Goal: Task Accomplishment & Management: Use online tool/utility

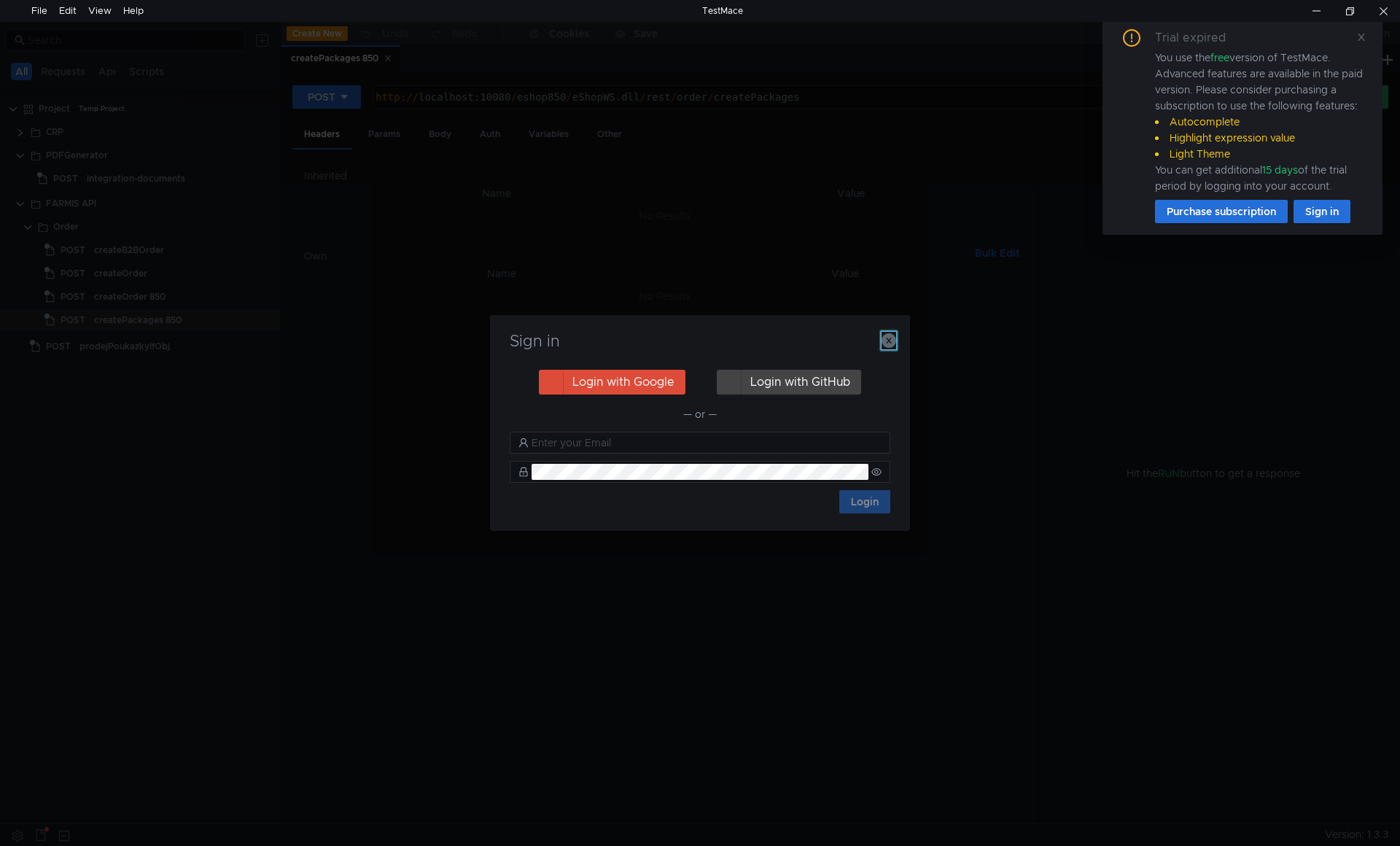
click at [886, 340] on icon "button" at bounding box center [889, 341] width 15 height 15
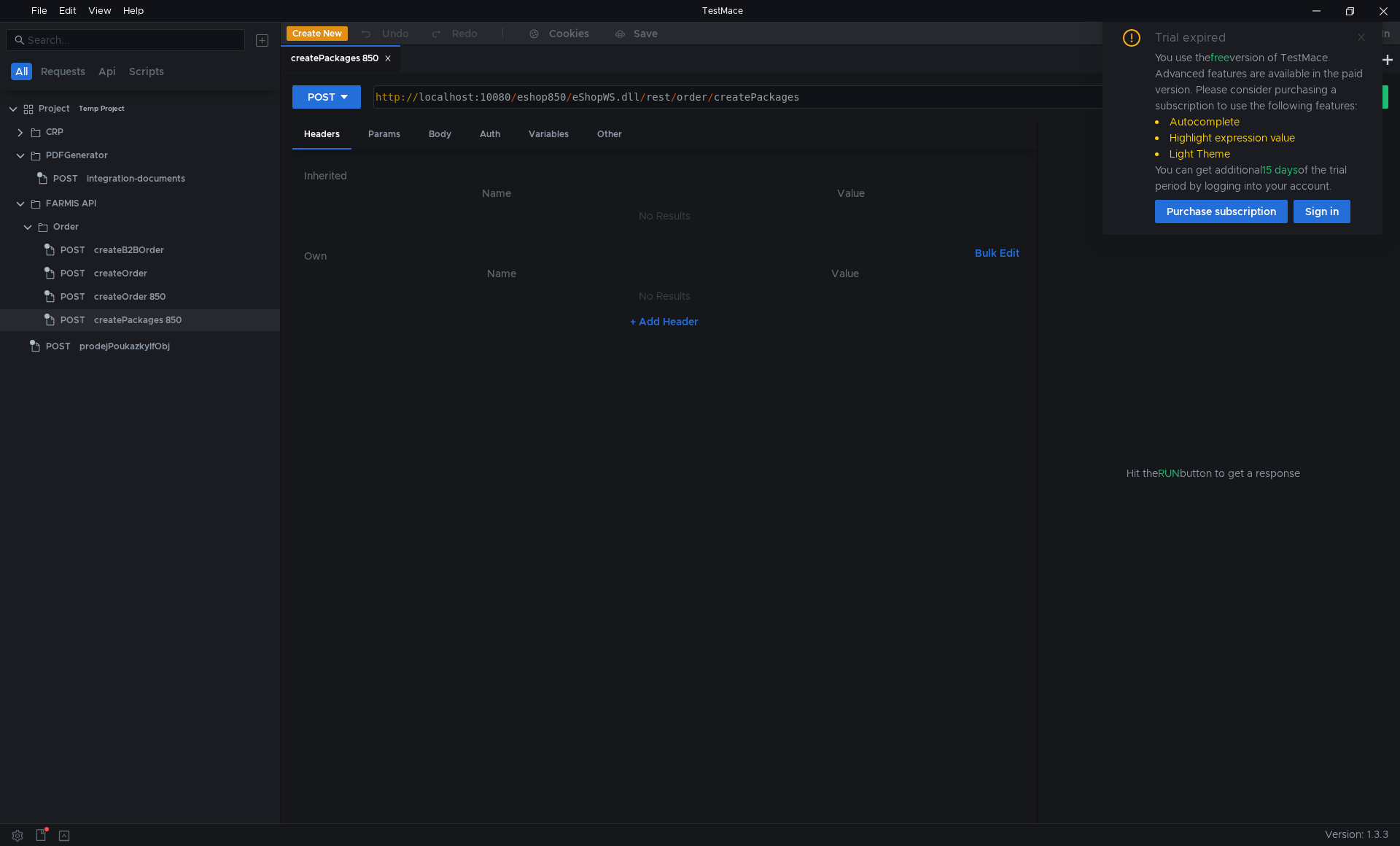
click at [1365, 36] on icon at bounding box center [1361, 37] width 10 height 10
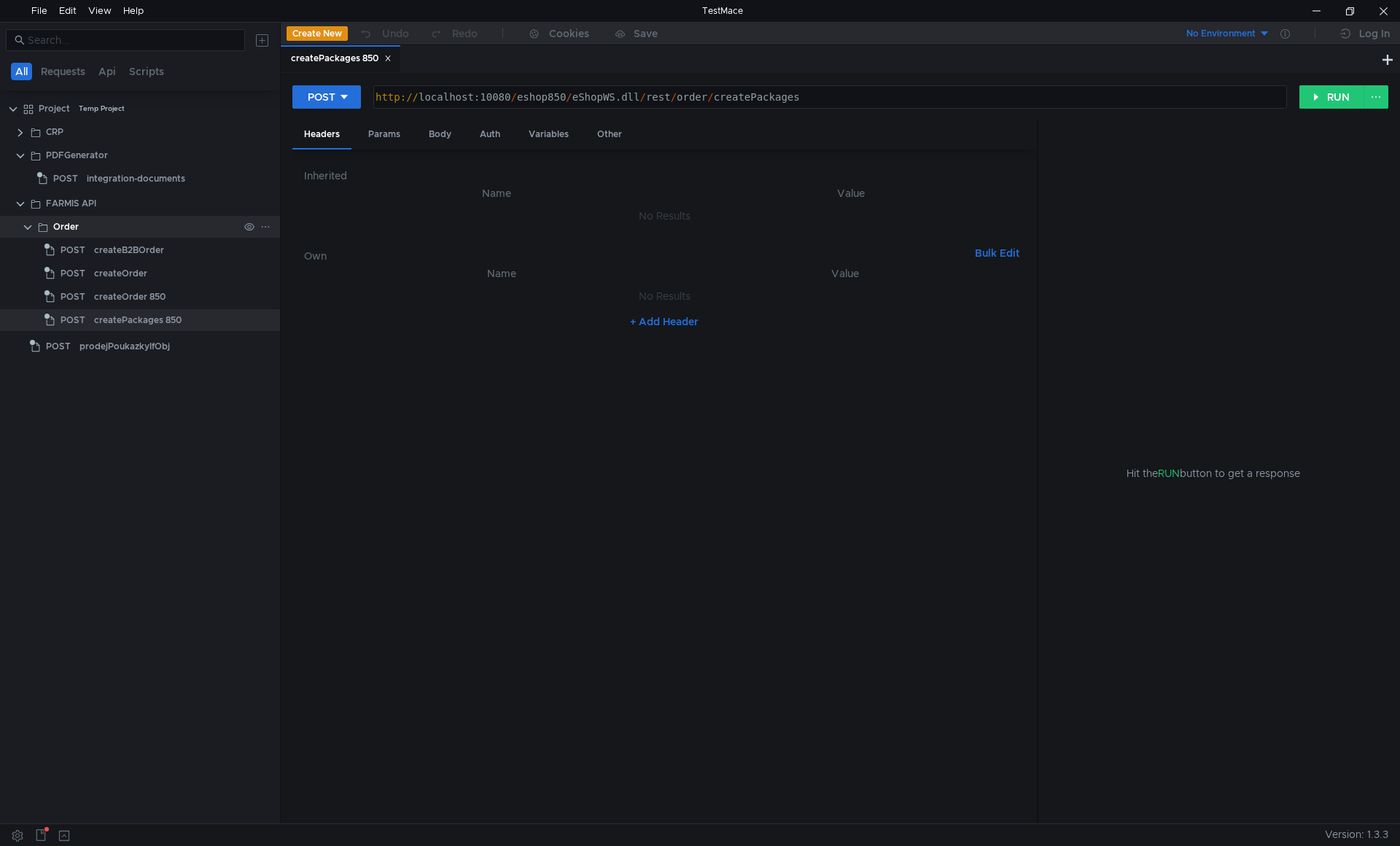
click at [27, 227] on clr-icon at bounding box center [28, 227] width 12 height 12
click at [444, 141] on div "Body" at bounding box center [440, 134] width 46 height 27
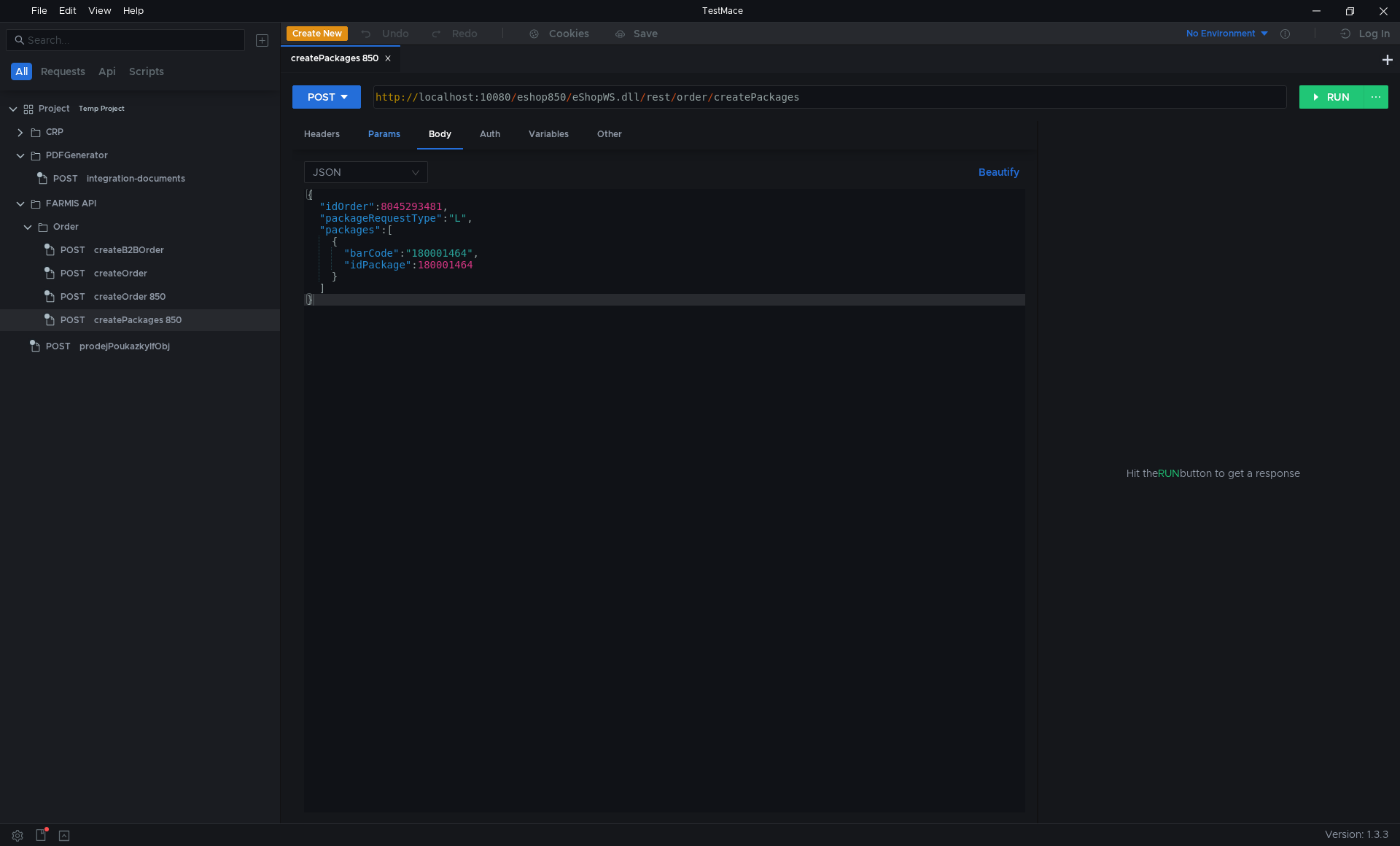
click at [387, 140] on div "Params" at bounding box center [384, 134] width 55 height 27
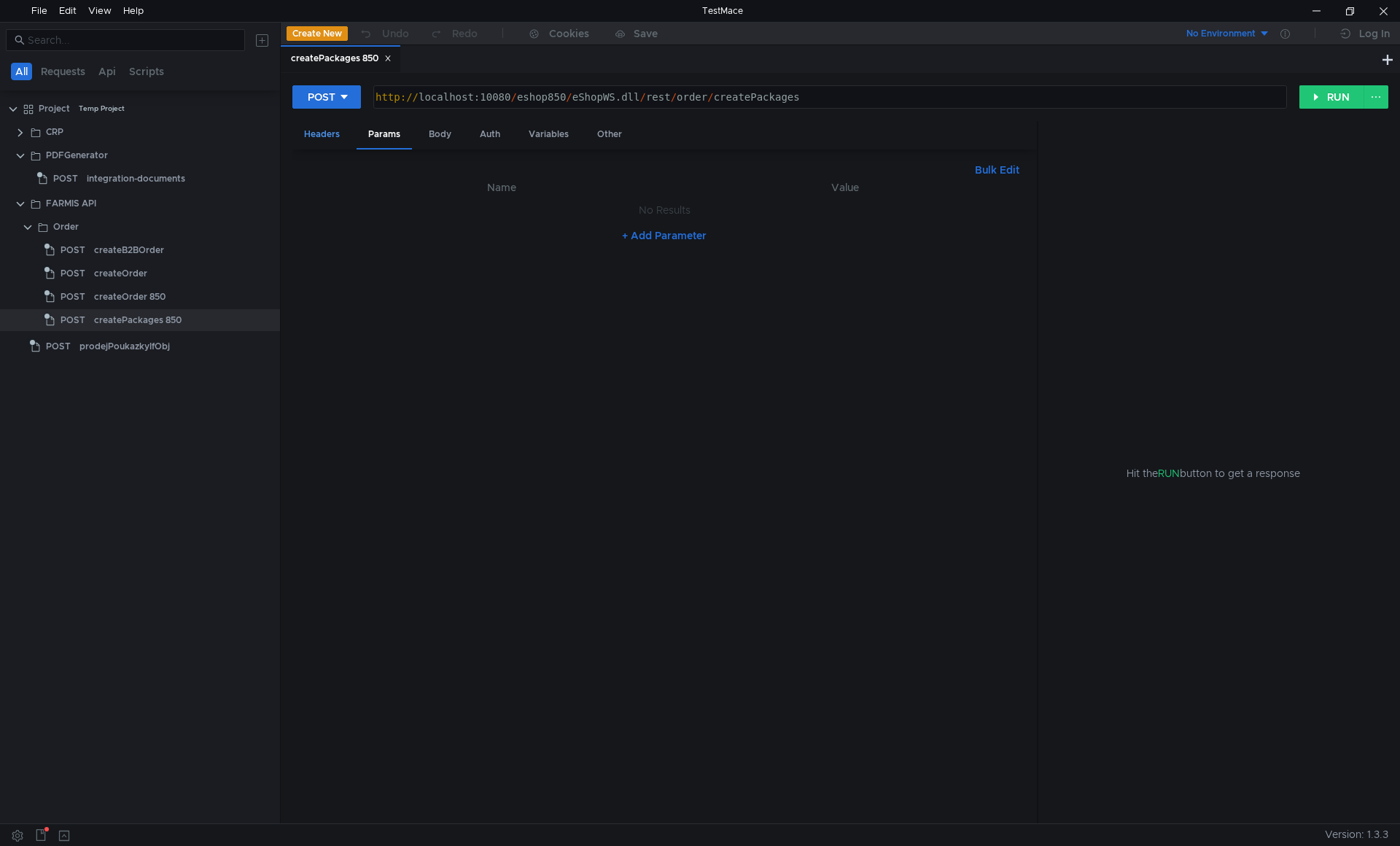
click at [321, 138] on div "Headers" at bounding box center [322, 134] width 59 height 27
click at [437, 137] on div "Body" at bounding box center [440, 134] width 46 height 27
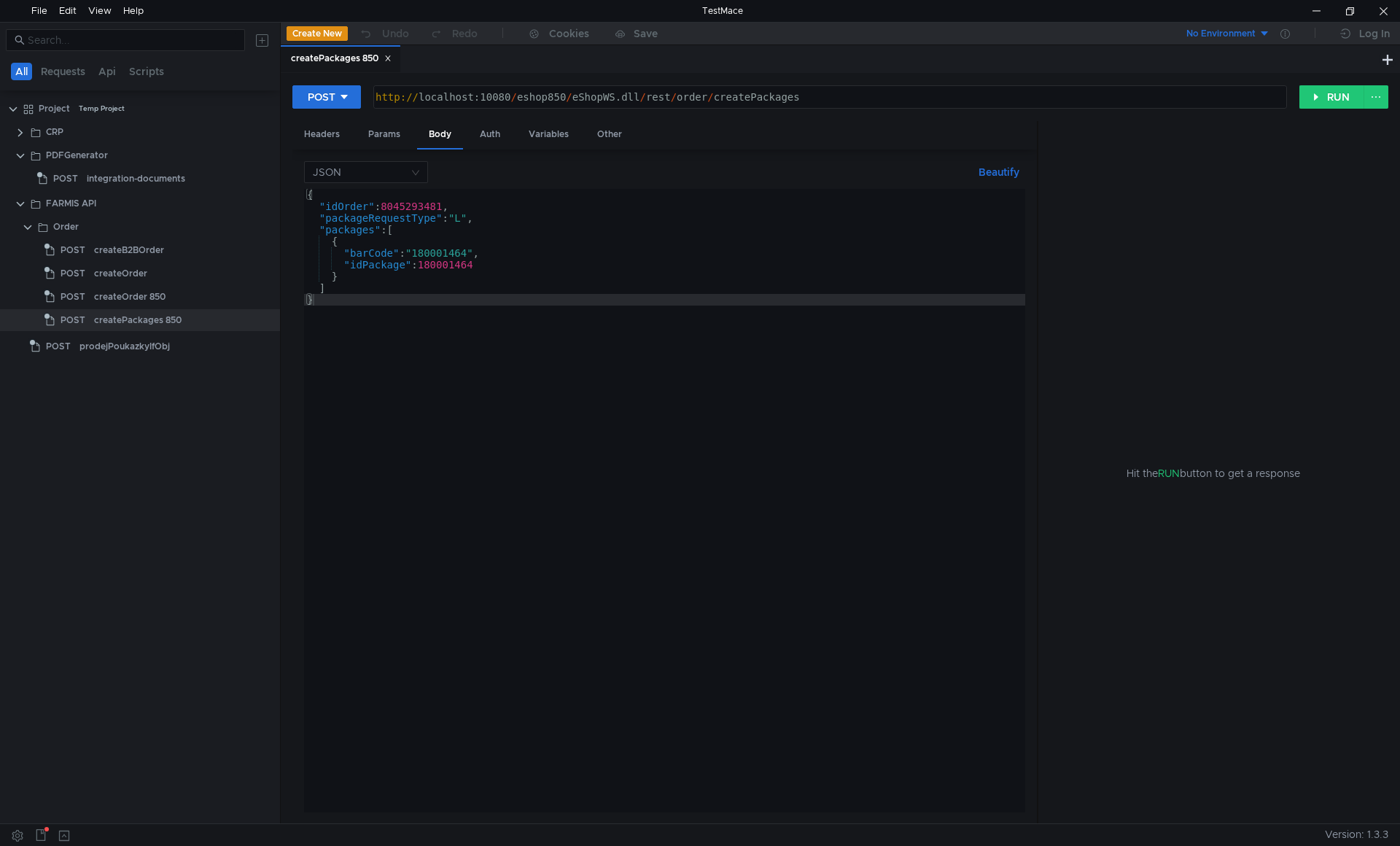
click at [374, 225] on div "{ "idOrder" : 8045293481 , "packageRequestType" : "L" , "packages" : [ { "barCo…" at bounding box center [664, 512] width 721 height 647
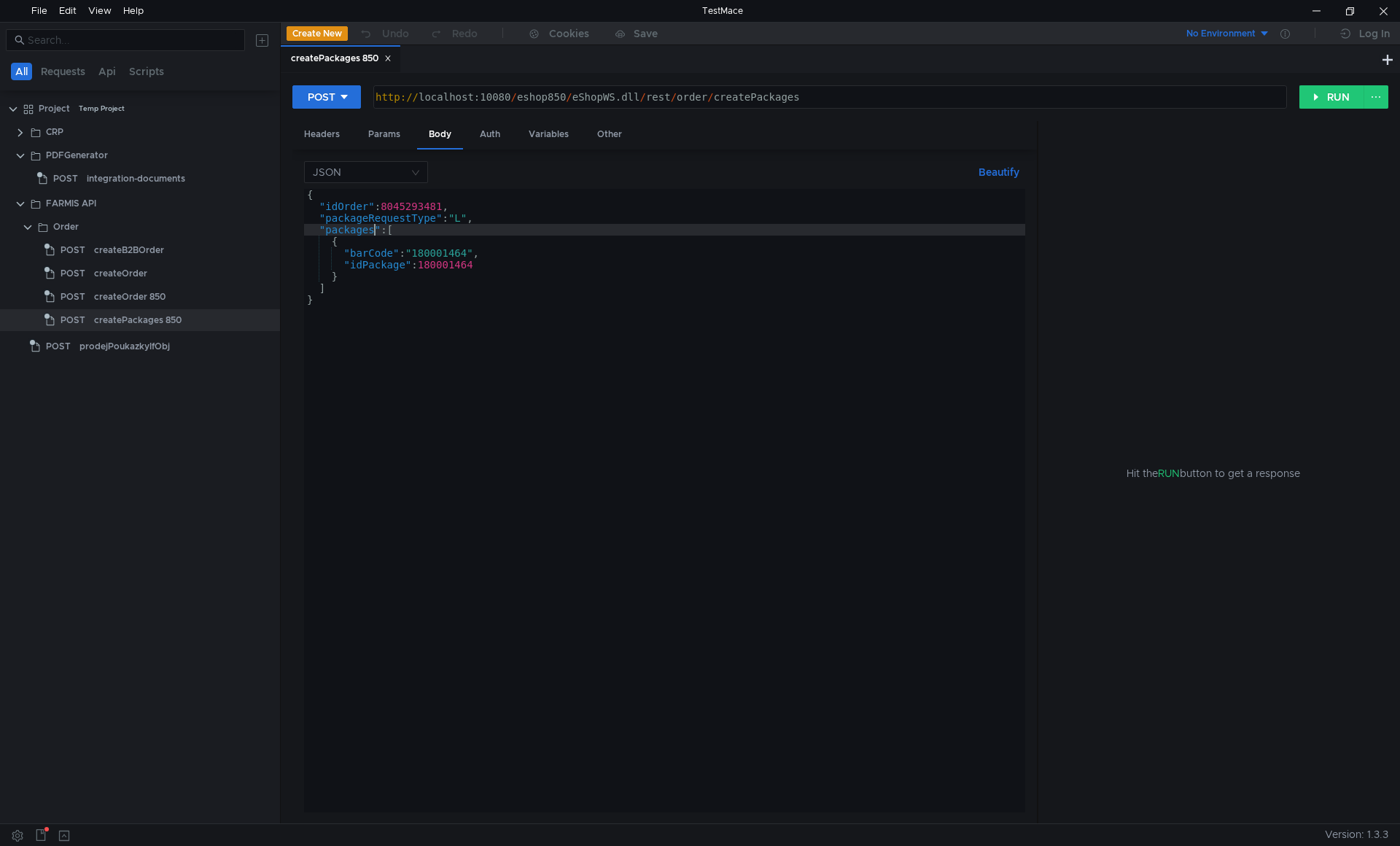
click at [374, 225] on div "{ "idOrder" : 8045293481 , "packageRequestType" : "L" , "packages" : [ { "barCo…" at bounding box center [664, 512] width 721 height 647
click at [373, 214] on div "{ "idOrder" : 8045293481 , "packageRequestType" : "L" , "packages" : [ { "barCo…" at bounding box center [664, 512] width 721 height 647
click at [431, 249] on div "{ "idOrder" : 8045293481 , "packageRequestType" : "L" , "packages" : [ { "barCo…" at bounding box center [664, 512] width 721 height 647
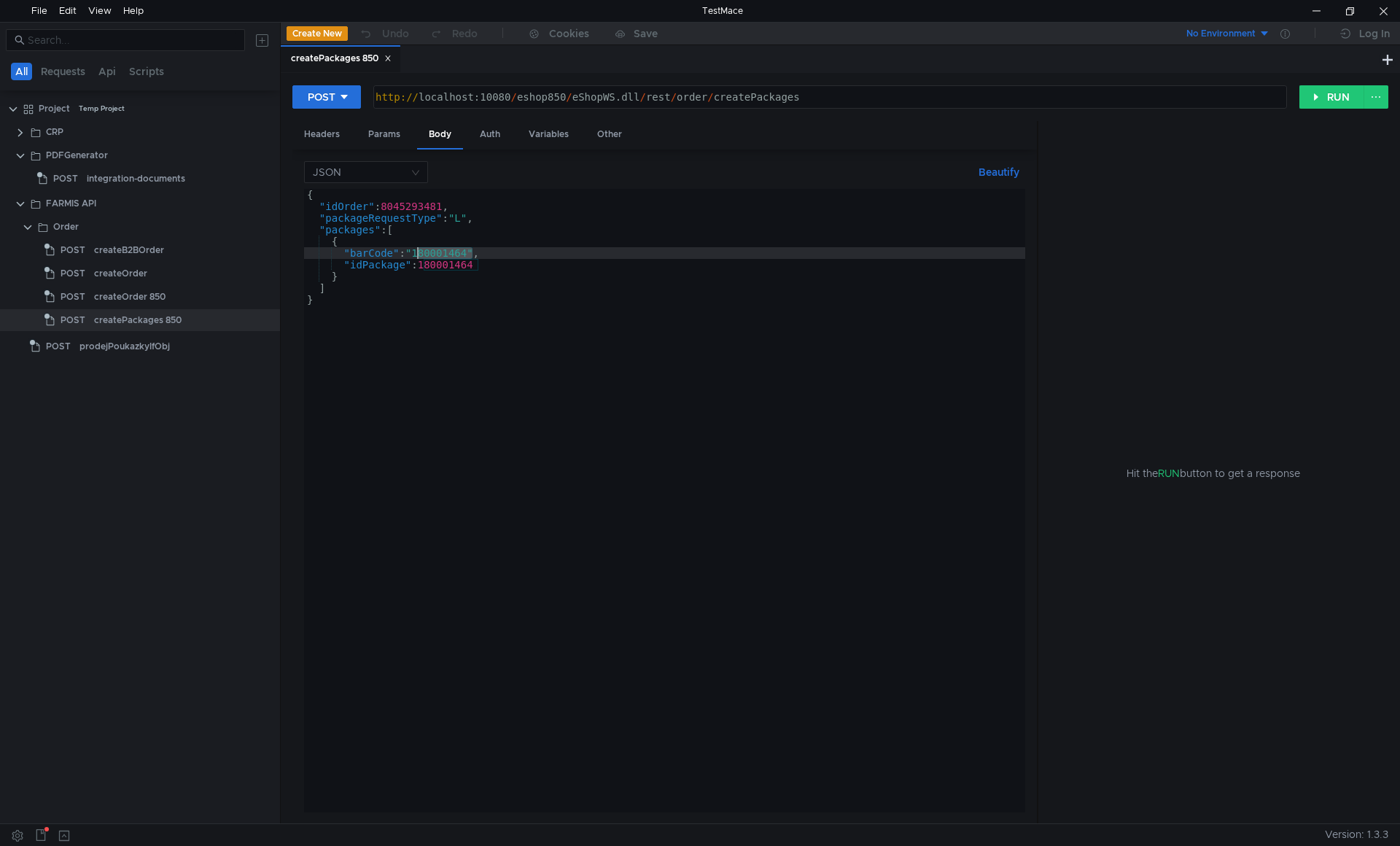
click at [431, 249] on div "{ "idOrder" : 8045293481 , "packageRequestType" : "L" , "packages" : [ { "barCo…" at bounding box center [664, 512] width 721 height 647
click at [433, 265] on div "{ "idOrder" : 8045293481 , "packageRequestType" : "L" , "packages" : [ { "barCo…" at bounding box center [664, 512] width 721 height 647
click at [437, 249] on div "{ "idOrder" : 8045293481 , "packageRequestType" : "L" , "packages" : [ { "barCo…" at bounding box center [664, 512] width 721 height 647
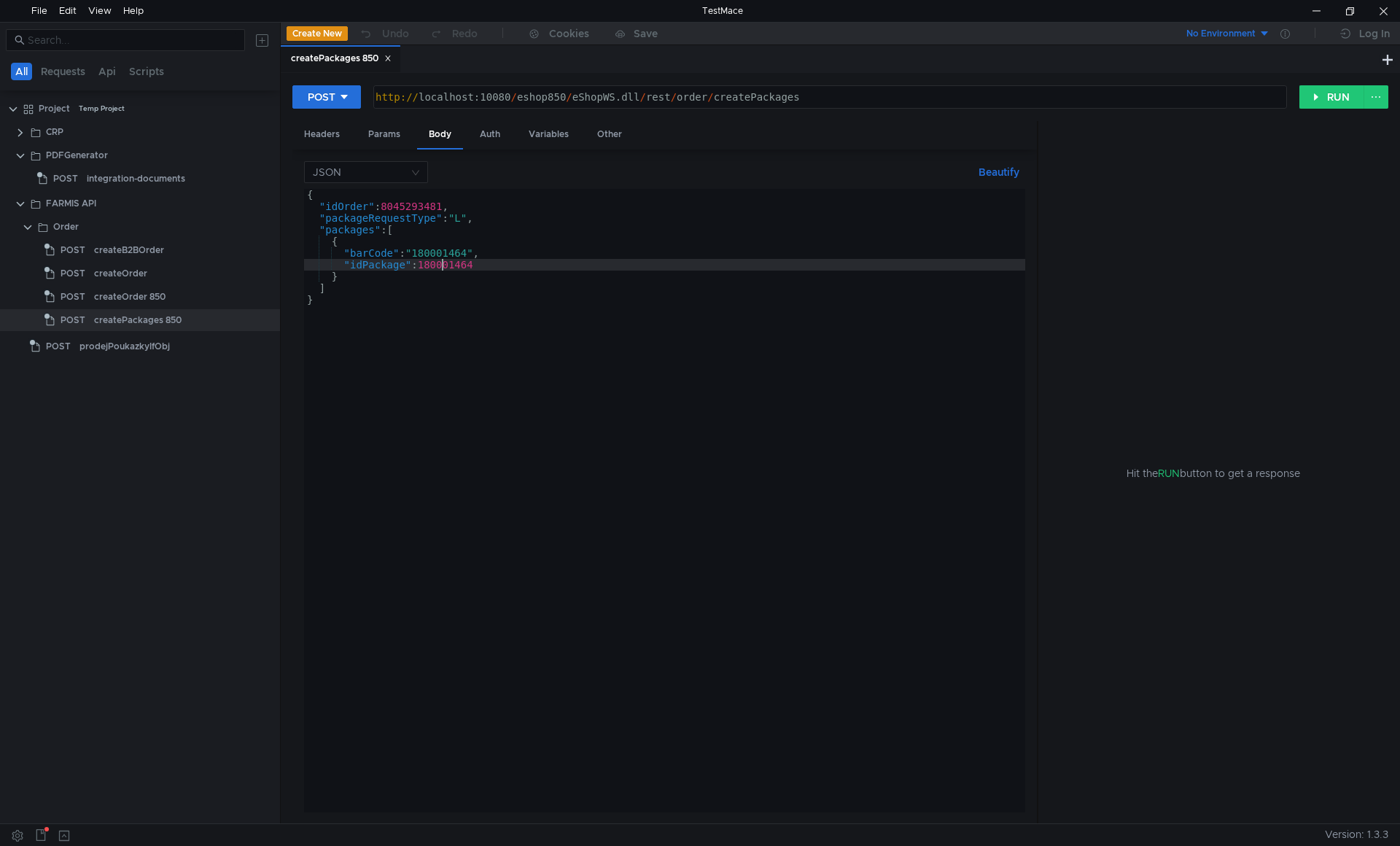
click at [444, 264] on div "{ "idOrder" : 8045293481 , "packageRequestType" : "L" , "packages" : [ { "barCo…" at bounding box center [664, 512] width 721 height 647
click at [432, 209] on div "{ "idOrder" : 8045293481 , "packageRequestType" : "L" , "packages" : [ { "barCo…" at bounding box center [664, 512] width 721 height 647
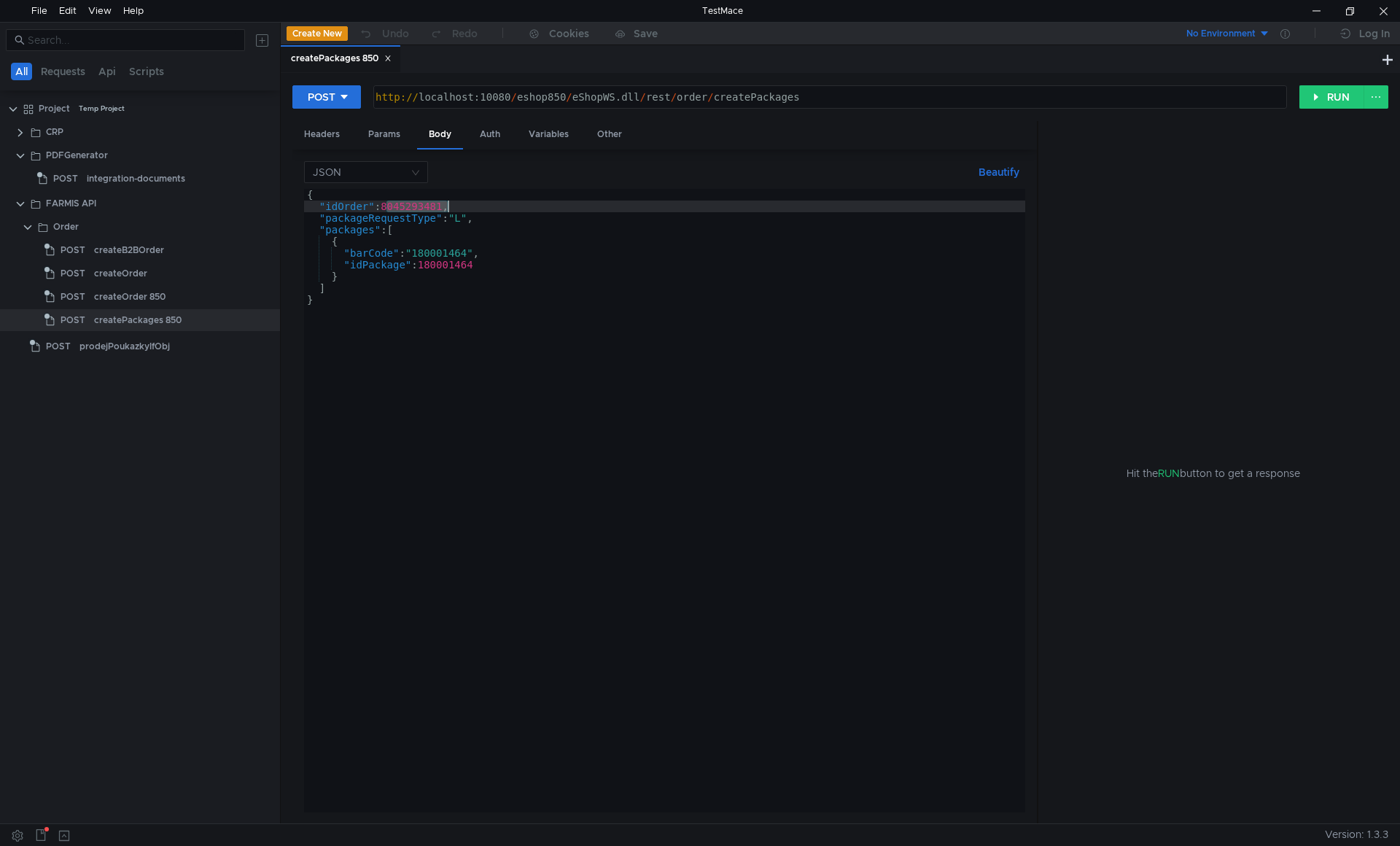
click at [438, 251] on div "{ "idOrder" : 8045293481 , "packageRequestType" : "L" , "packages" : [ { "barCo…" at bounding box center [664, 512] width 721 height 647
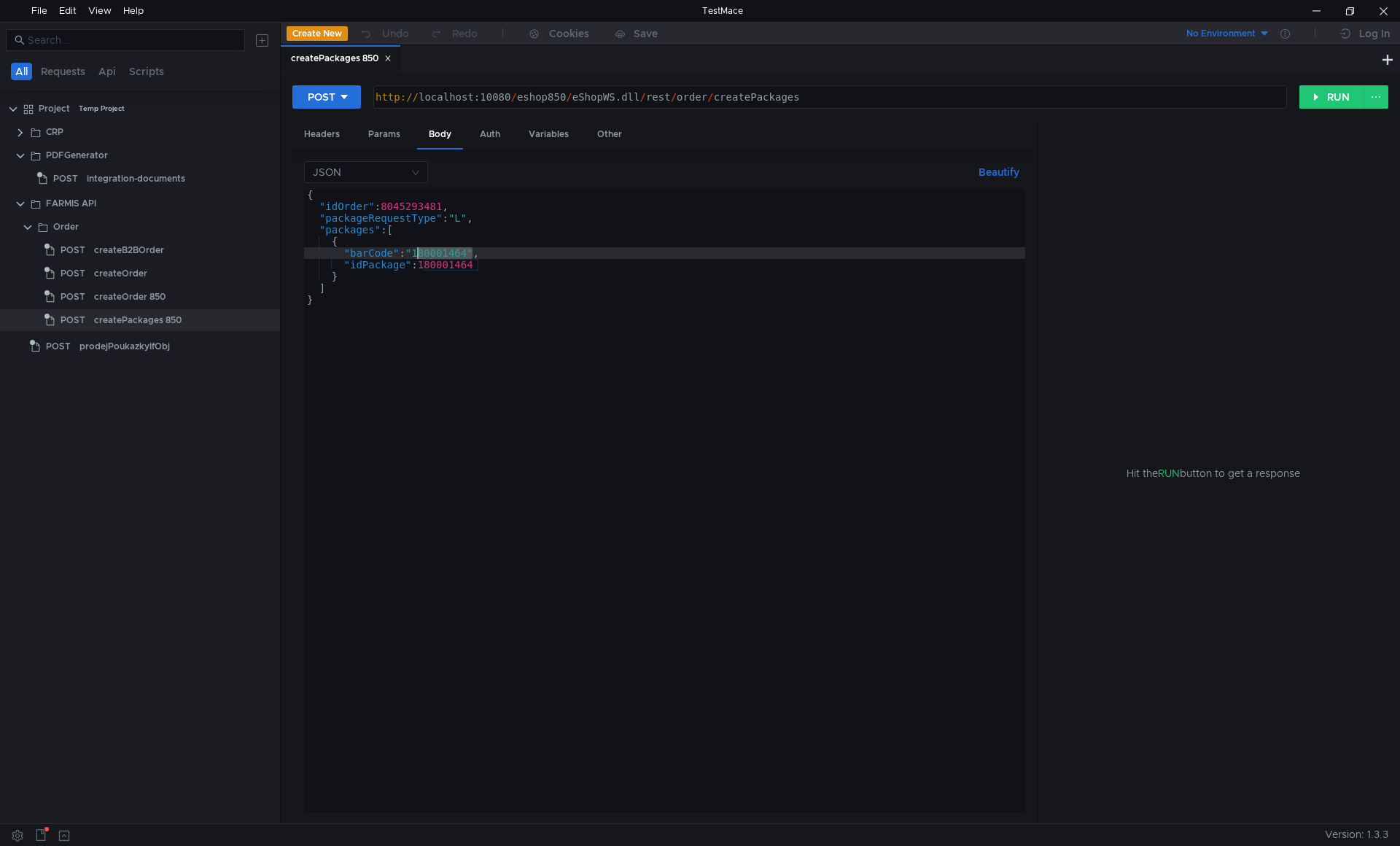
click at [457, 268] on div "{ "idOrder" : 8045293481 , "packageRequestType" : "L" , "packages" : [ { "barCo…" at bounding box center [664, 512] width 721 height 647
click at [446, 250] on div "{ "idOrder" : 8045293481 , "packageRequestType" : "L" , "packages" : [ { "barCo…" at bounding box center [664, 512] width 721 height 647
click at [453, 260] on div "{ "idOrder" : 8045293481 , "packageRequestType" : "L" , "packages" : [ { "barCo…" at bounding box center [664, 512] width 721 height 647
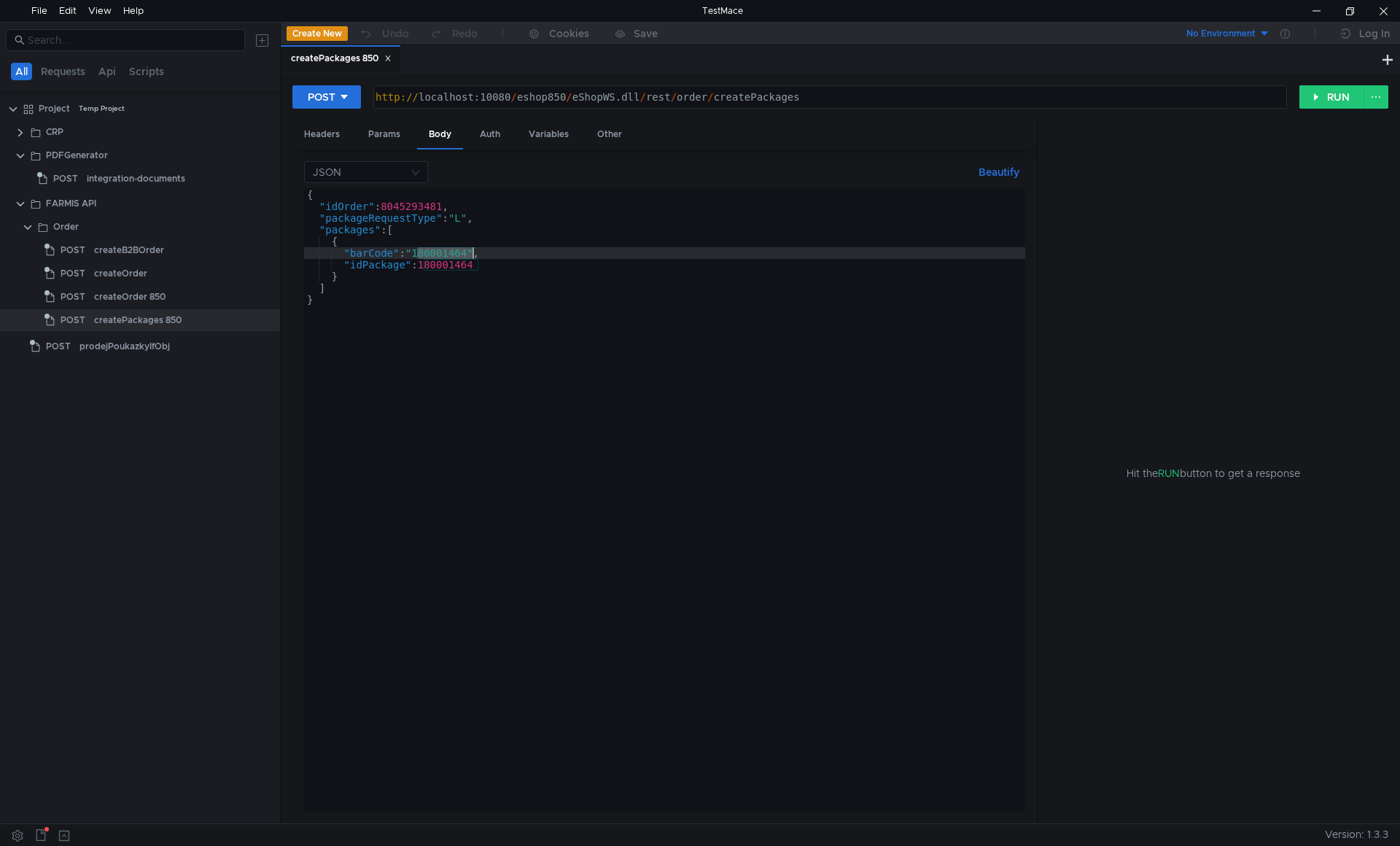
type textarea ""idPackage": 180001464"
click at [453, 260] on div "{ "idOrder" : 8045293481 , "packageRequestType" : "L" , "packages" : [ { "barCo…" at bounding box center [664, 512] width 721 height 647
click at [20, 132] on clr-icon at bounding box center [21, 132] width 12 height 12
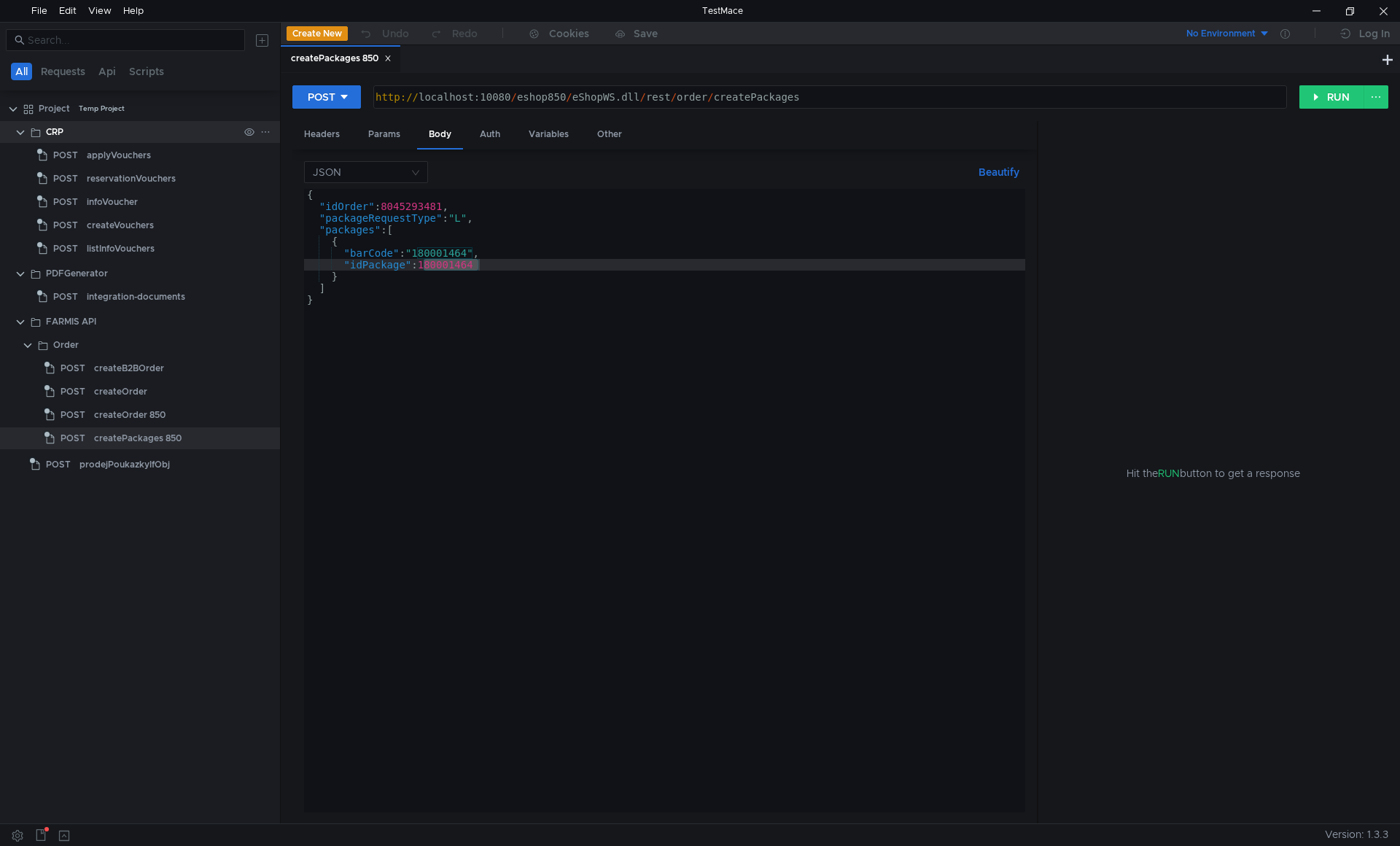
click at [22, 132] on clr-icon at bounding box center [21, 132] width 12 height 12
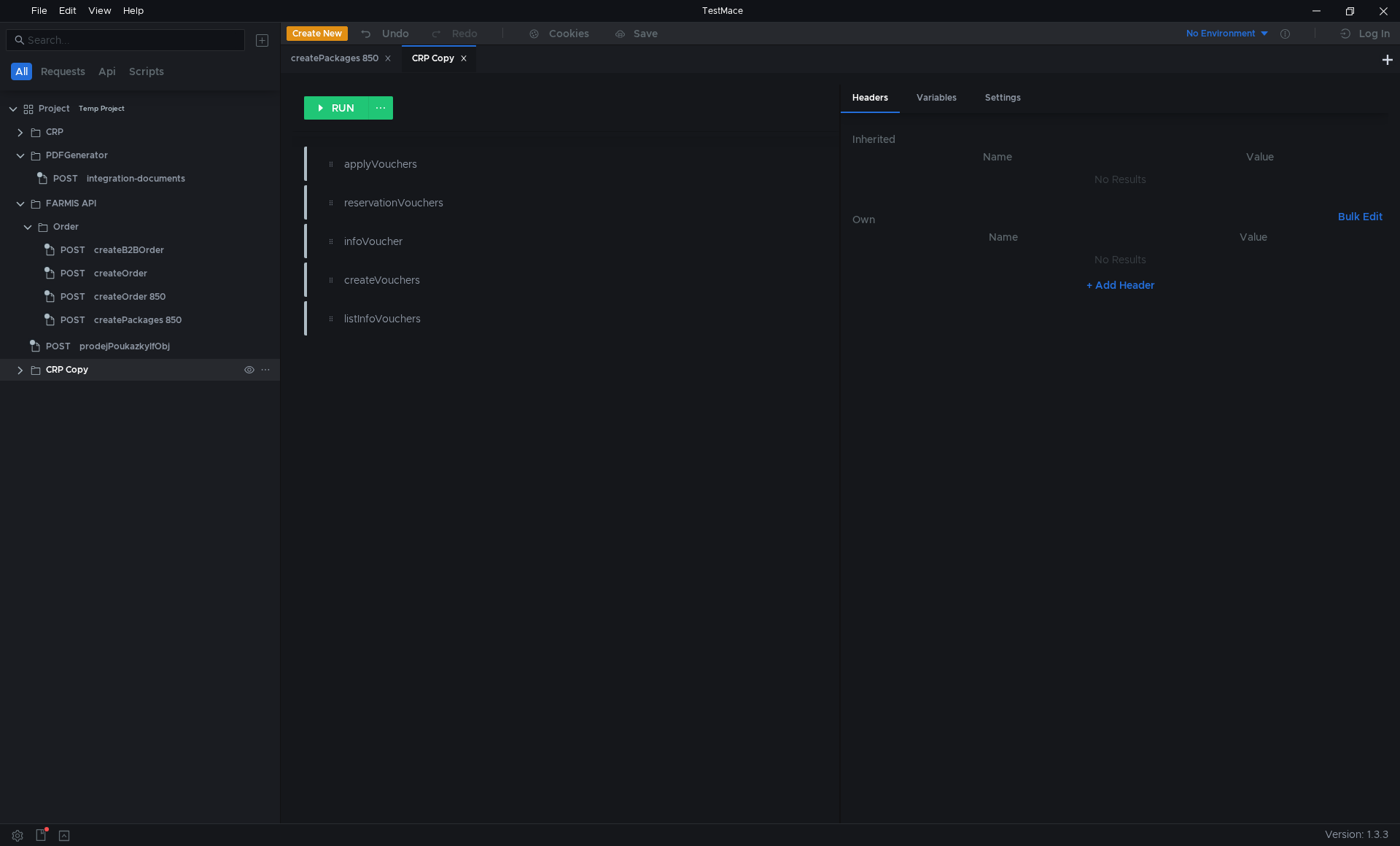
click at [16, 372] on clr-icon at bounding box center [21, 370] width 12 height 12
click at [99, 391] on div "applyVouchers" at bounding box center [119, 393] width 64 height 22
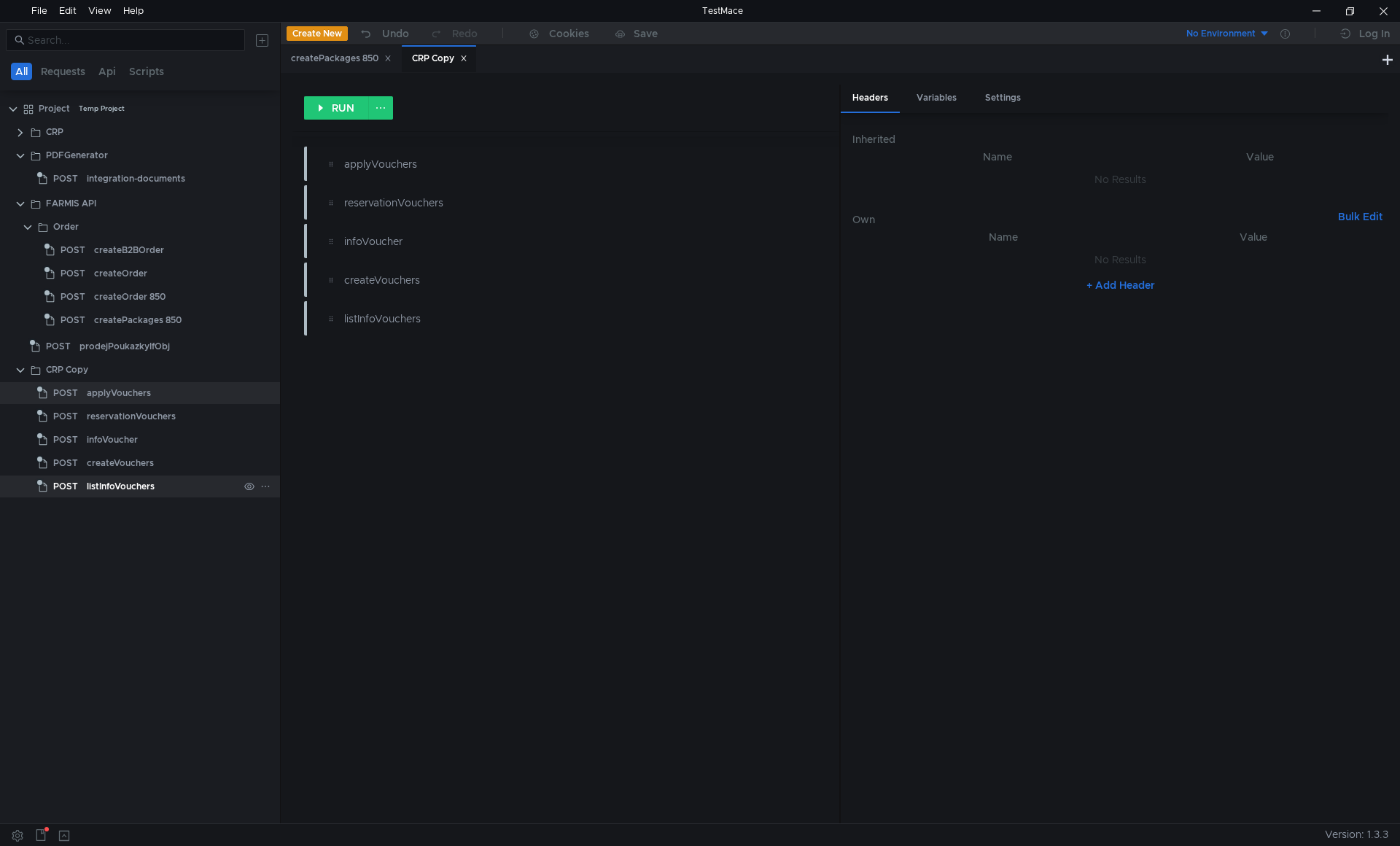
click at [120, 482] on div "listInfoVouchers" at bounding box center [120, 486] width 67 height 22
click at [123, 399] on div "applyVouchers" at bounding box center [119, 393] width 64 height 22
drag, startPoint x: 118, startPoint y: 396, endPoint x: 96, endPoint y: 429, distance: 39.7
click at [96, 429] on div "infoVoucher" at bounding box center [112, 439] width 51 height 22
click at [111, 399] on div "applyVouchers" at bounding box center [119, 393] width 64 height 22
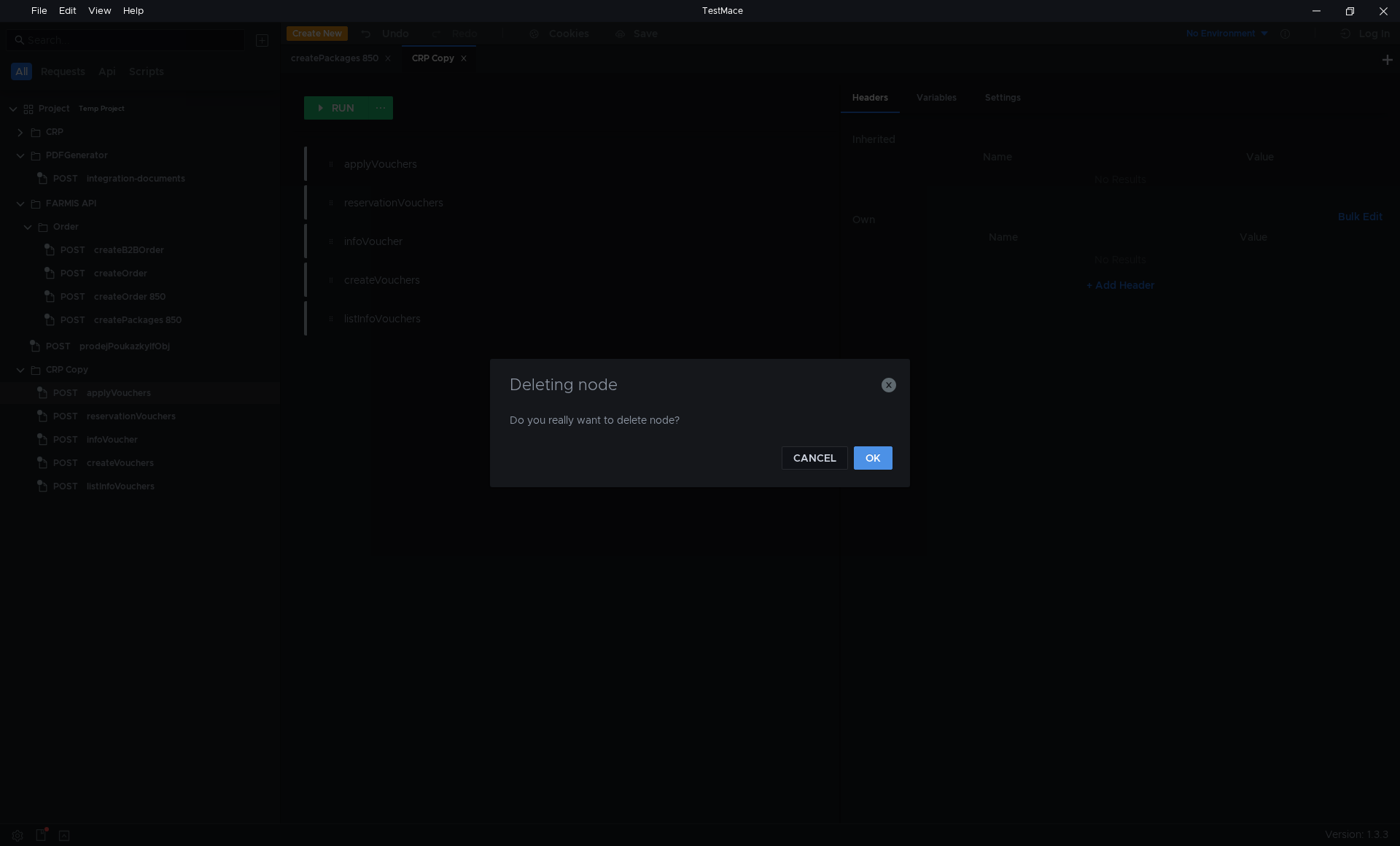
click at [875, 453] on button "OK" at bounding box center [872, 458] width 39 height 23
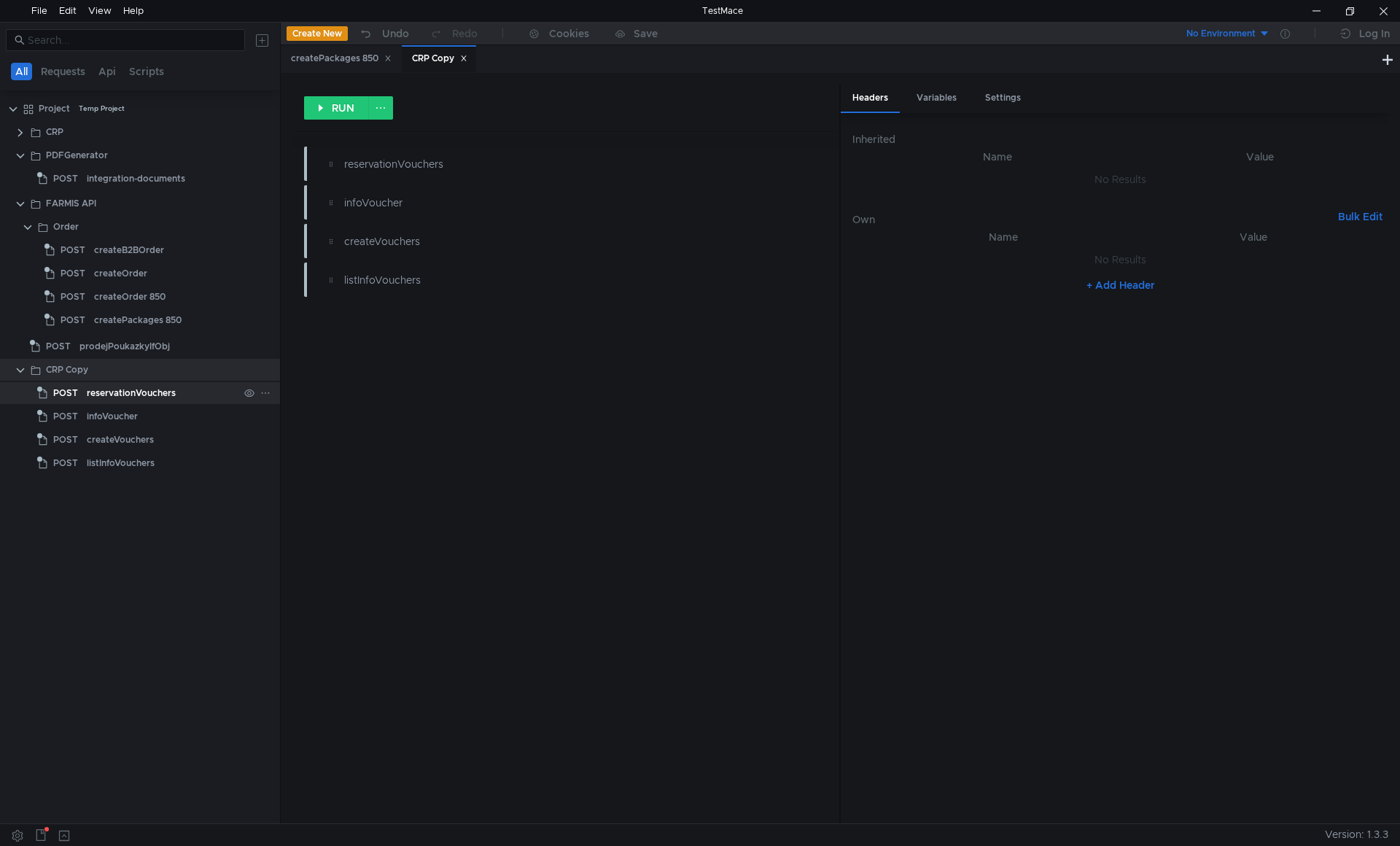
click at [120, 393] on div "reservationVouchers" at bounding box center [131, 393] width 89 height 22
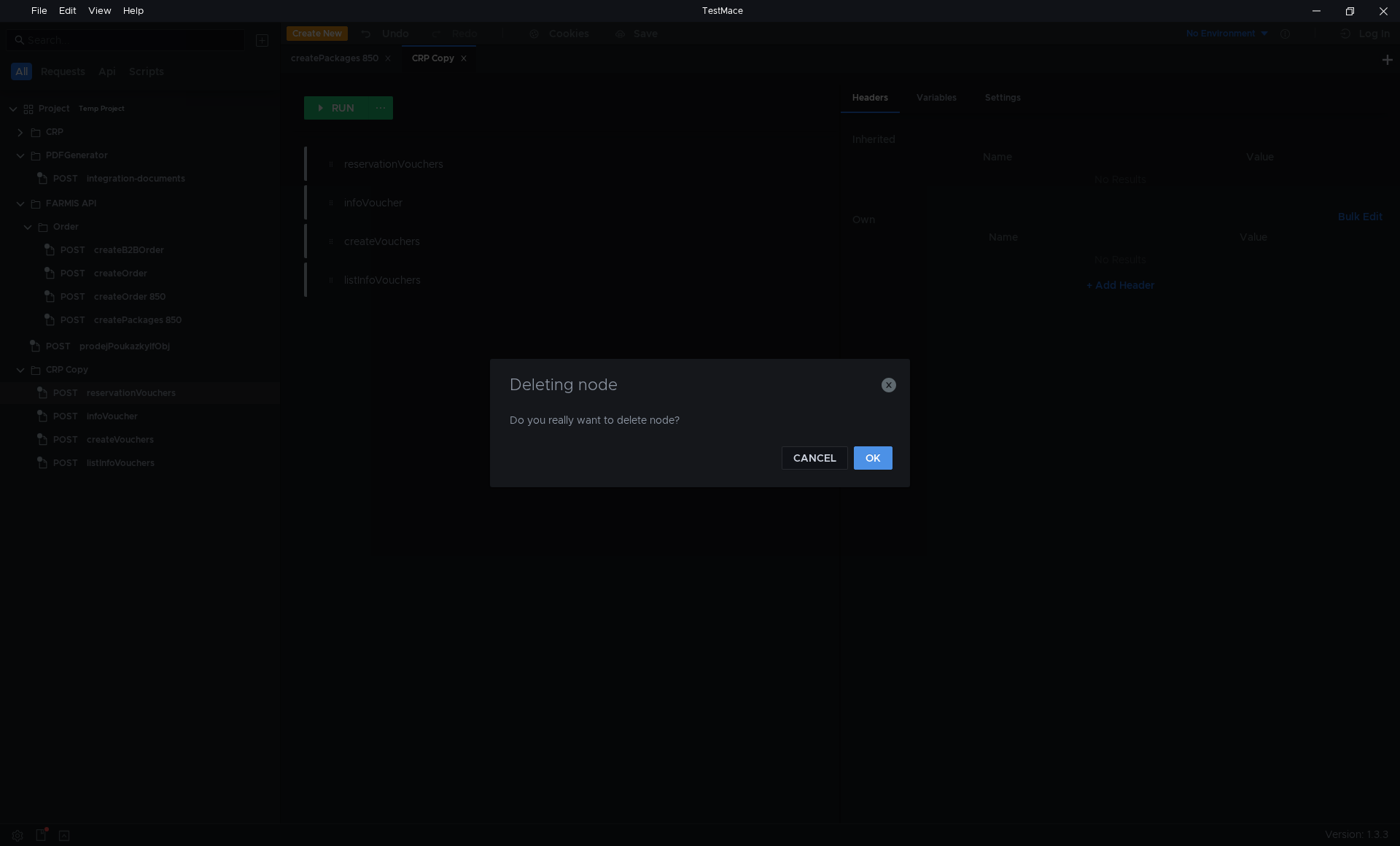
click at [885, 455] on button "OK" at bounding box center [872, 458] width 39 height 23
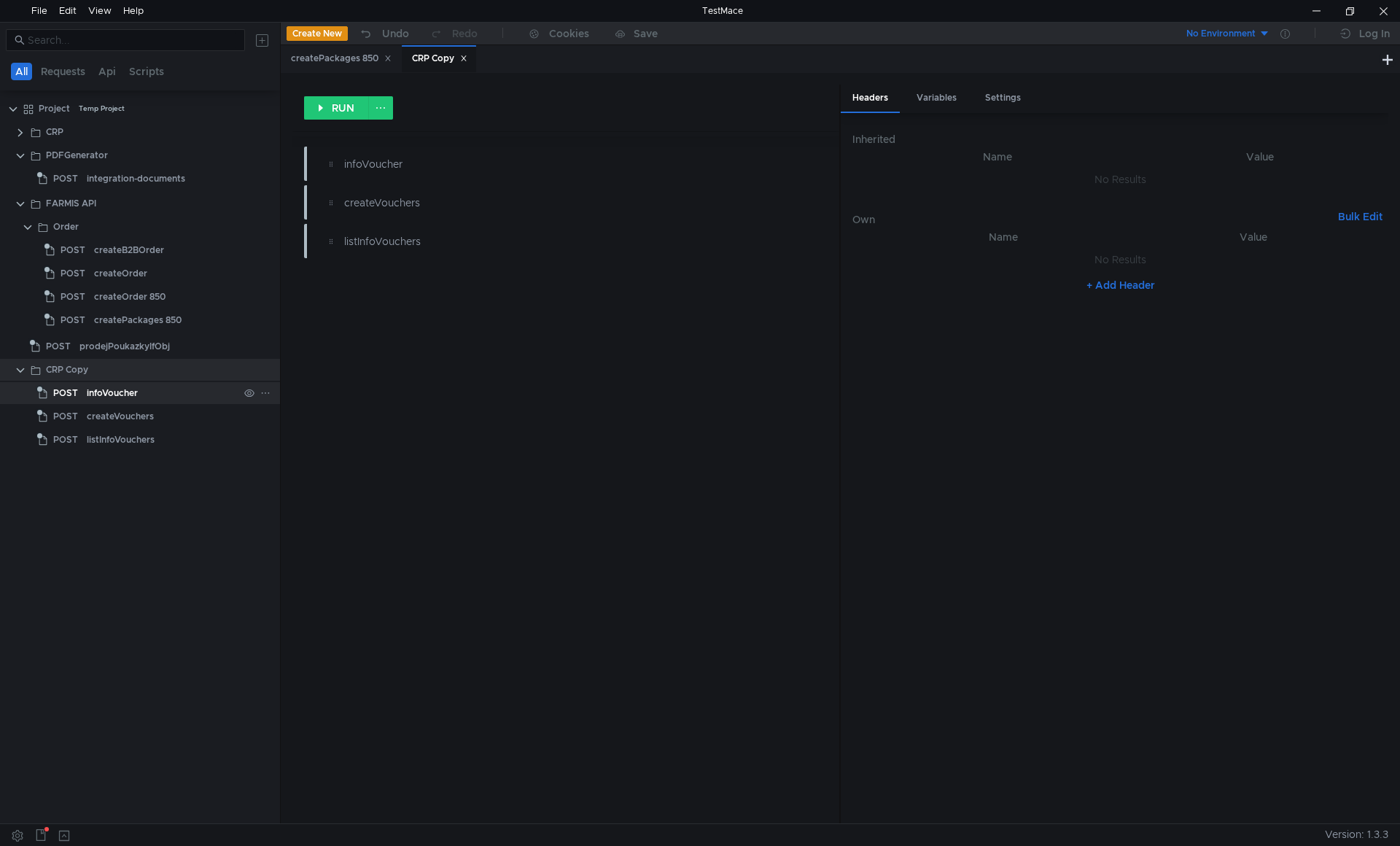
click at [120, 396] on div "infoVoucher" at bounding box center [112, 393] width 51 height 22
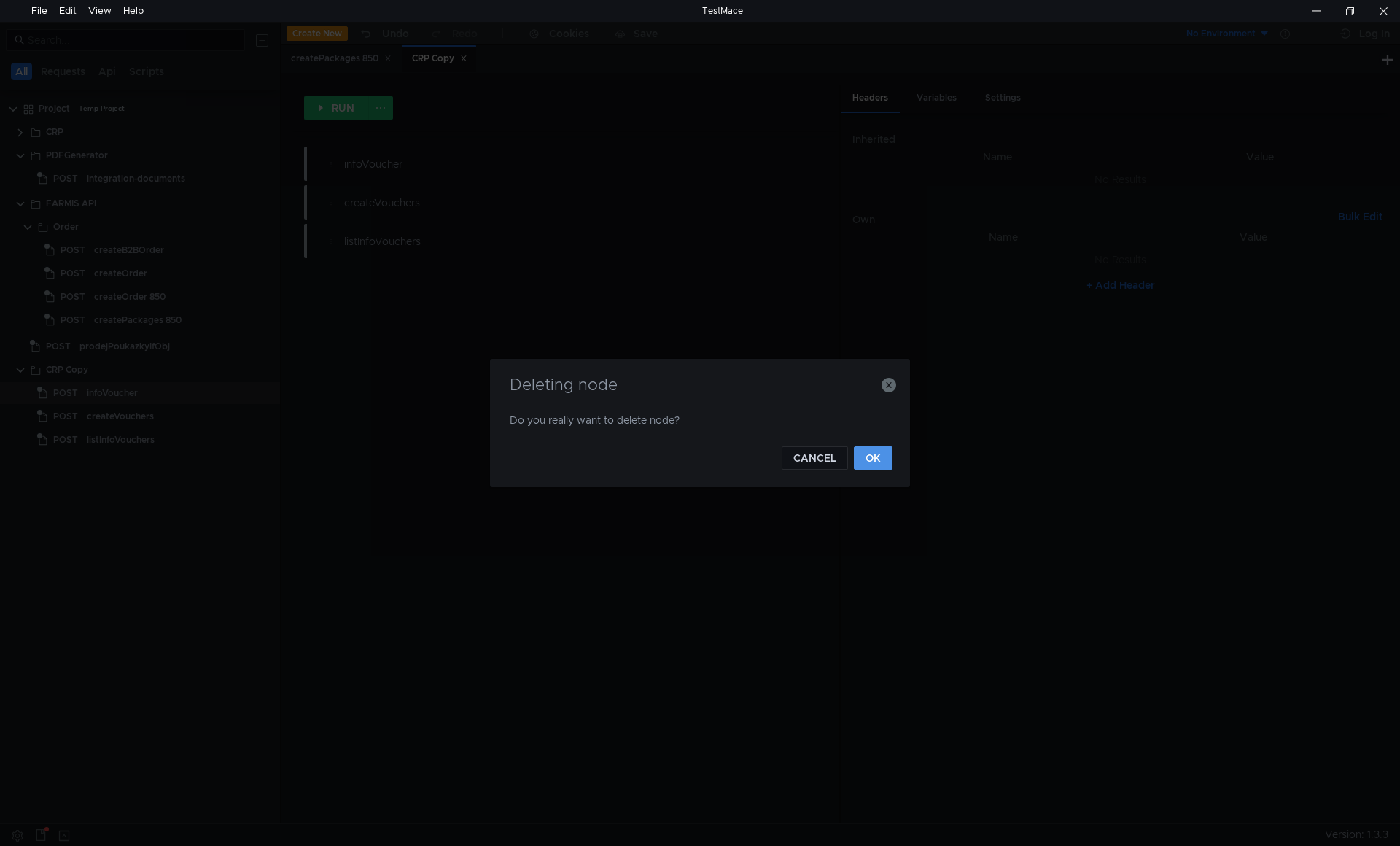
drag, startPoint x: 870, startPoint y: 453, endPoint x: 184, endPoint y: 444, distance: 686.1
click at [871, 453] on button "OK" at bounding box center [872, 458] width 39 height 23
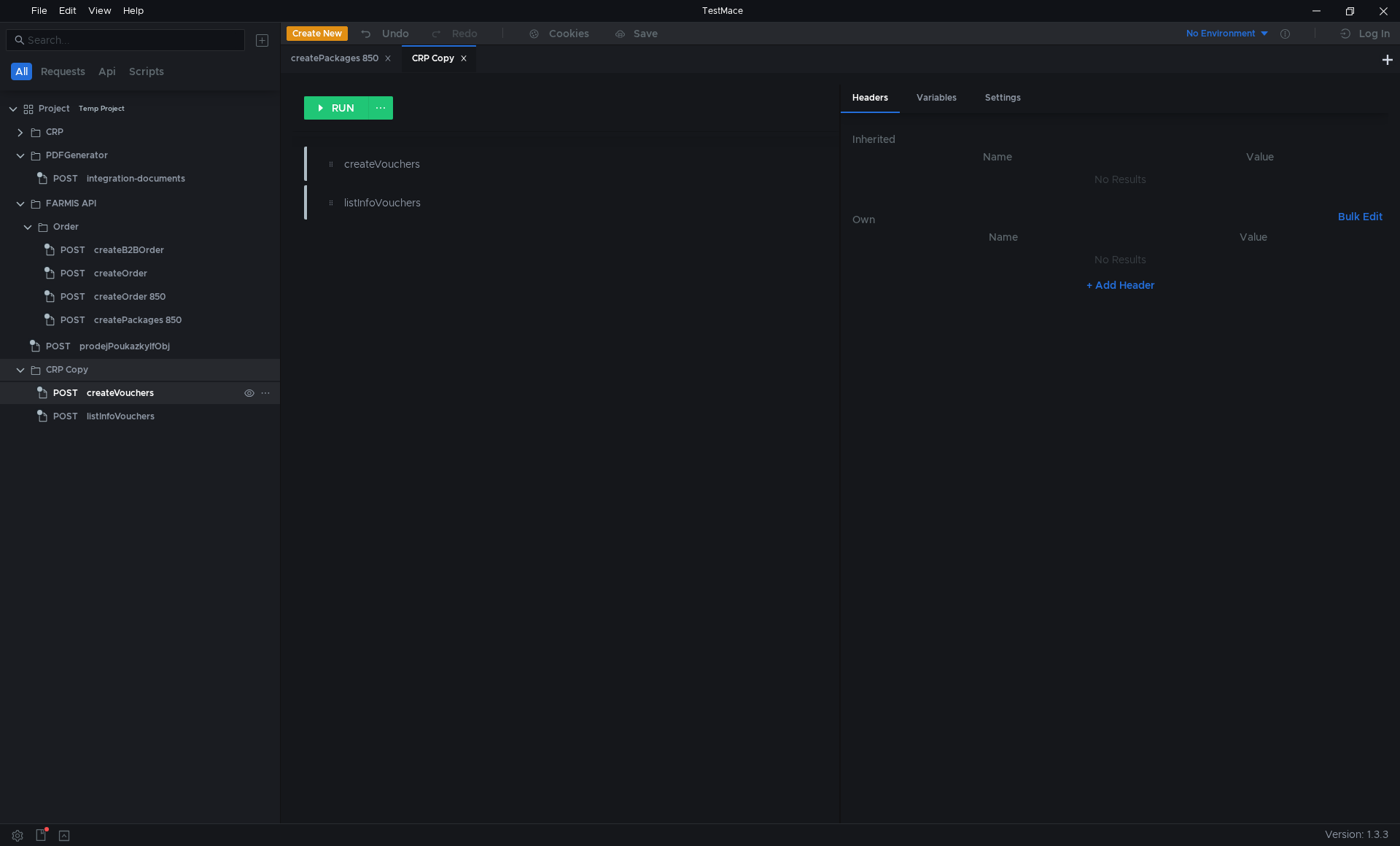
click at [121, 399] on div "createVouchers" at bounding box center [120, 393] width 67 height 22
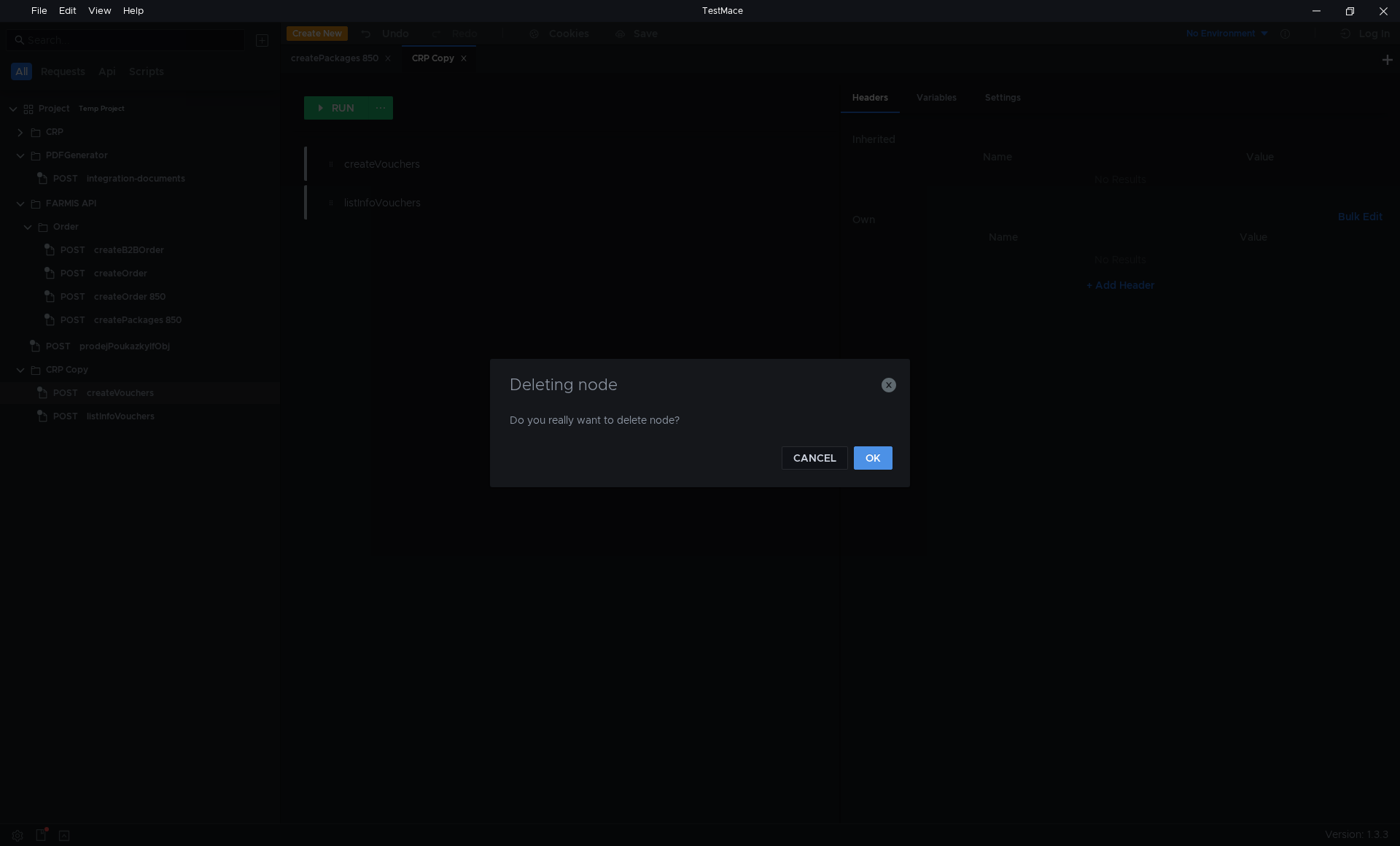
click at [879, 456] on button "OK" at bounding box center [872, 458] width 39 height 23
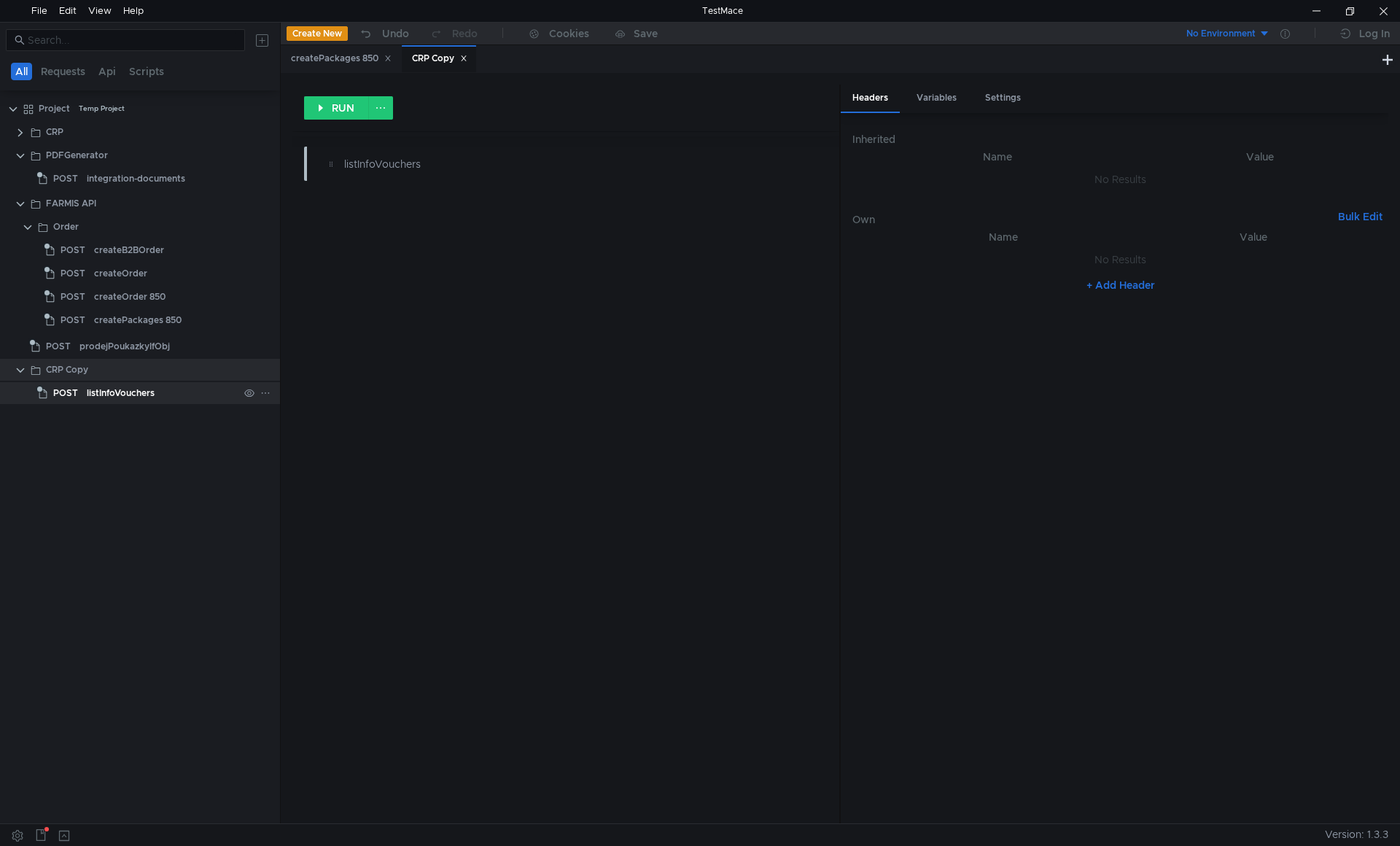
click at [124, 397] on div "listInfoVouchers" at bounding box center [120, 393] width 67 height 22
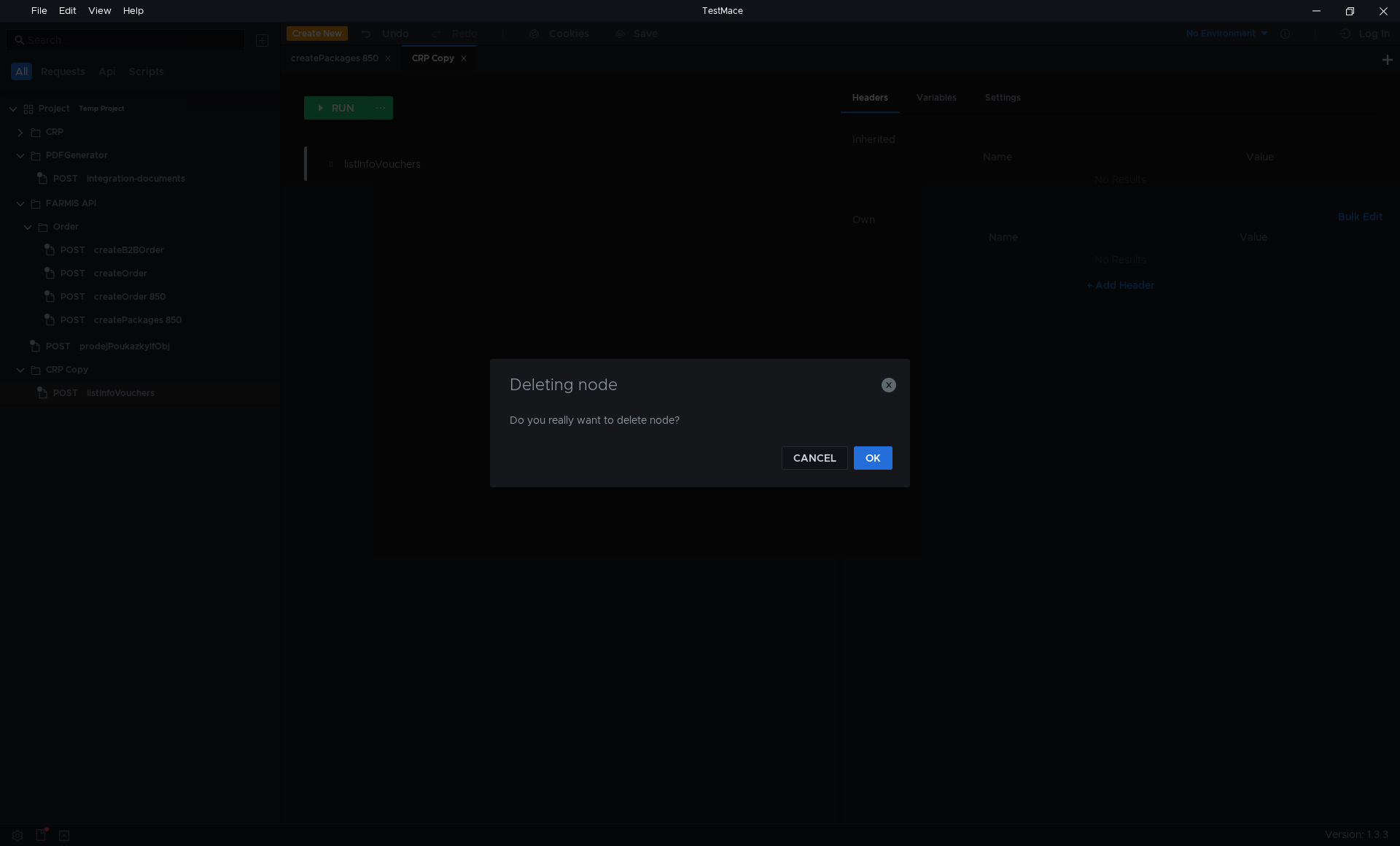
click at [893, 463] on div "Deleting node Do you really want to delete node? CANCEL OK" at bounding box center [700, 423] width 420 height 128
click at [891, 463] on button "OK" at bounding box center [872, 458] width 39 height 23
type input "CRK"
click at [625, 415] on input "text" at bounding box center [719, 420] width 344 height 22
type input "zalozKlienta"
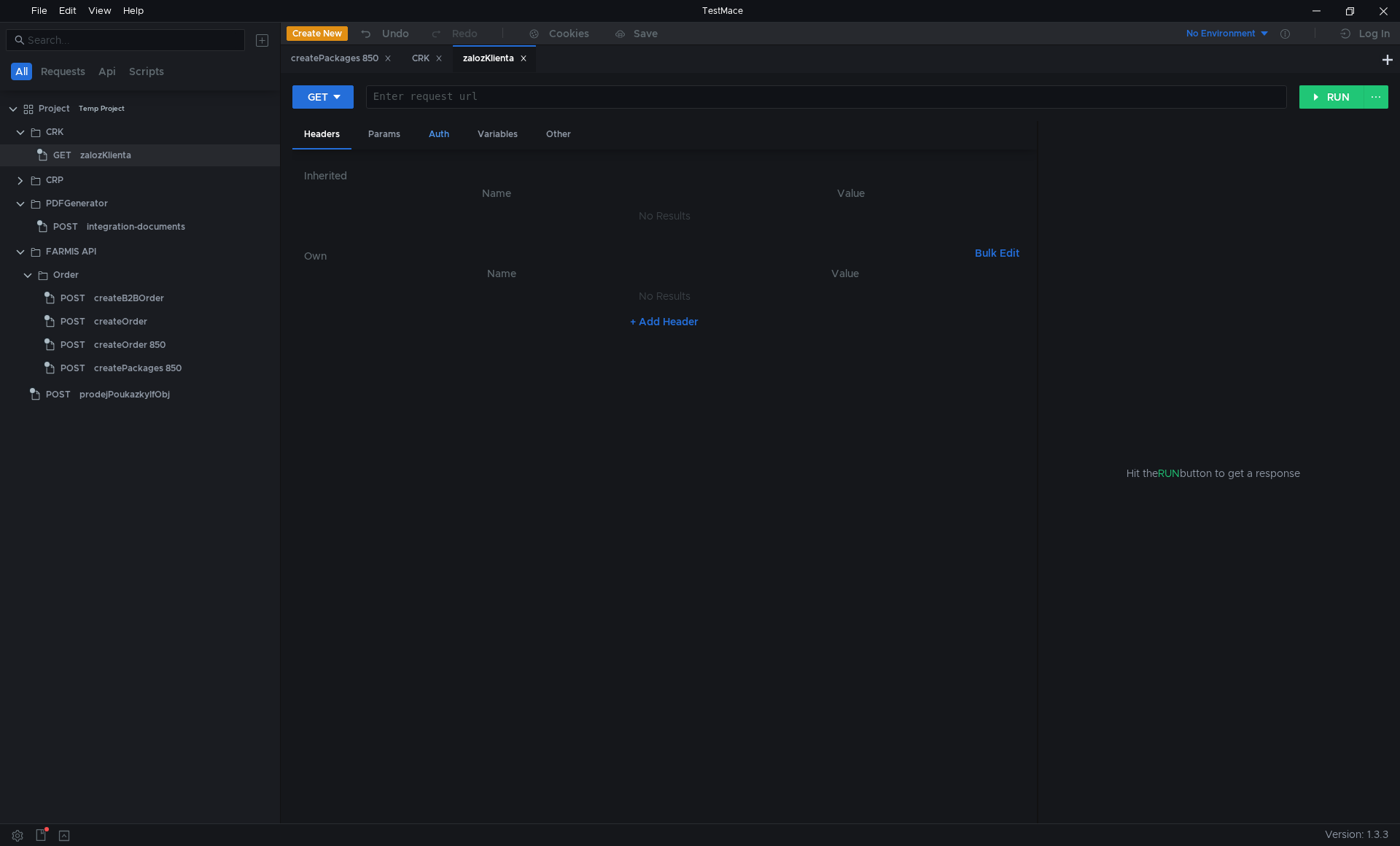
click at [449, 132] on div "Auth" at bounding box center [439, 134] width 44 height 27
click at [331, 93] on button "GET" at bounding box center [323, 97] width 61 height 23
click at [325, 151] on li "POST" at bounding box center [323, 151] width 63 height 23
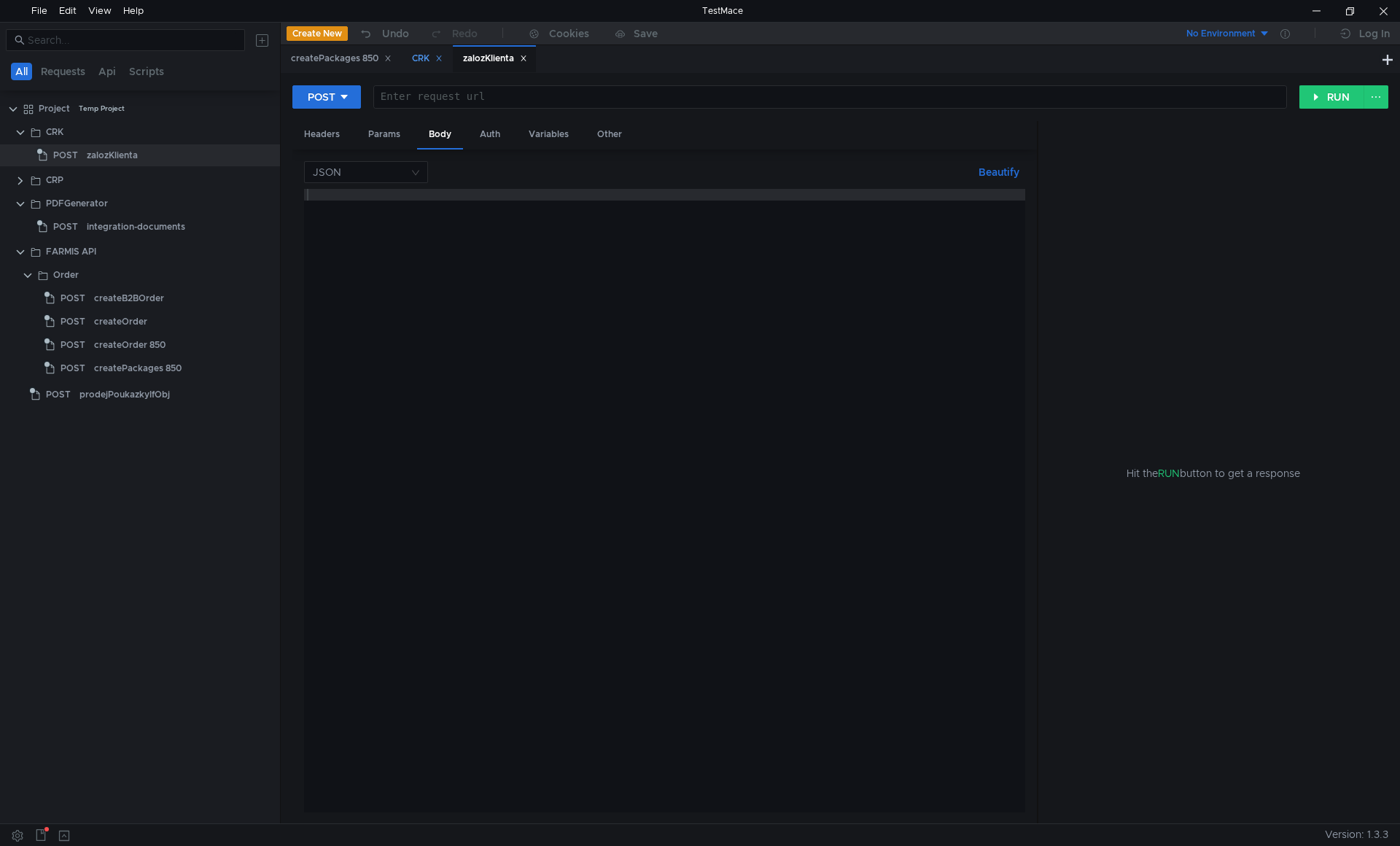
click at [419, 55] on div "CRK" at bounding box center [427, 58] width 30 height 16
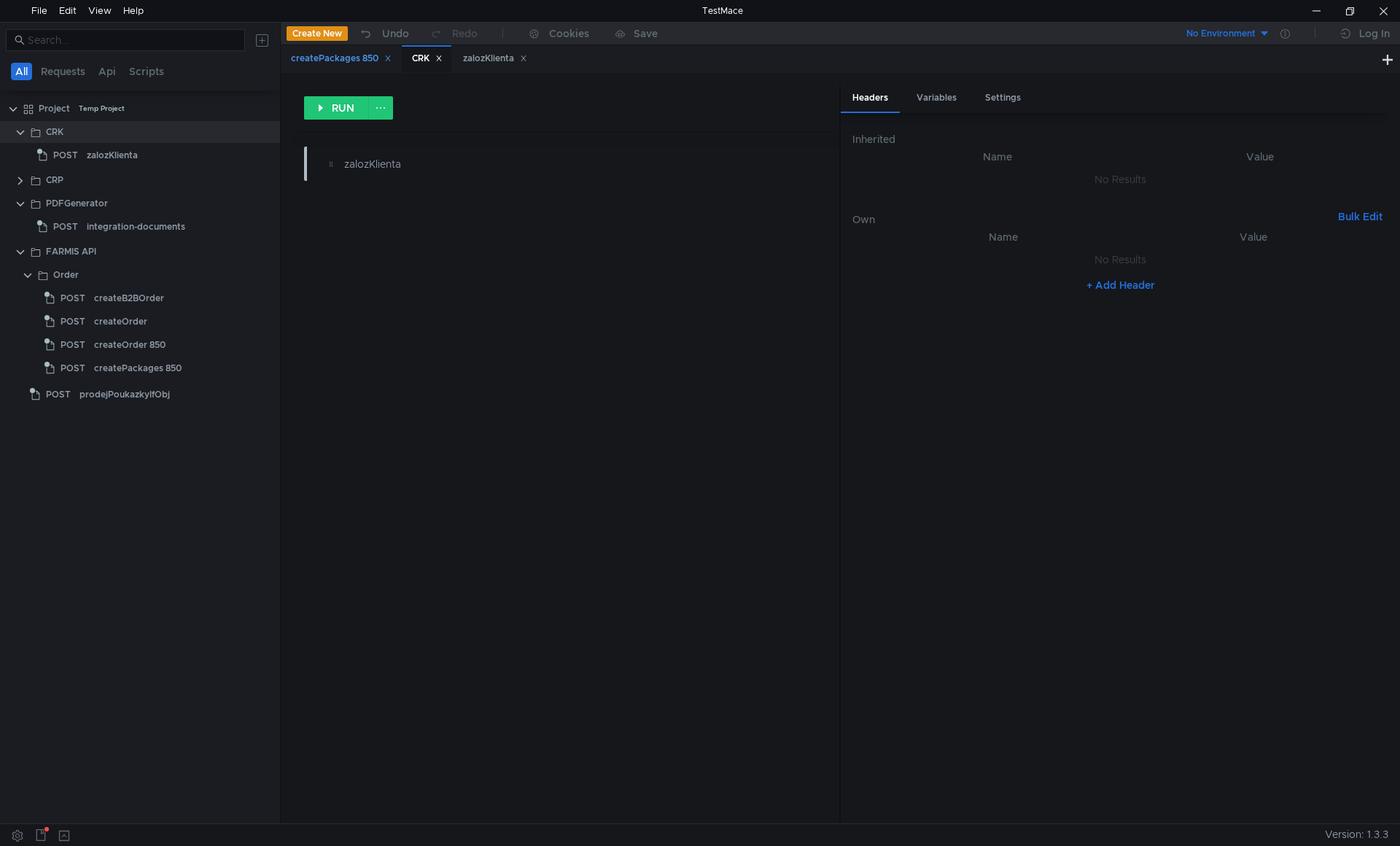
click at [335, 58] on div "createPackages 850" at bounding box center [341, 58] width 100 height 16
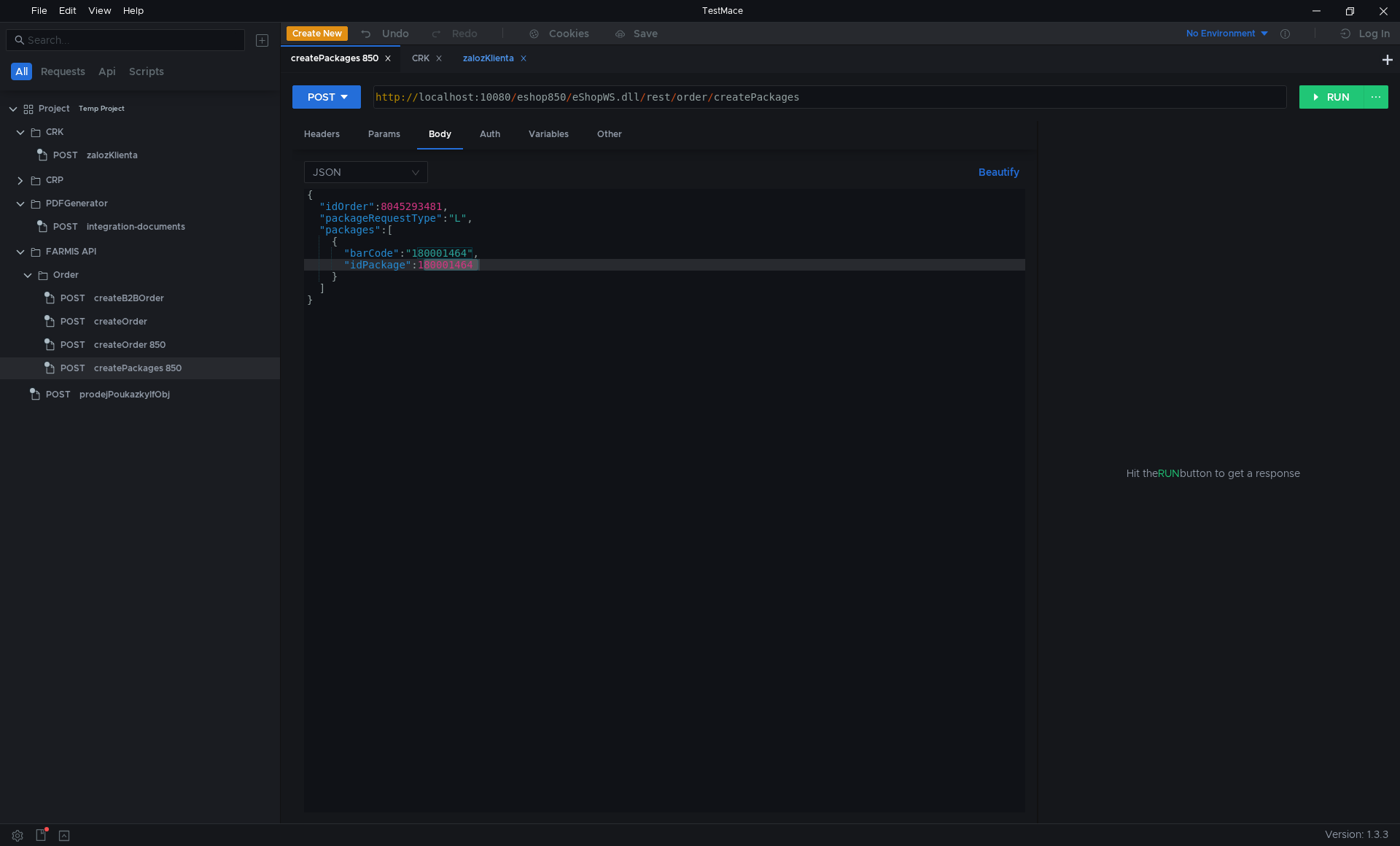
click at [478, 57] on div "zalozKlienta" at bounding box center [495, 58] width 64 height 16
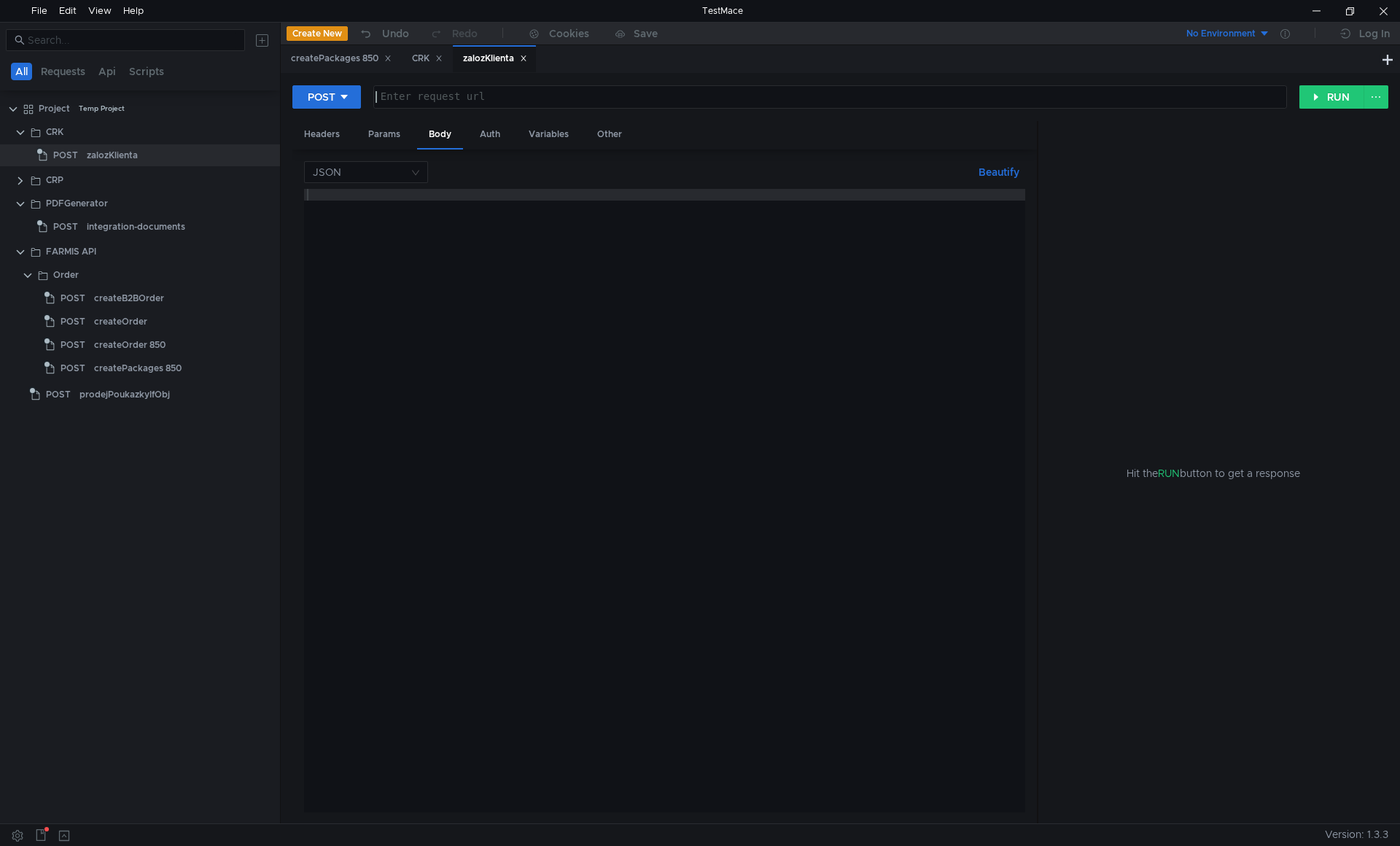
click at [511, 100] on div at bounding box center [829, 109] width 912 height 35
paste textarea "[URL]"
type textarea "[URL]"
click at [332, 53] on div "createPackages 850" at bounding box center [341, 58] width 100 height 16
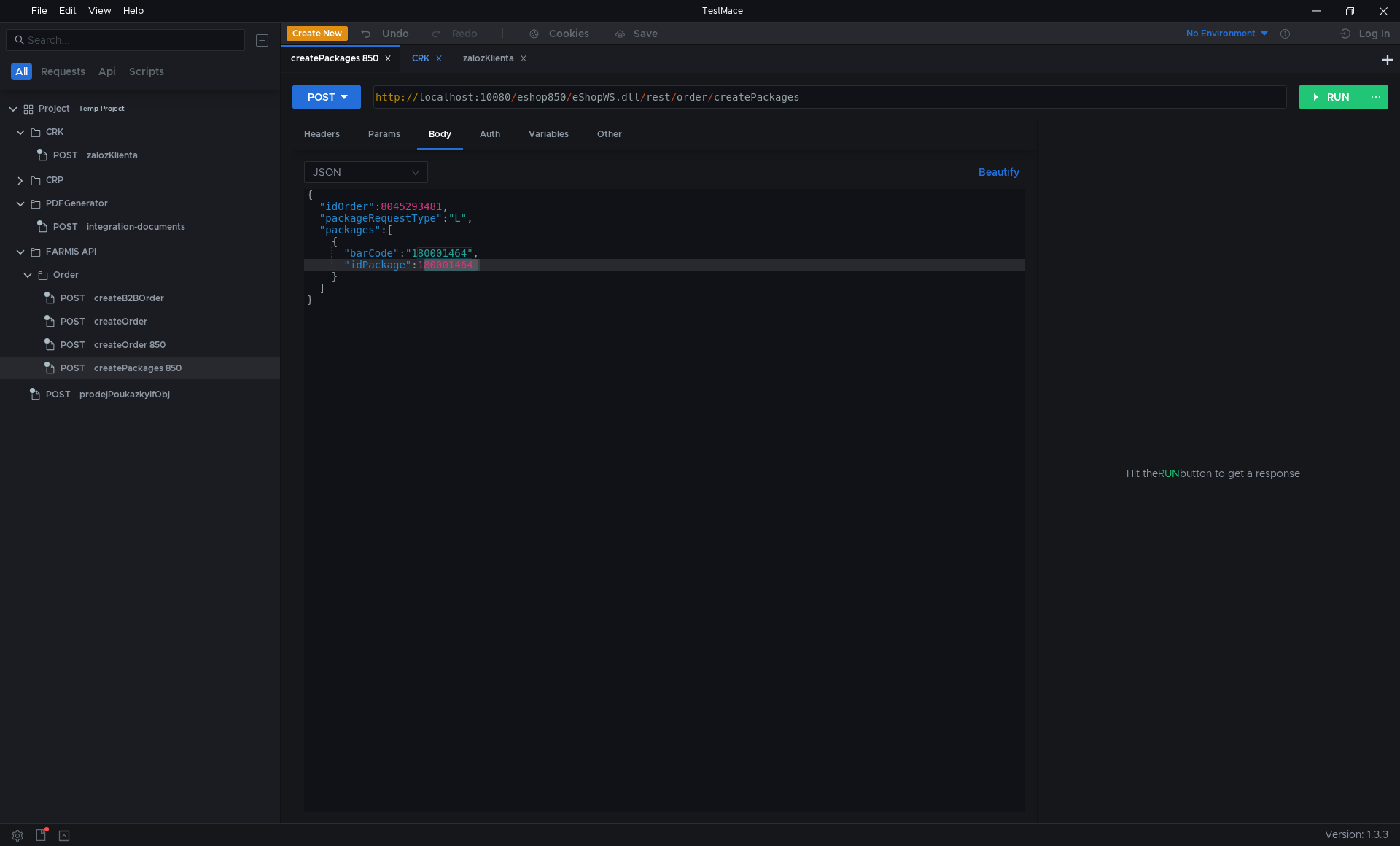
click at [423, 60] on div "CRK" at bounding box center [427, 58] width 30 height 16
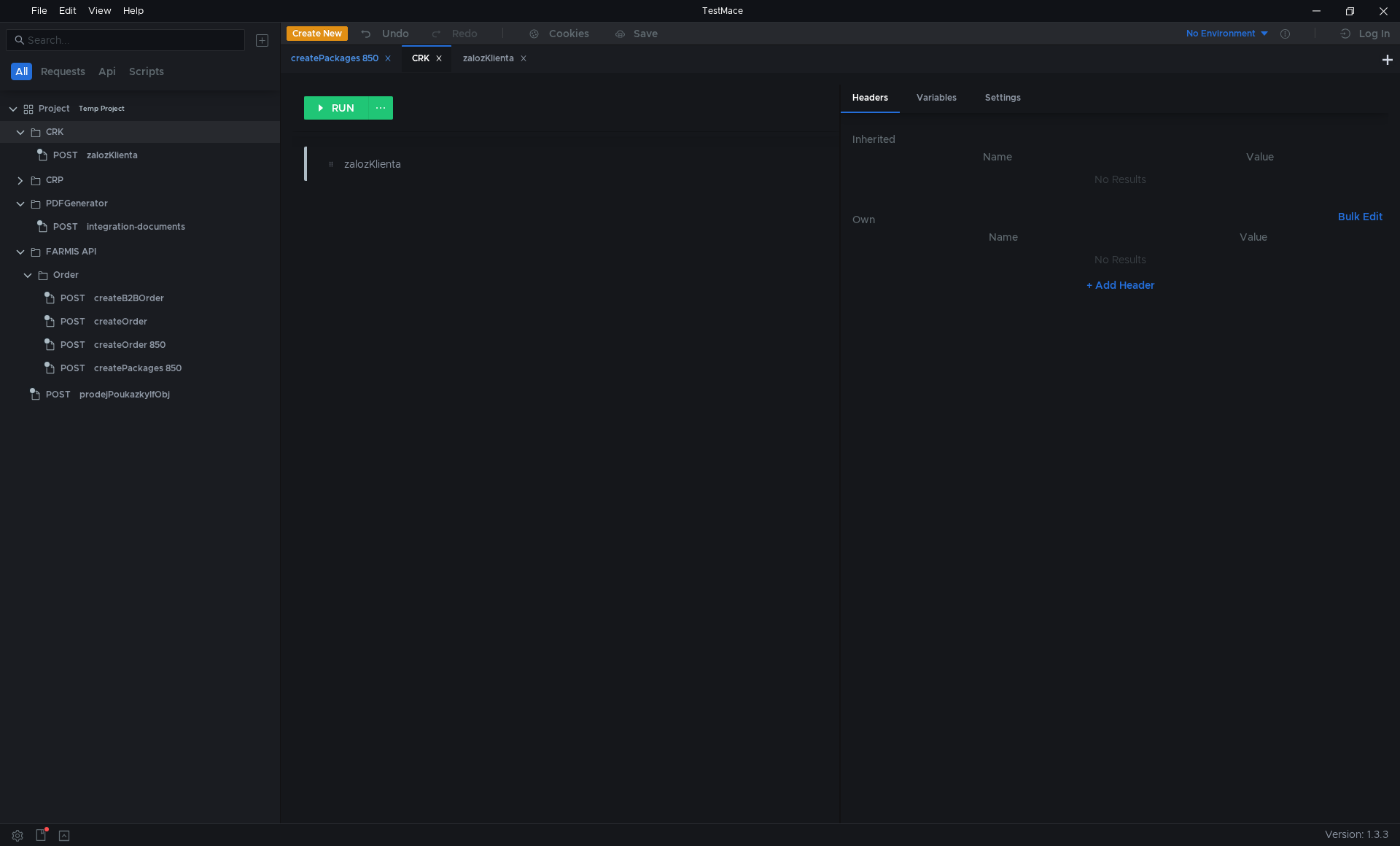
click at [329, 61] on div "createPackages 850" at bounding box center [341, 58] width 100 height 16
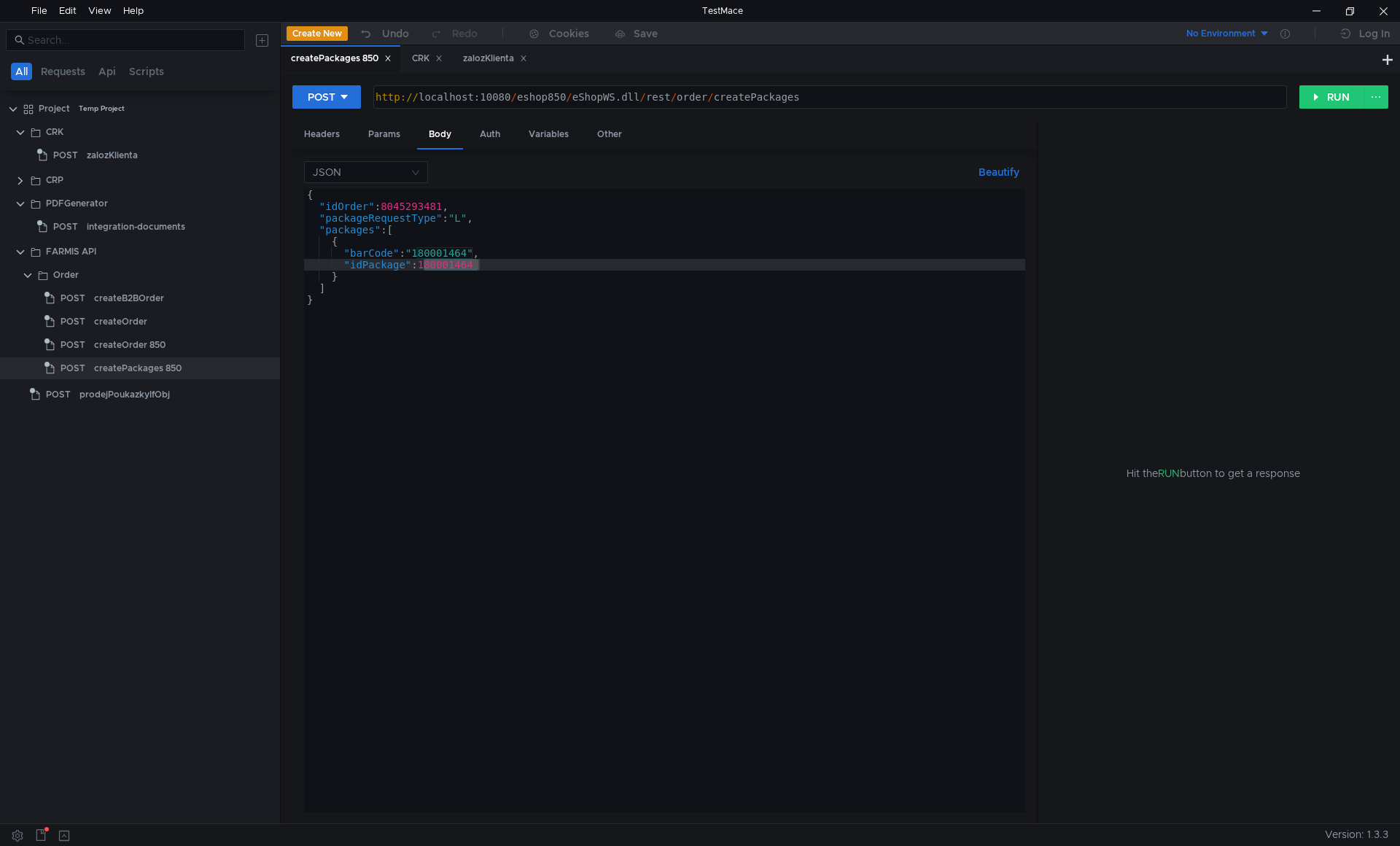
type textarea "[URL]"
click at [486, 98] on div "http:// localhost:10080 / eshop850 / eShopWS.dll / rest / order / createPackages" at bounding box center [829, 109] width 912 height 35
click at [491, 59] on div "zalozKlienta" at bounding box center [495, 58] width 64 height 16
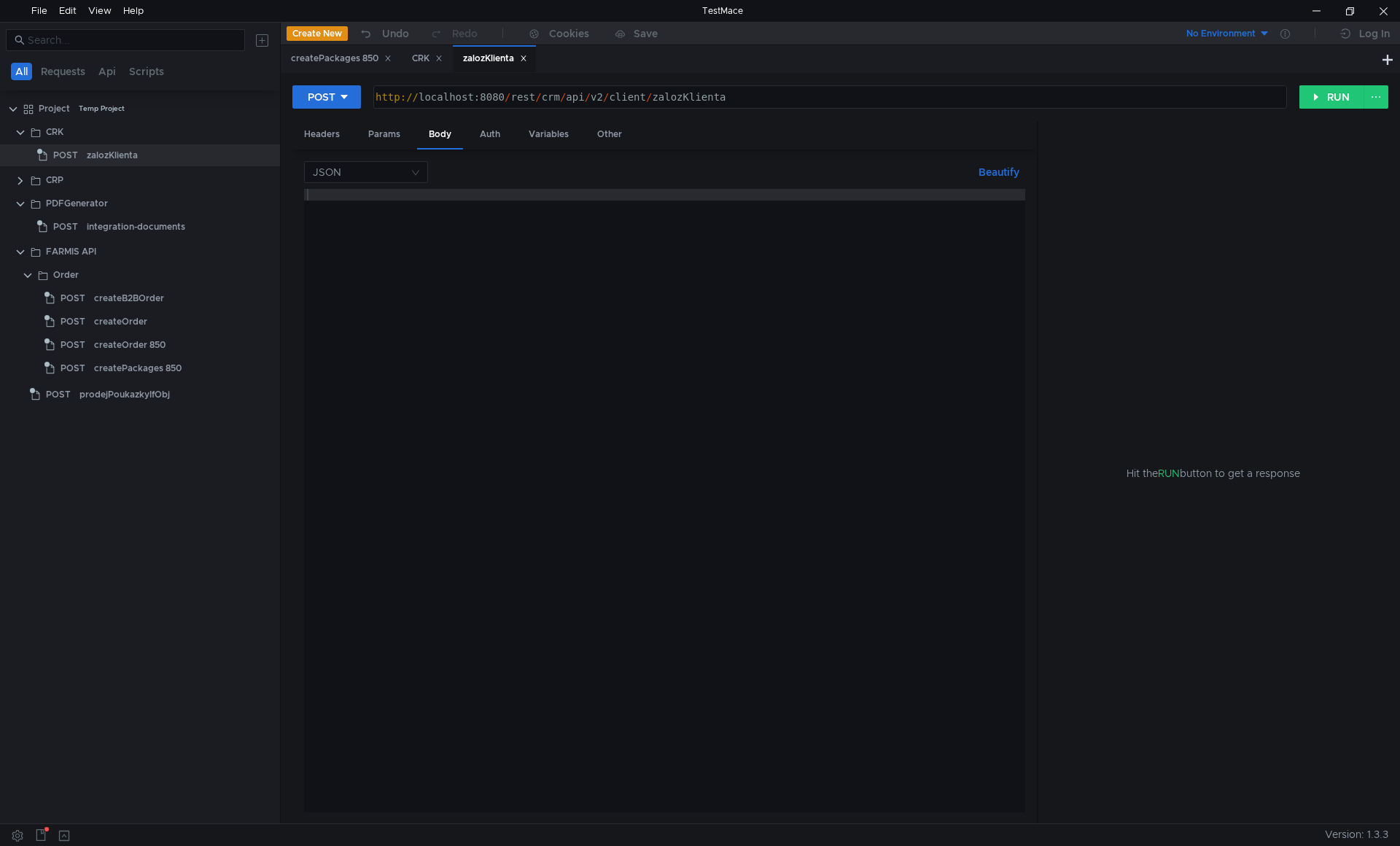
click at [493, 89] on div "http:// localhost:8080 / rest / crm / api / v2 / client / zalozKlienta" at bounding box center [830, 97] width 912 height 22
paste textarea "10"
type textarea "[URL]"
click at [596, 418] on div at bounding box center [664, 512] width 721 height 647
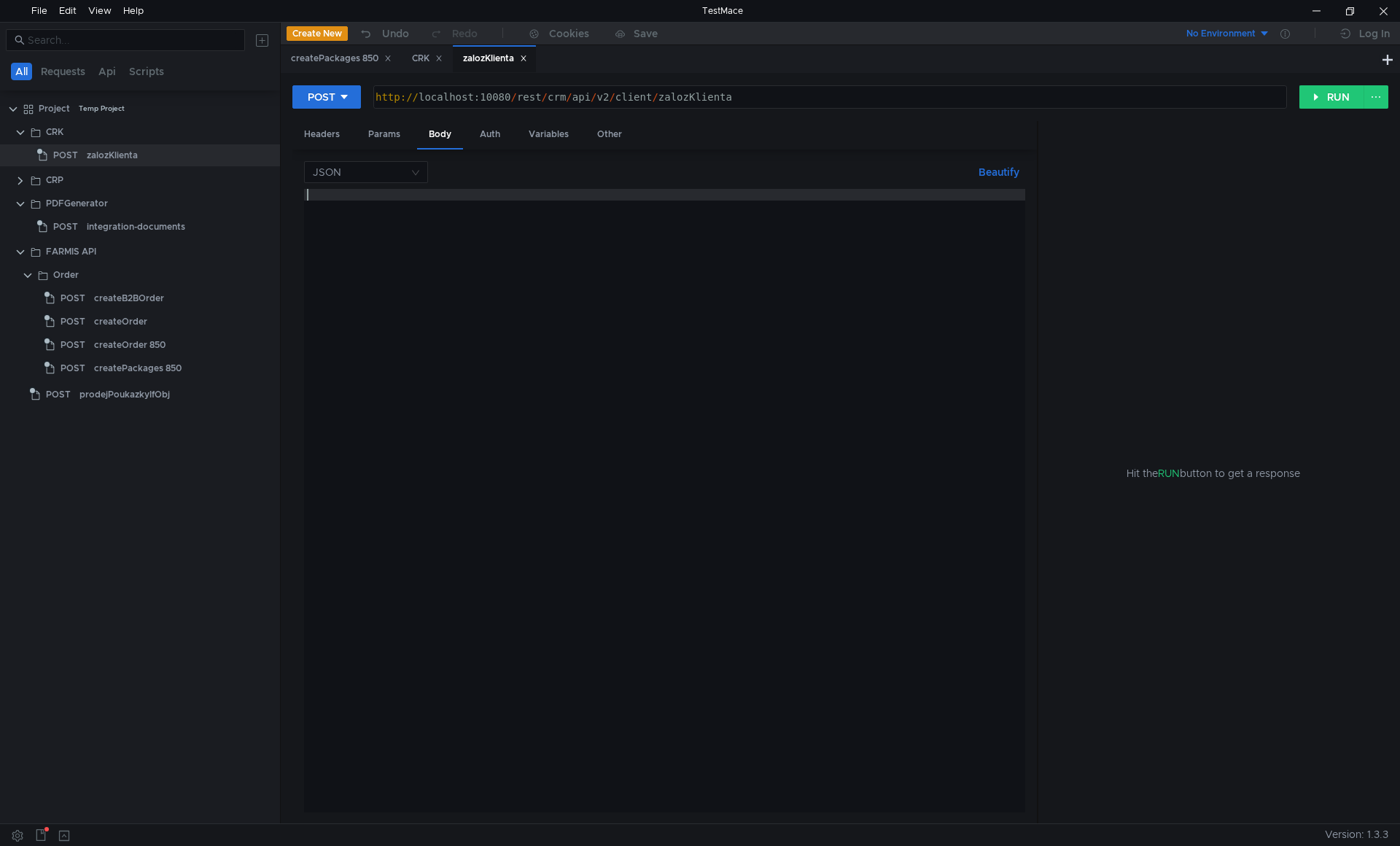
paste textarea "}"
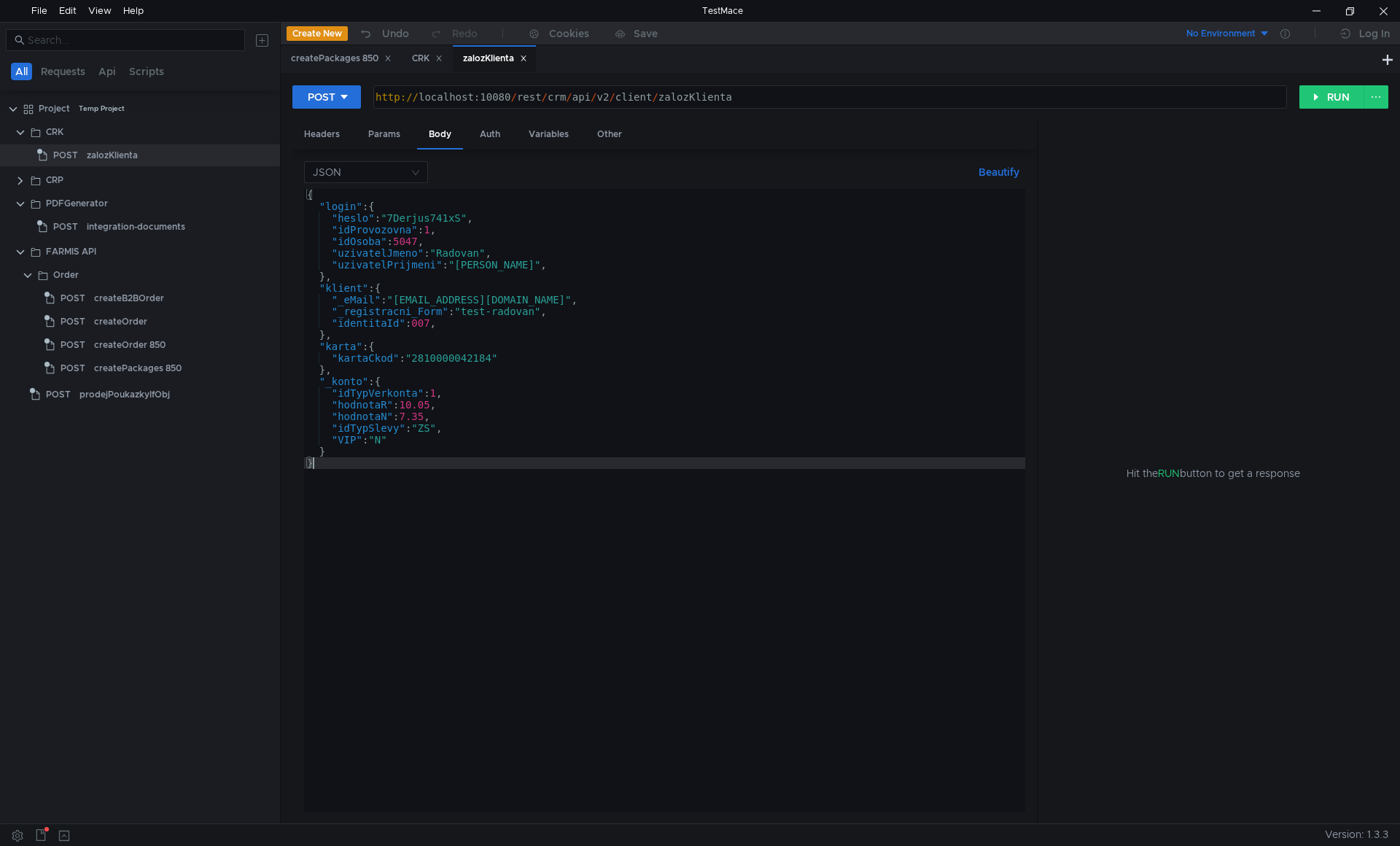
click at [432, 304] on div "{ "login" : { "heslo" : "7Derjus741xS" , "idProvozovna" : 1 , "idOsoba" : 5047 …" at bounding box center [664, 512] width 721 height 647
type textarea ""_eMail": "[EMAIL_ADDRESS][DOMAIN_NAME]","
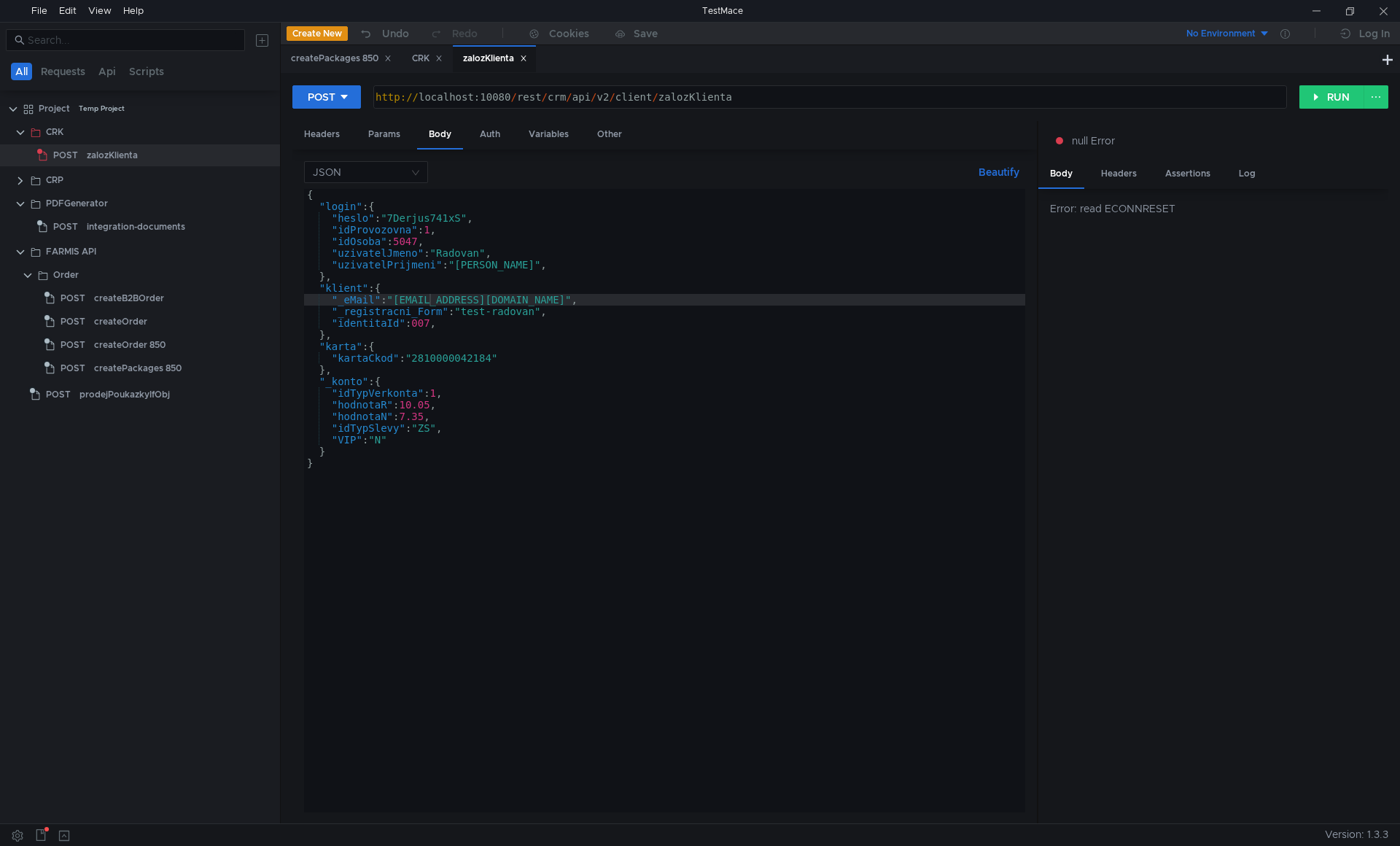
click at [751, 120] on div "POST [URL] http:// localhost:10080 / rest / crm / api / v2 / client / zalozKlie…" at bounding box center [840, 103] width 1096 height 36
click at [420, 52] on div "CRK" at bounding box center [427, 58] width 30 height 16
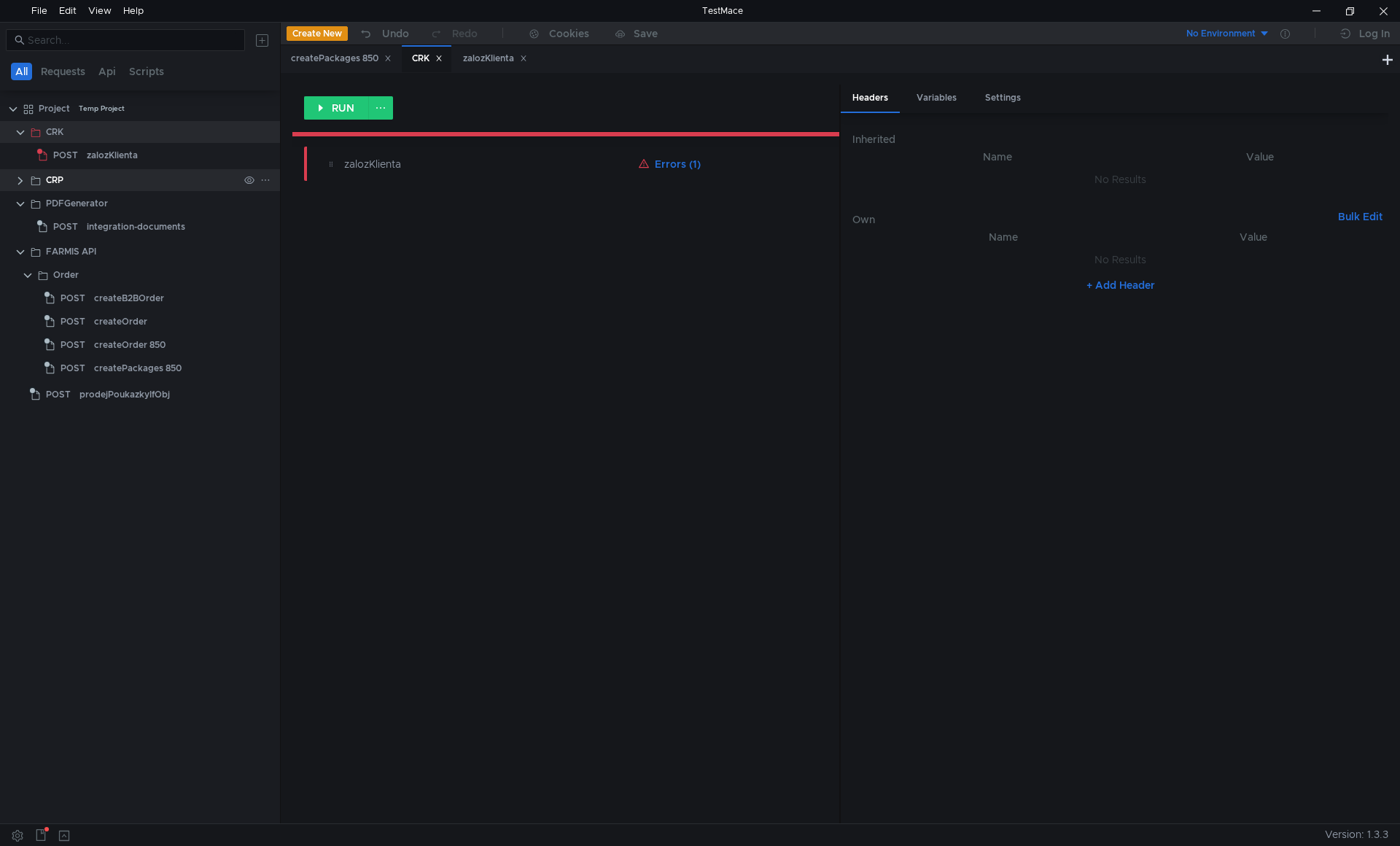
click at [63, 178] on div "CRP" at bounding box center [54, 180] width 17 height 22
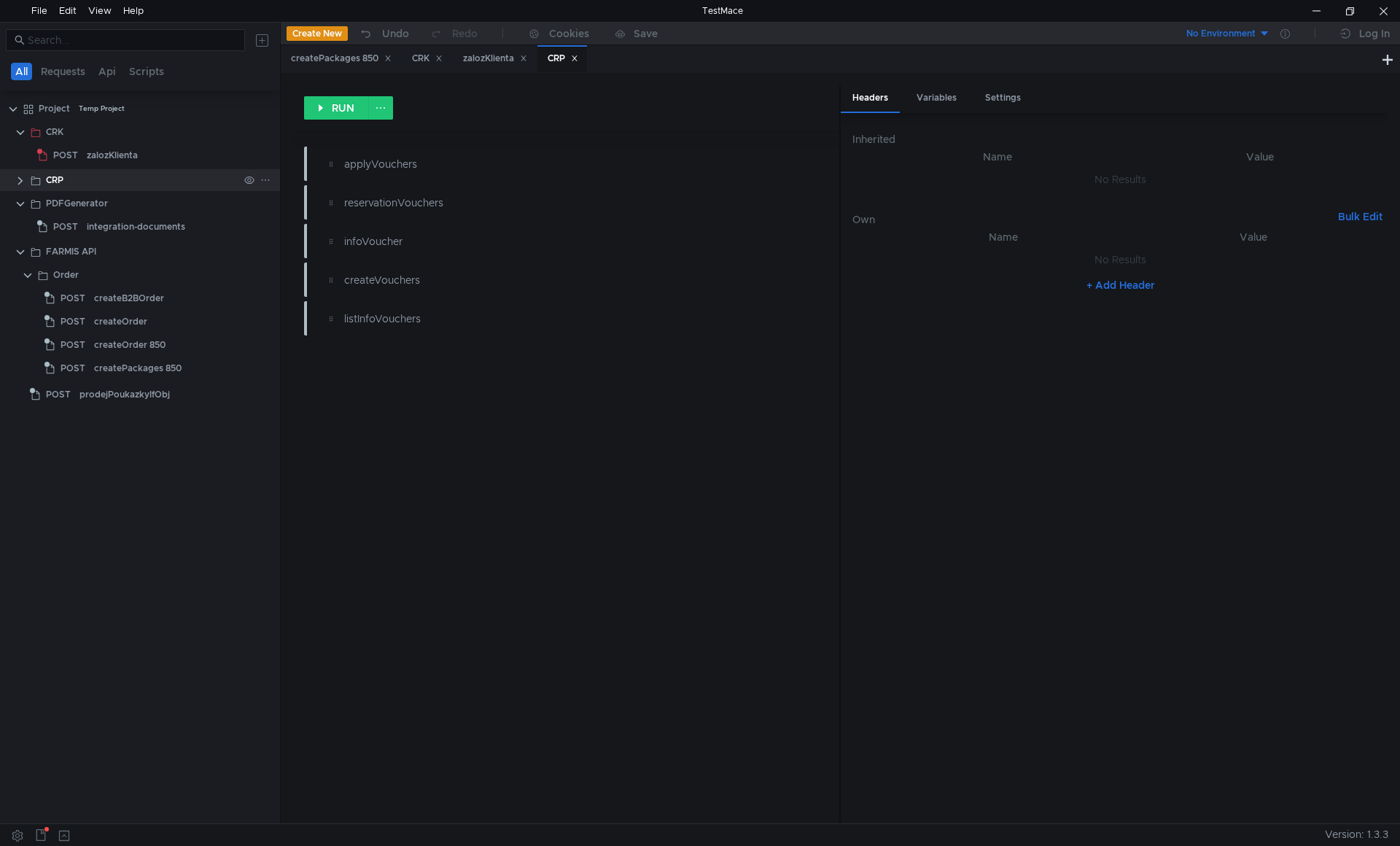
click at [12, 182] on div "CRP" at bounding box center [140, 180] width 280 height 22
click at [18, 182] on clr-icon at bounding box center [21, 181] width 12 height 12
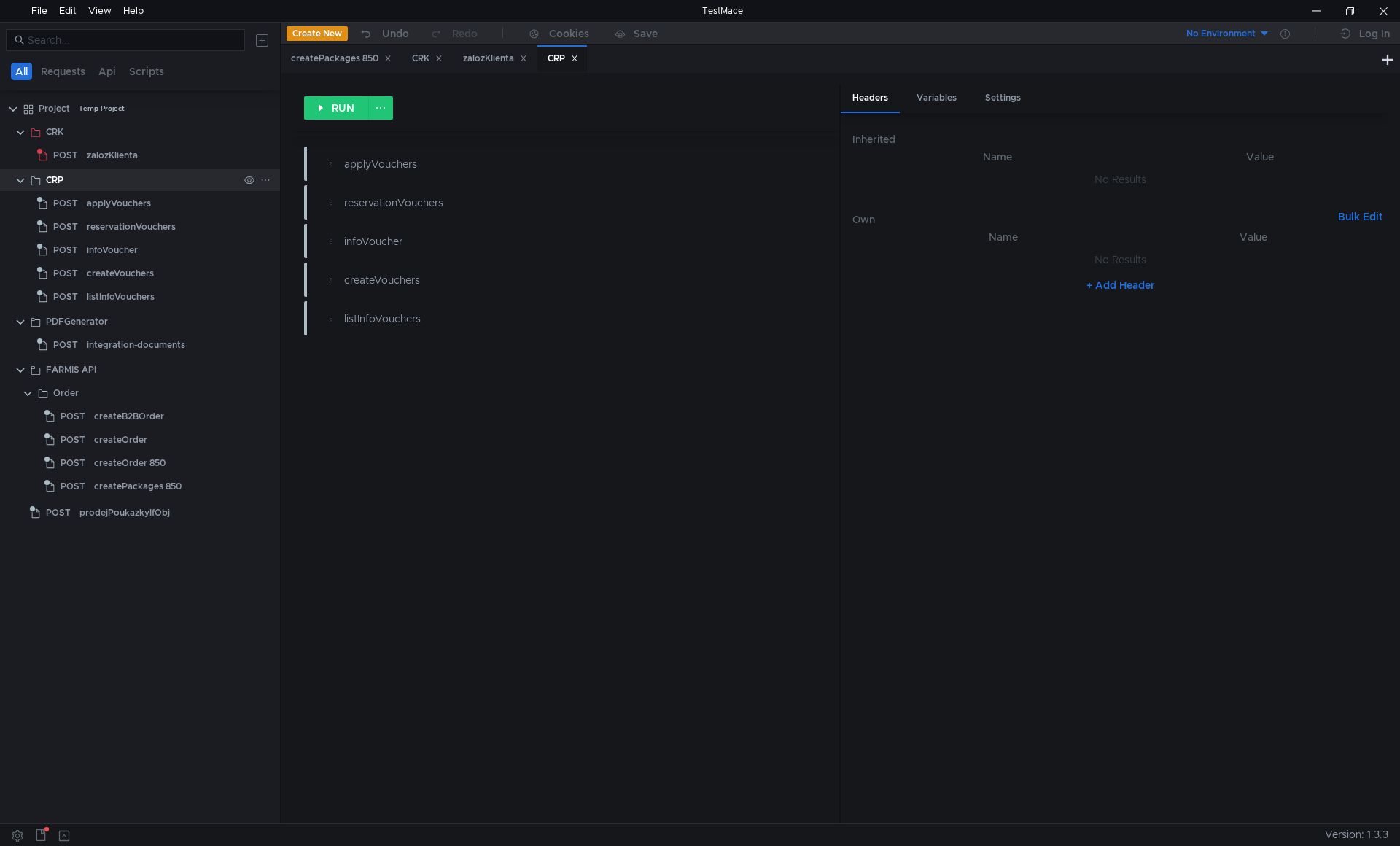
click at [18, 182] on clr-icon at bounding box center [21, 181] width 12 height 12
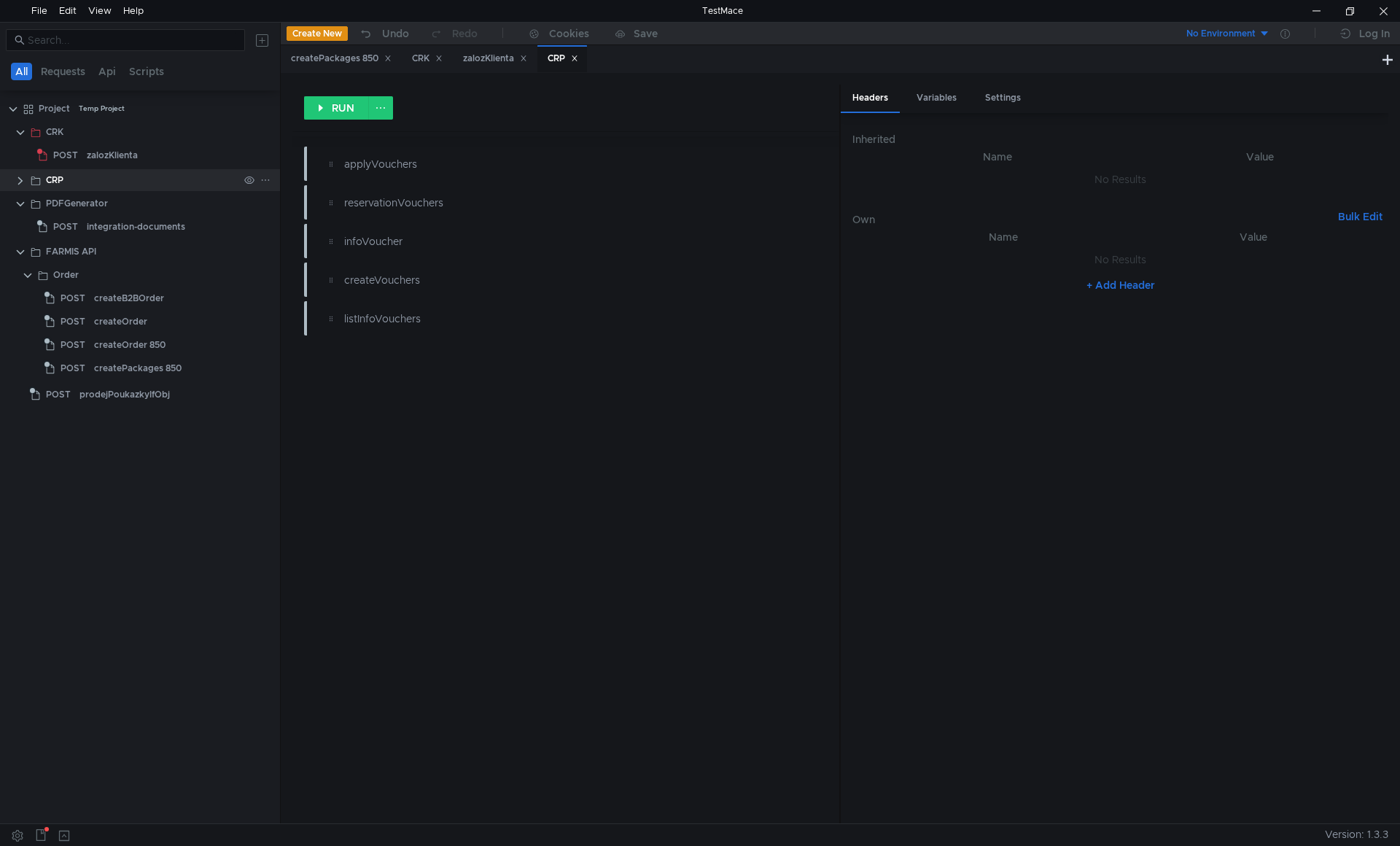
click at [14, 180] on div "CRP" at bounding box center [140, 180] width 280 height 22
click at [27, 183] on div "CRP" at bounding box center [153, 180] width 253 height 22
click at [22, 182] on clr-icon at bounding box center [21, 181] width 12 height 12
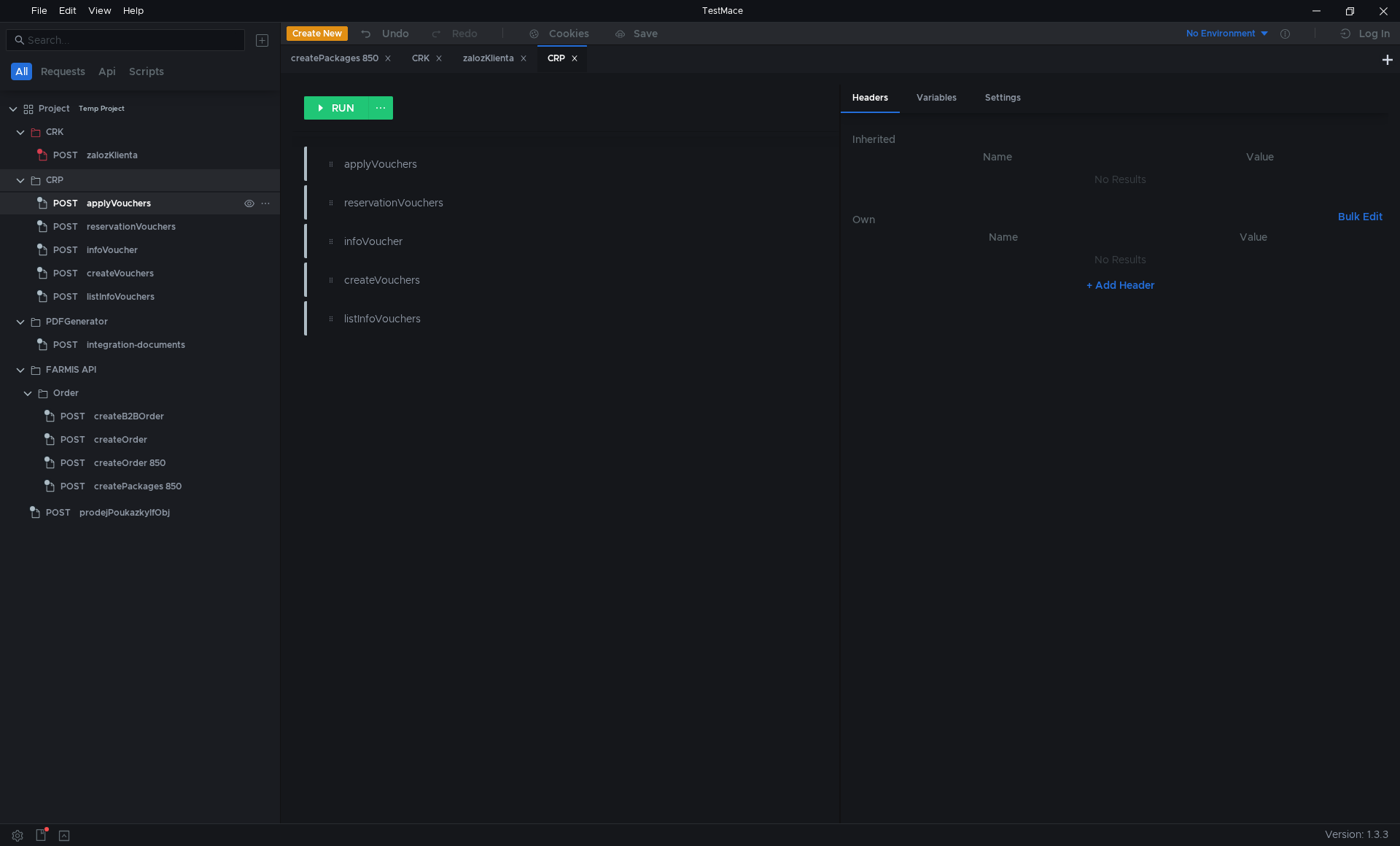
click at [98, 207] on div "applyVouchers" at bounding box center [119, 203] width 64 height 22
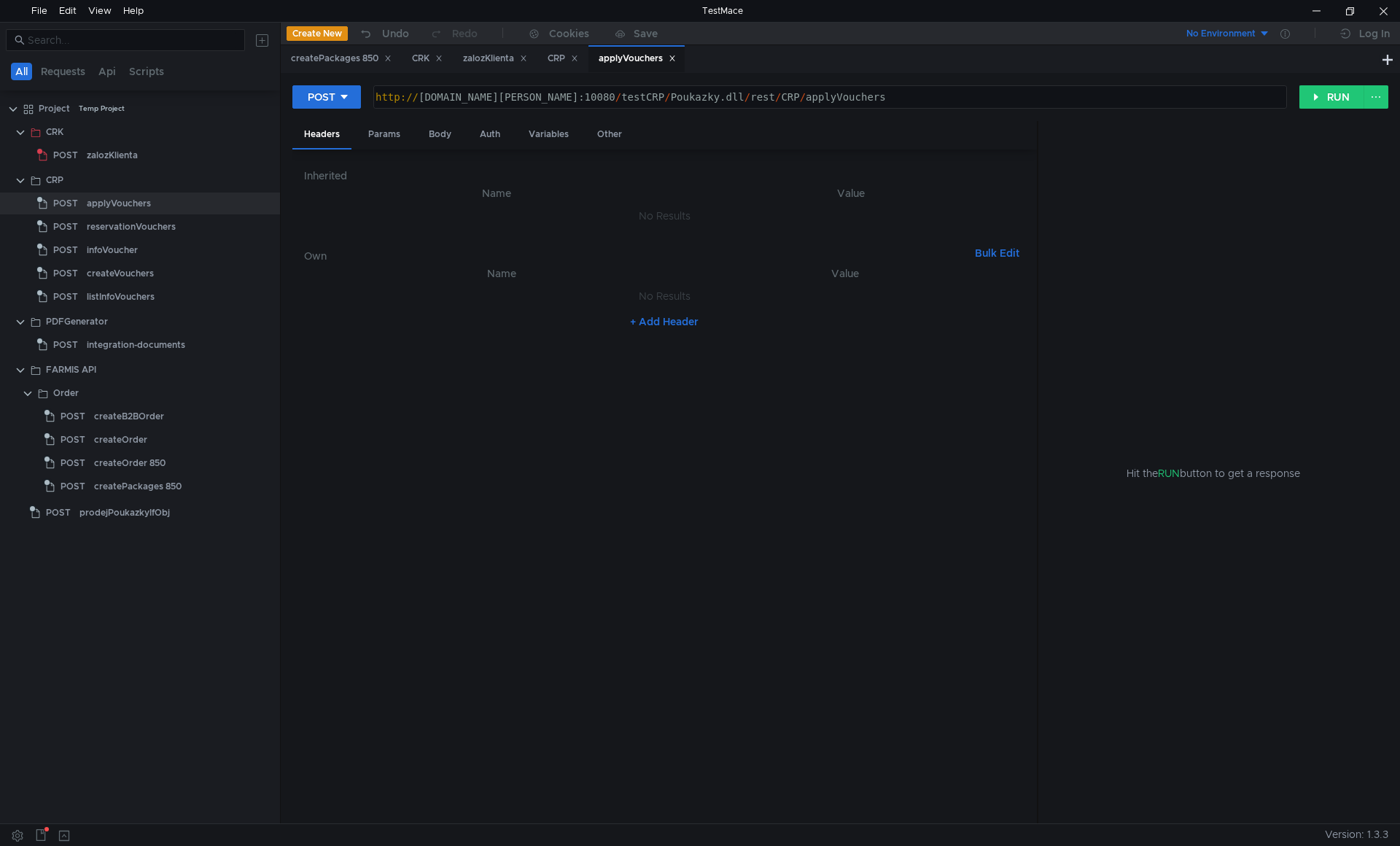
click at [579, 58] on icon at bounding box center [574, 58] width 7 height 7
click at [489, 58] on div "zalozKlienta" at bounding box center [495, 58] width 64 height 16
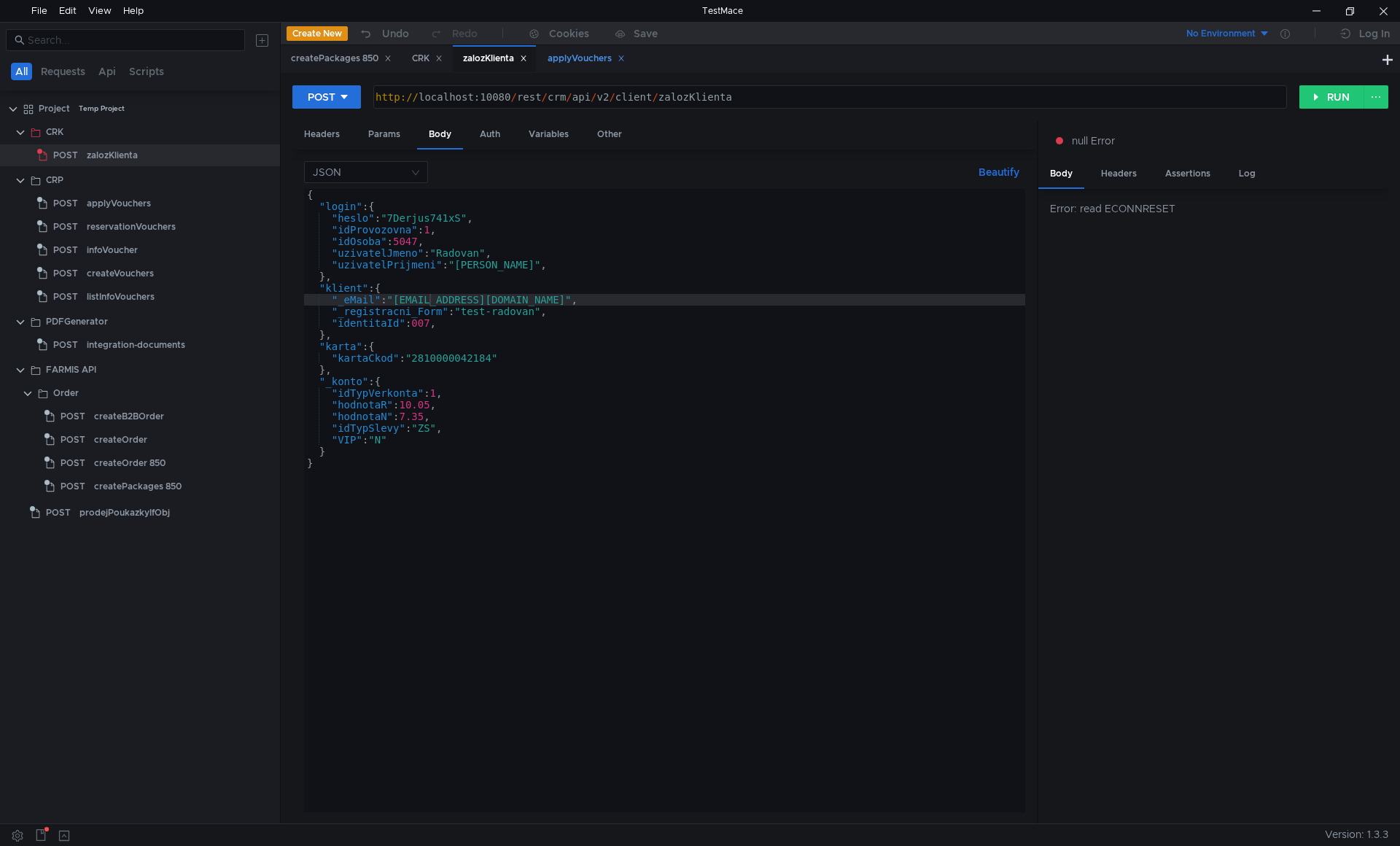
click at [570, 60] on div "applyVouchers" at bounding box center [586, 58] width 77 height 16
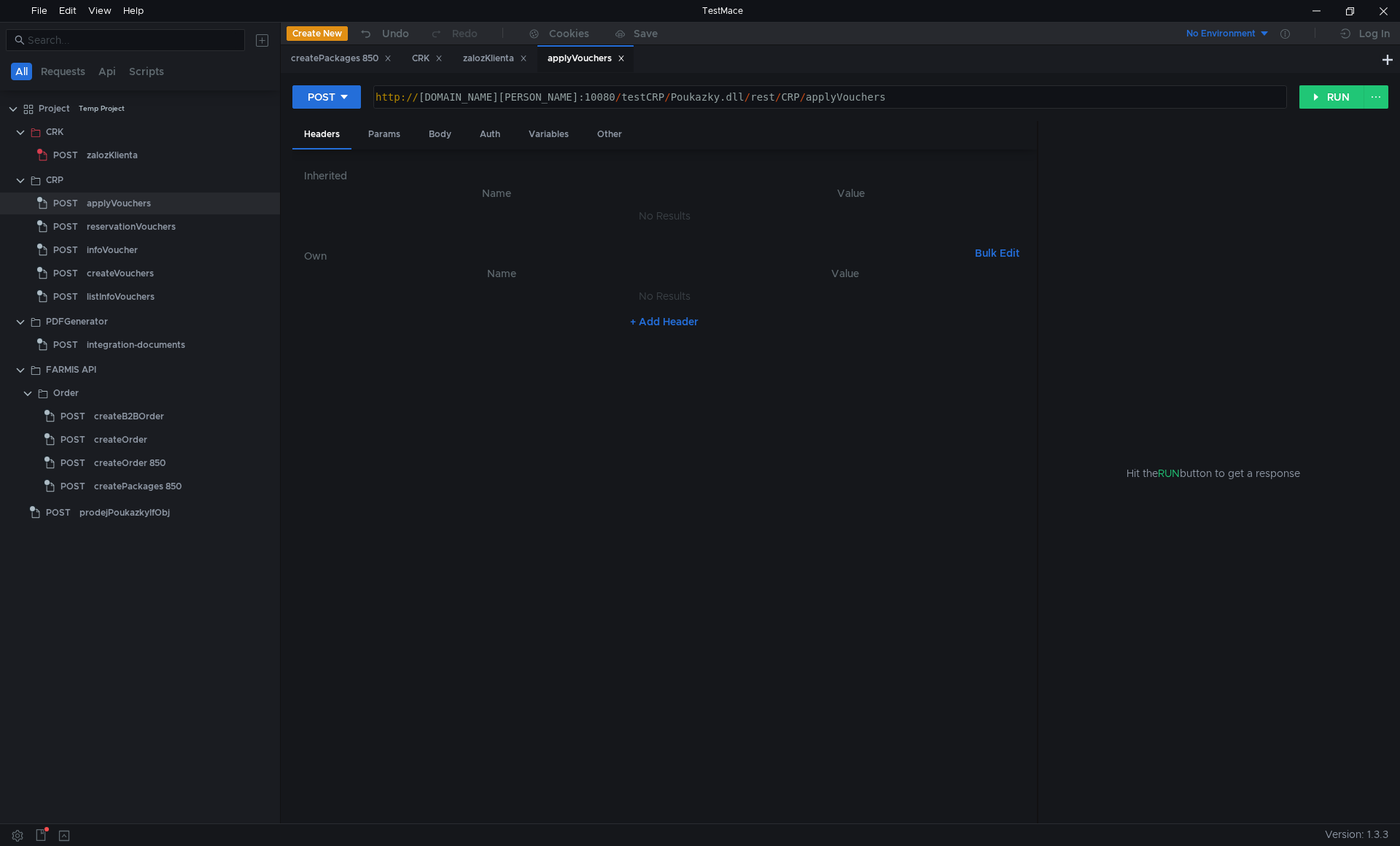
type textarea "[URL][DOMAIN_NAME]"
click at [633, 93] on div "http:// [DOMAIN_NAME][PERSON_NAME]:10080 / testCRP / [PERSON_NAME].dll / rest /…" at bounding box center [829, 109] width 912 height 35
click at [491, 62] on div "zalozKlienta" at bounding box center [495, 58] width 64 height 16
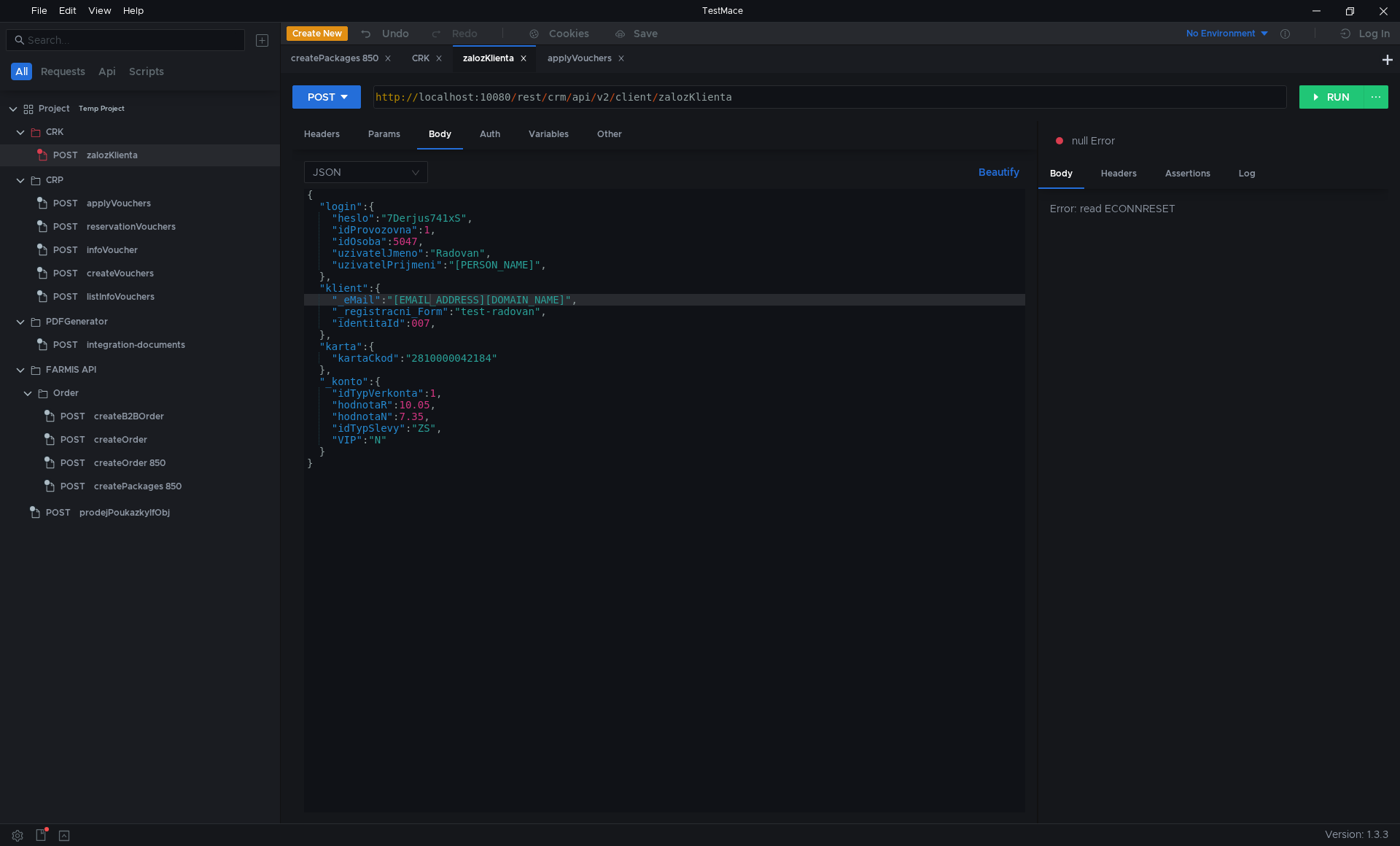
click at [515, 96] on div "http:// localhost:10080 / rest / crm / api / v2 / client / zalozKlienta" at bounding box center [829, 109] width 912 height 35
paste textarea "testCRP"
type textarea "http://localhost:10080/testCRP\rest/crm/api/v2/client/zalozKlienta"
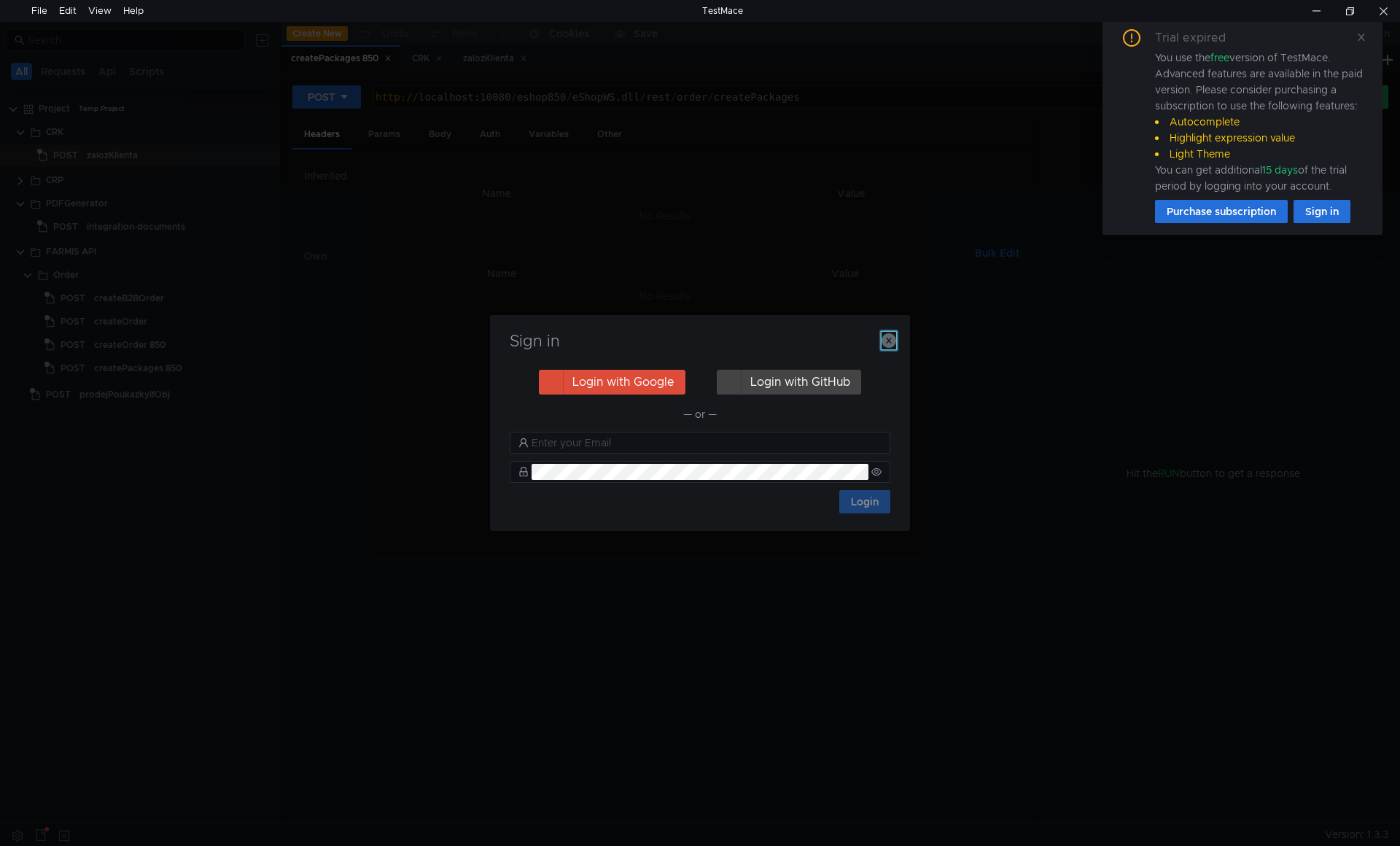
click at [891, 336] on icon "button" at bounding box center [889, 341] width 15 height 15
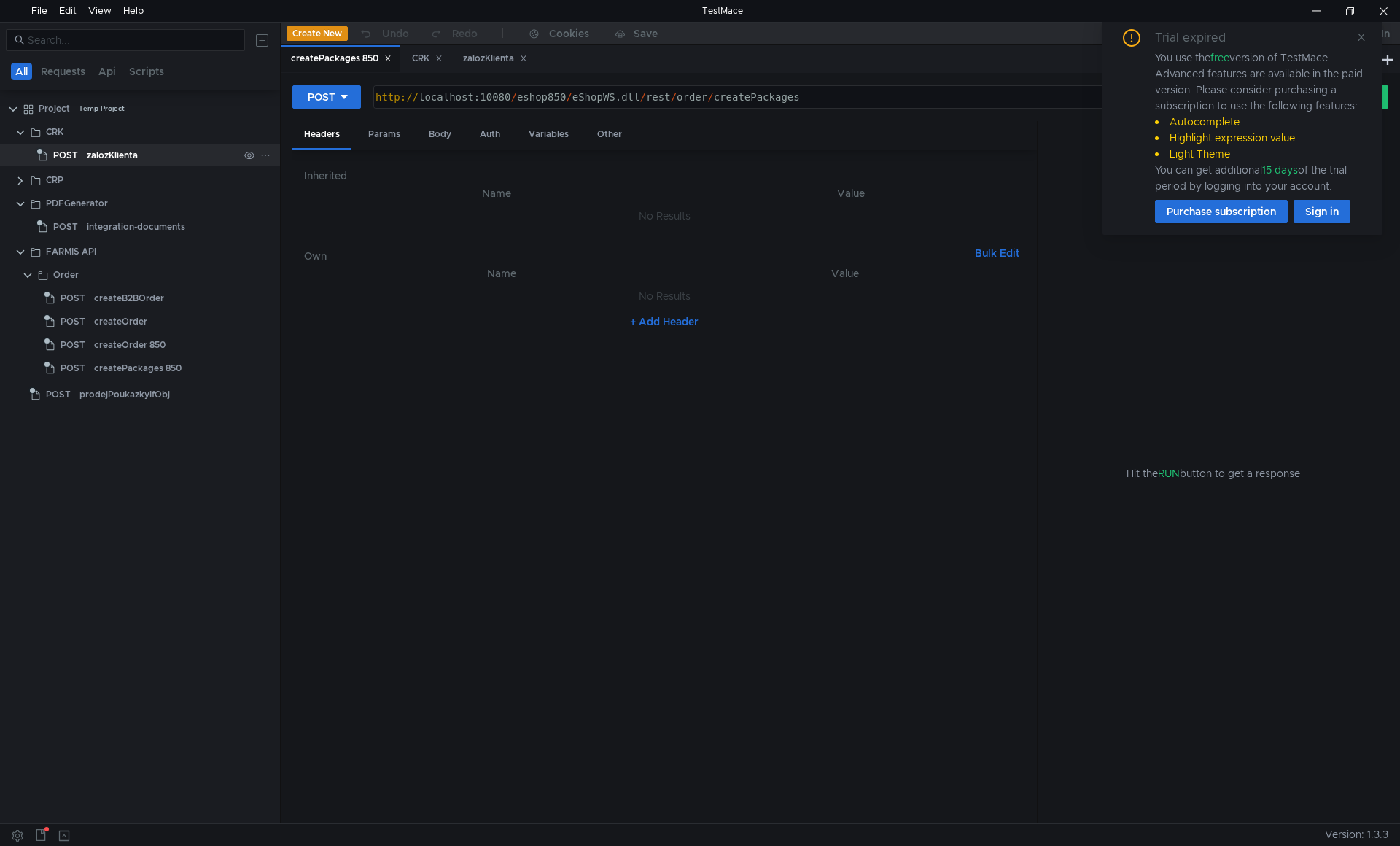
click at [95, 156] on div "zalozKlienta" at bounding box center [112, 155] width 51 height 22
click at [565, 96] on div "http:// localhost:10080 / testCRP \ rest / crm / api / v2 / client / zalozKlien…" at bounding box center [829, 109] width 912 height 35
type textarea "http://localhost:10080/testCRP//rest/crm/api/v2/client/zalozKlienta"
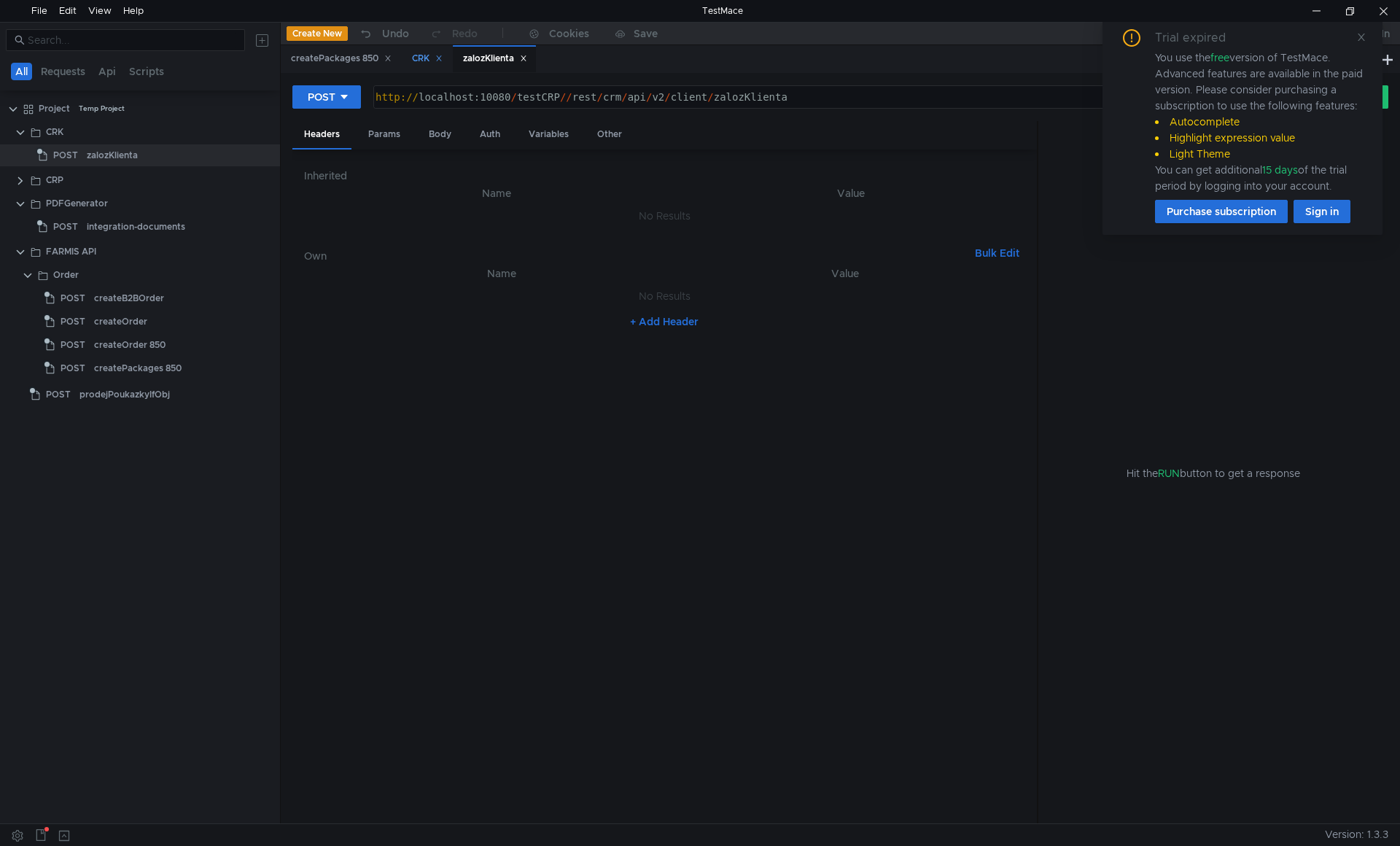
click at [429, 57] on div "CRK" at bounding box center [427, 58] width 30 height 16
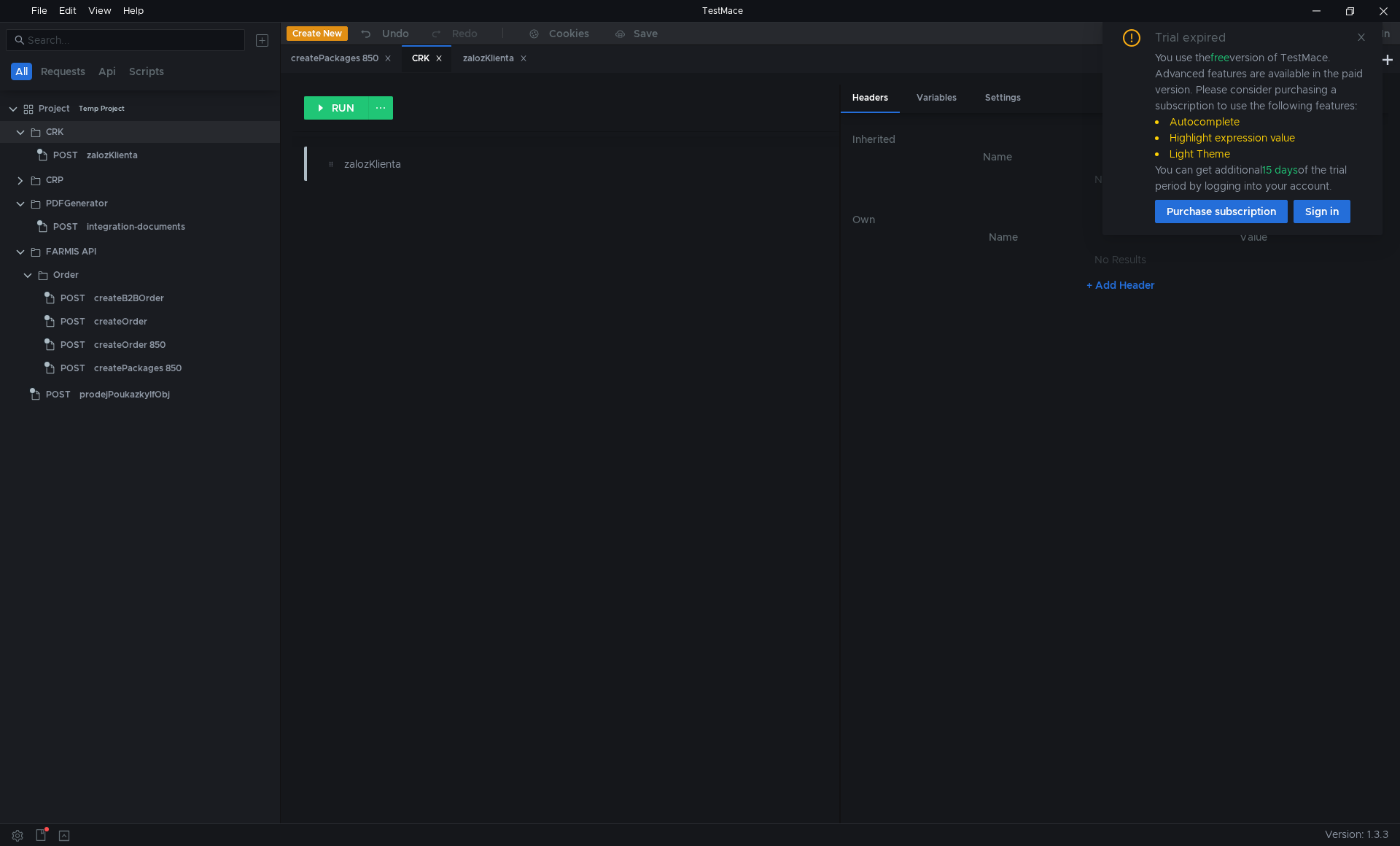
click at [443, 58] on icon at bounding box center [439, 58] width 7 height 7
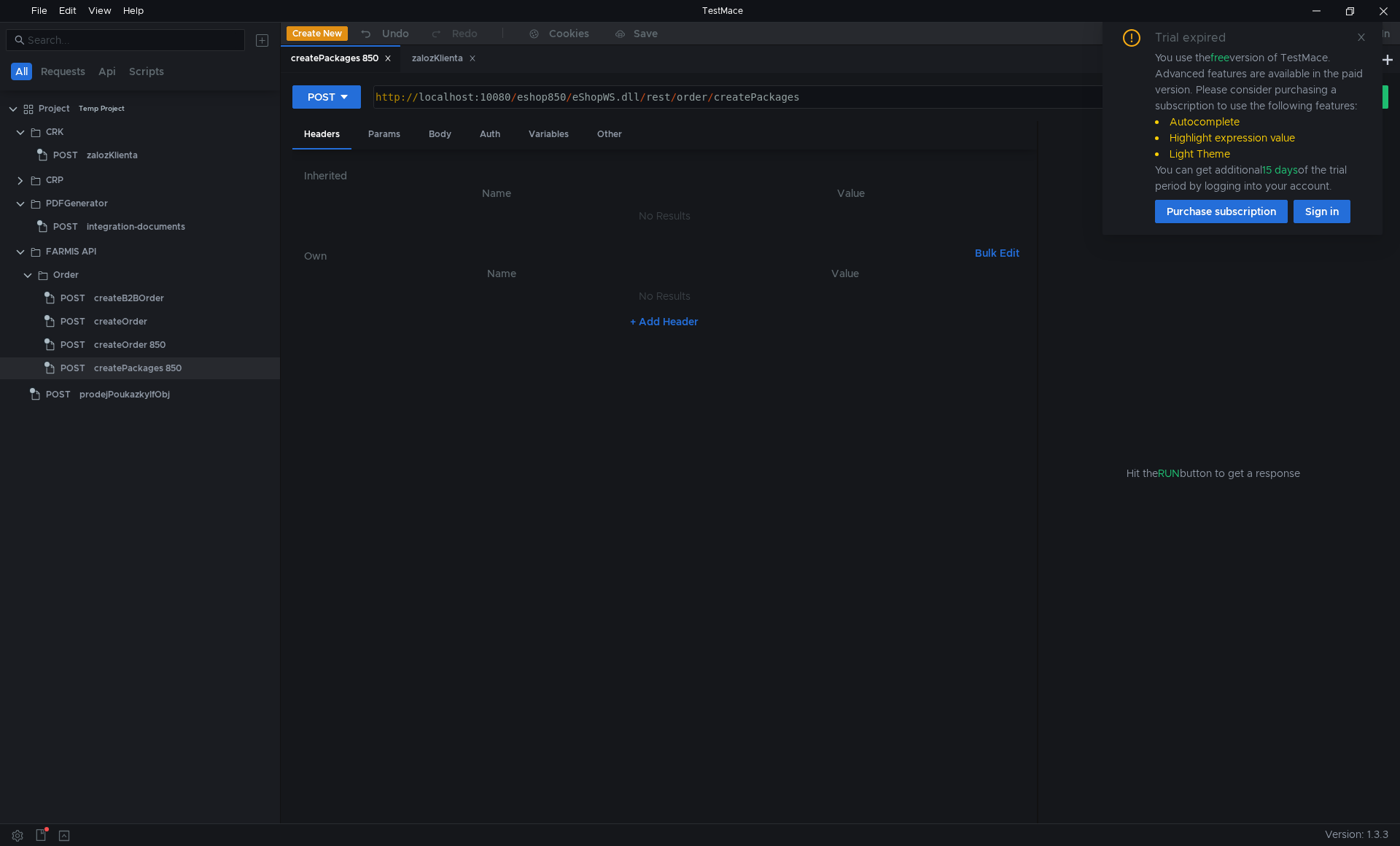
click at [351, 58] on div "createPackages 850" at bounding box center [341, 58] width 100 height 16
click at [426, 55] on div "zalozKlienta" at bounding box center [444, 58] width 64 height 16
click at [565, 99] on div "http:// localhost:10080 / testCRP // rest / crm / api / v2 / client / zalozKlie…" at bounding box center [829, 109] width 912 height 35
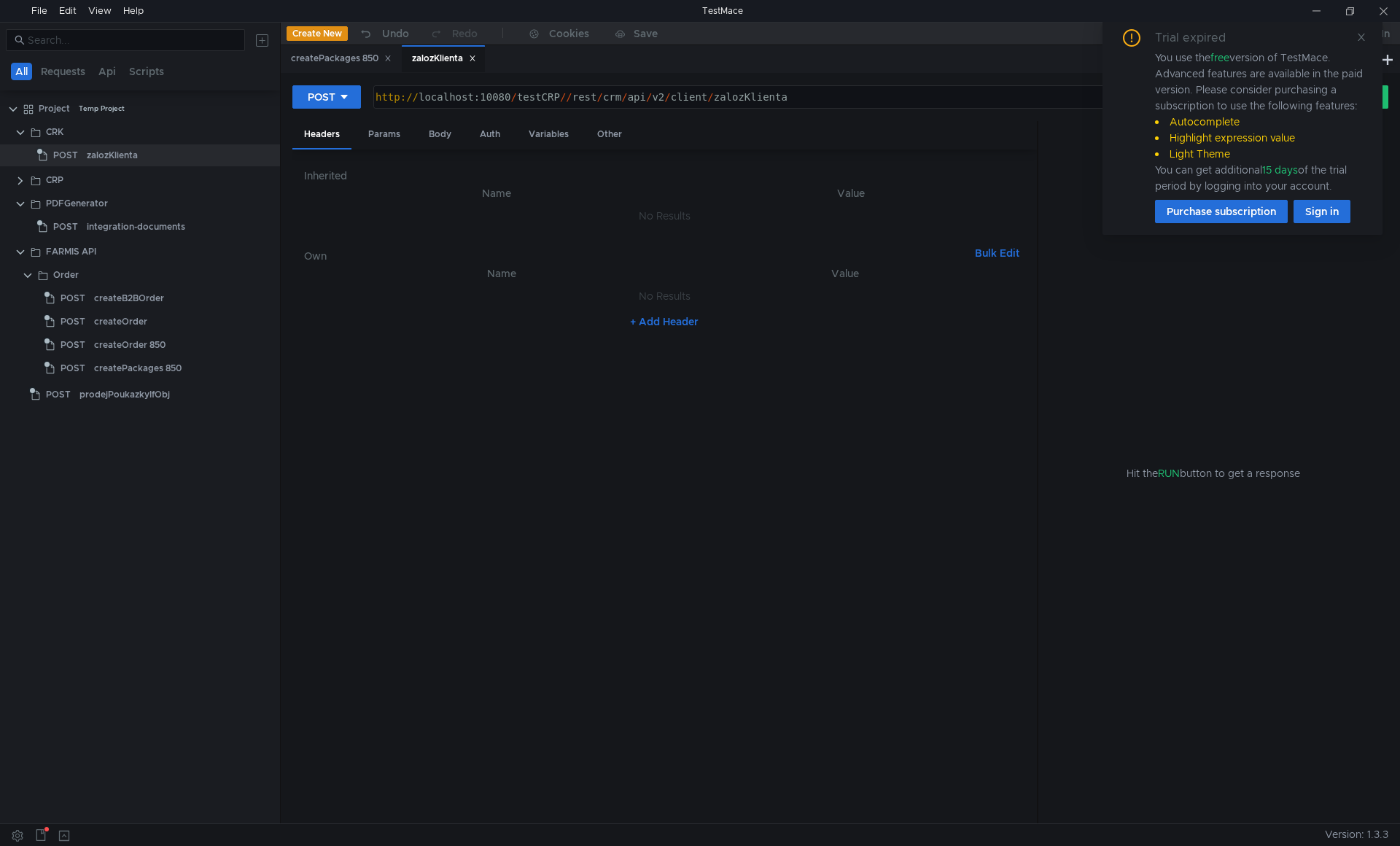
click at [565, 95] on div "http:// localhost:10080 / testCRP // rest / crm / api / v2 / client / zalozKlie…" at bounding box center [829, 109] width 912 height 35
paste textarea "RegistrKont.dll"
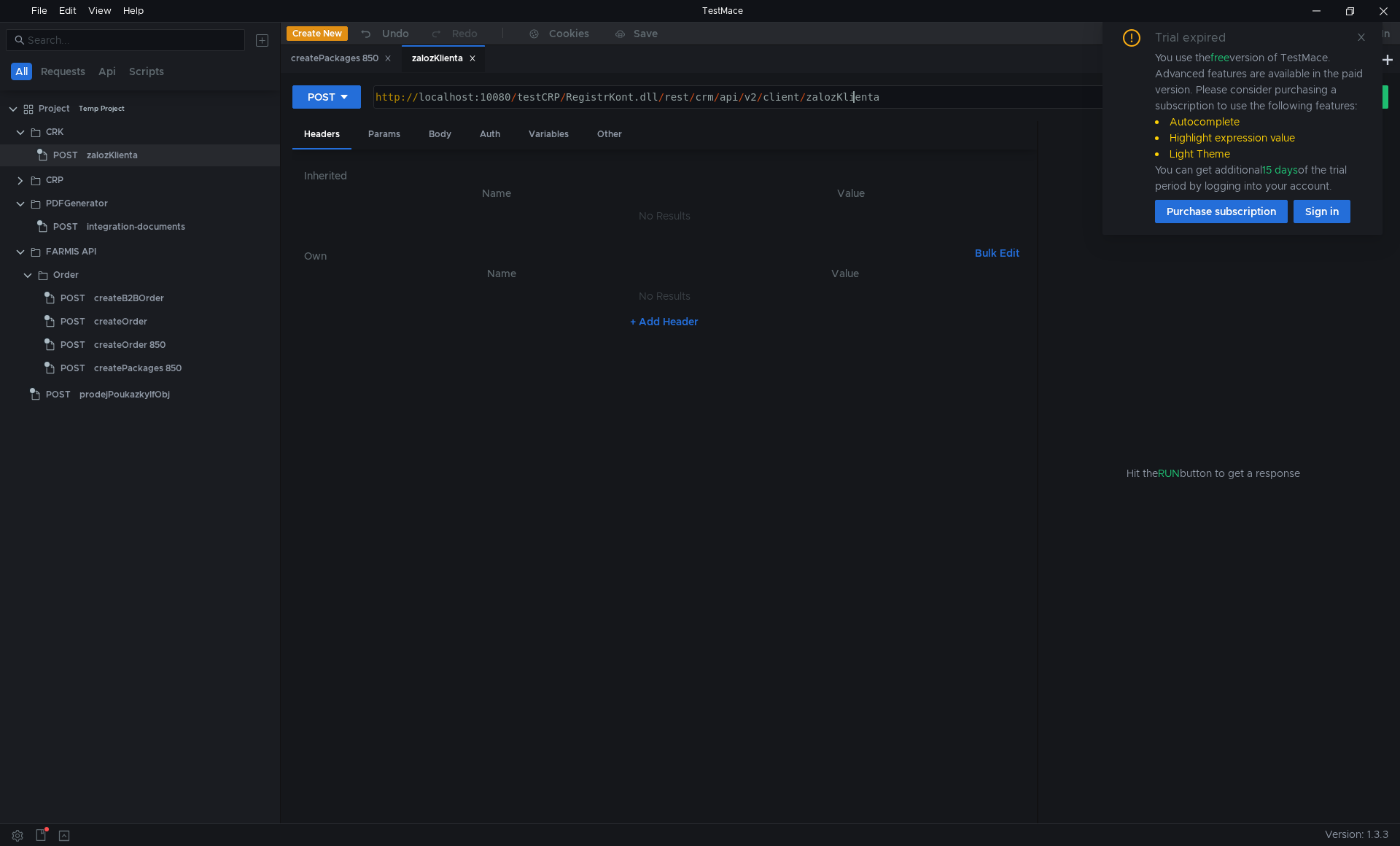
click at [855, 94] on div "http:// localhost:10080 / testCRP / RegistrKont.dll / rest / crm / api / v2 / c…" at bounding box center [829, 109] width 912 height 35
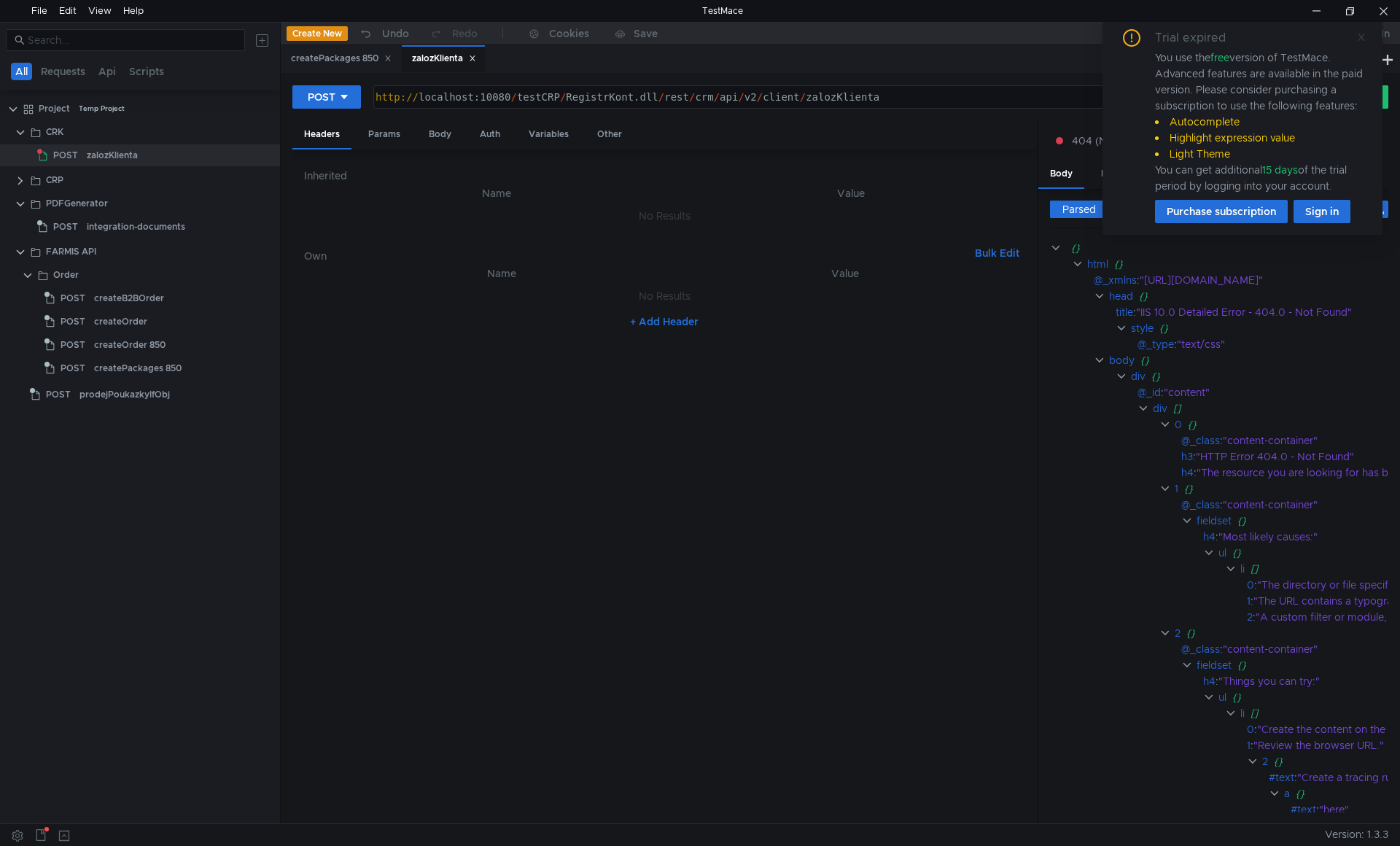
click at [1360, 34] on icon at bounding box center [1361, 37] width 10 height 10
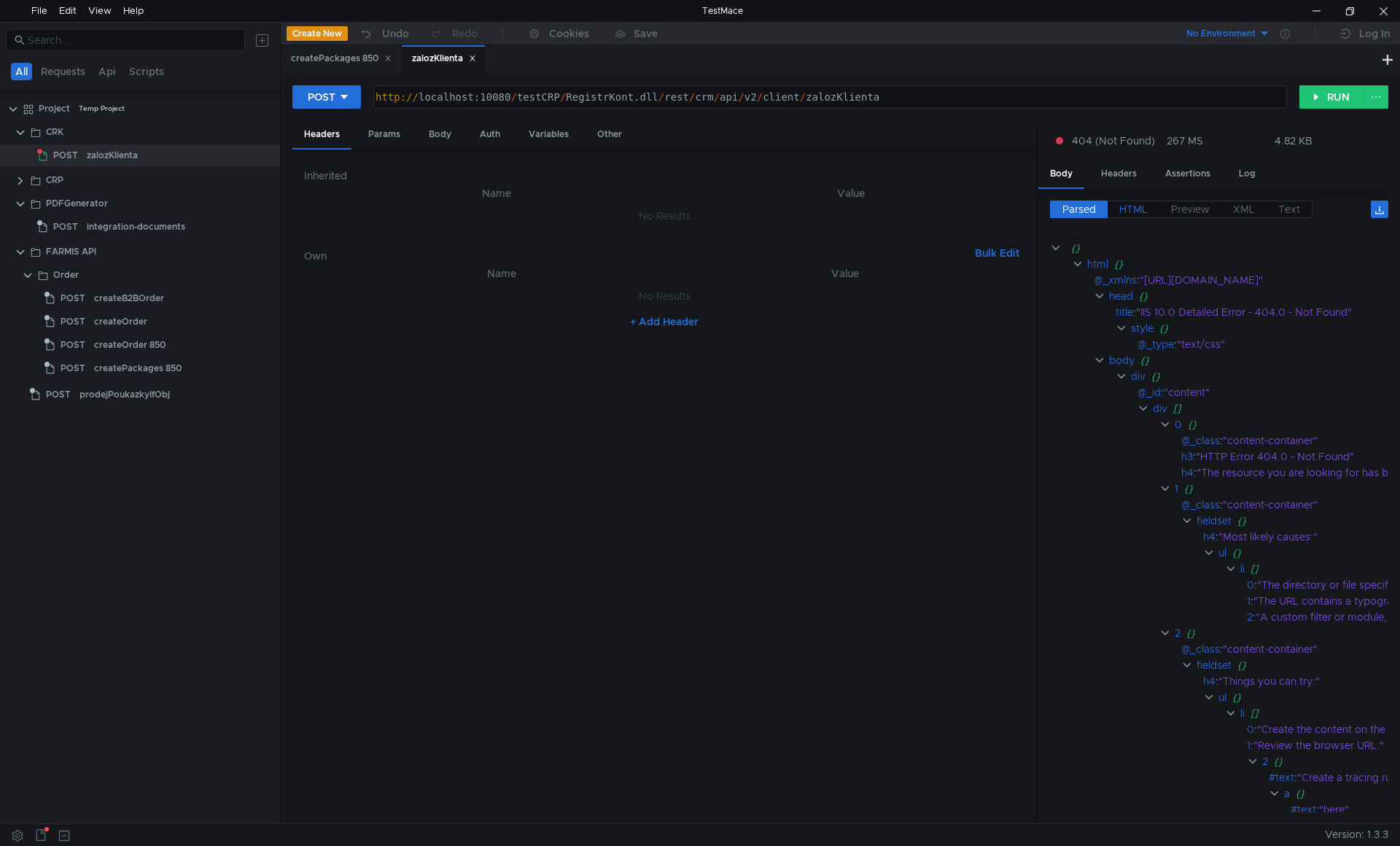
click at [1127, 215] on span "HTML" at bounding box center [1133, 209] width 29 height 13
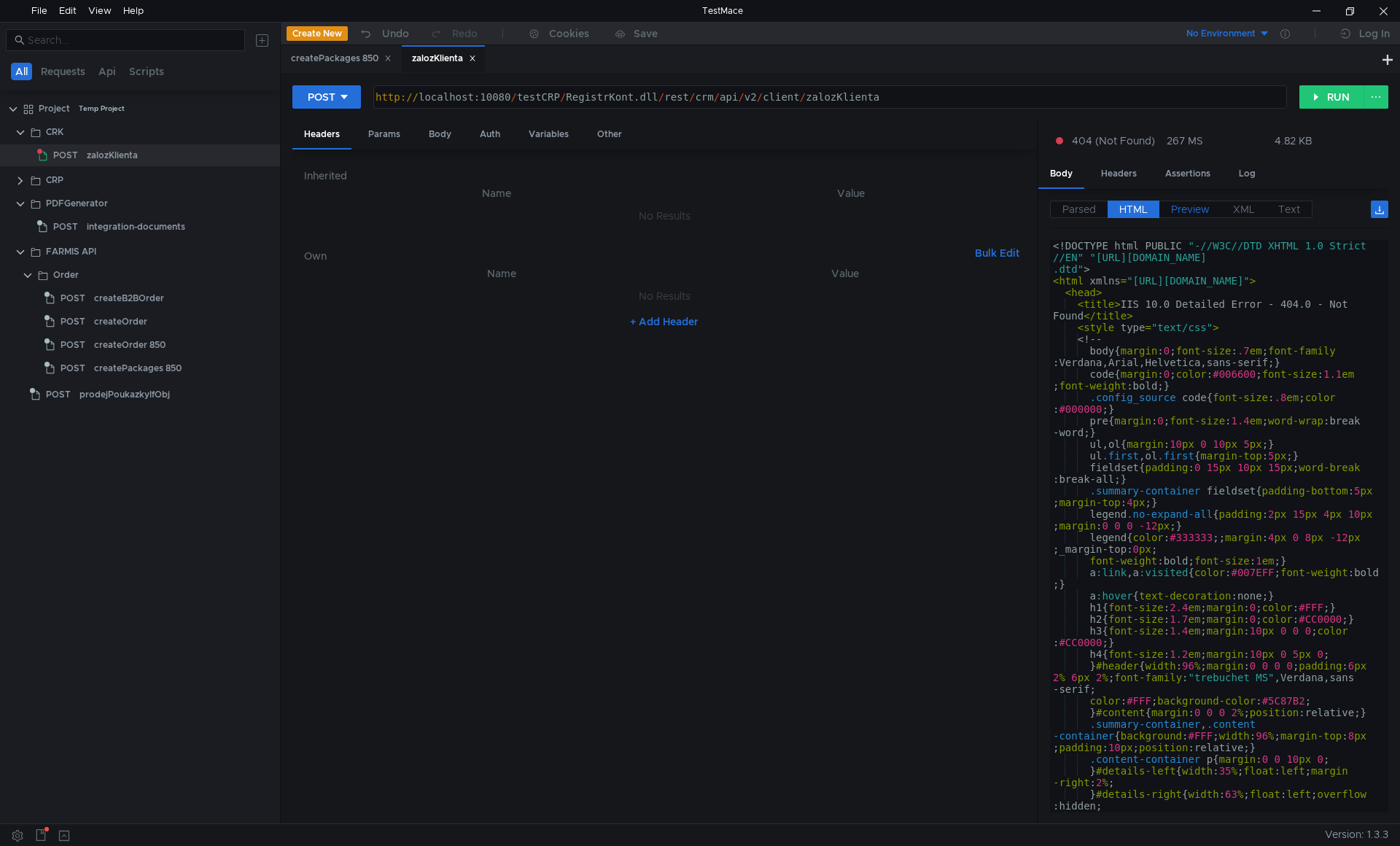
click at [1187, 208] on span "Preview" at bounding box center [1190, 209] width 39 height 13
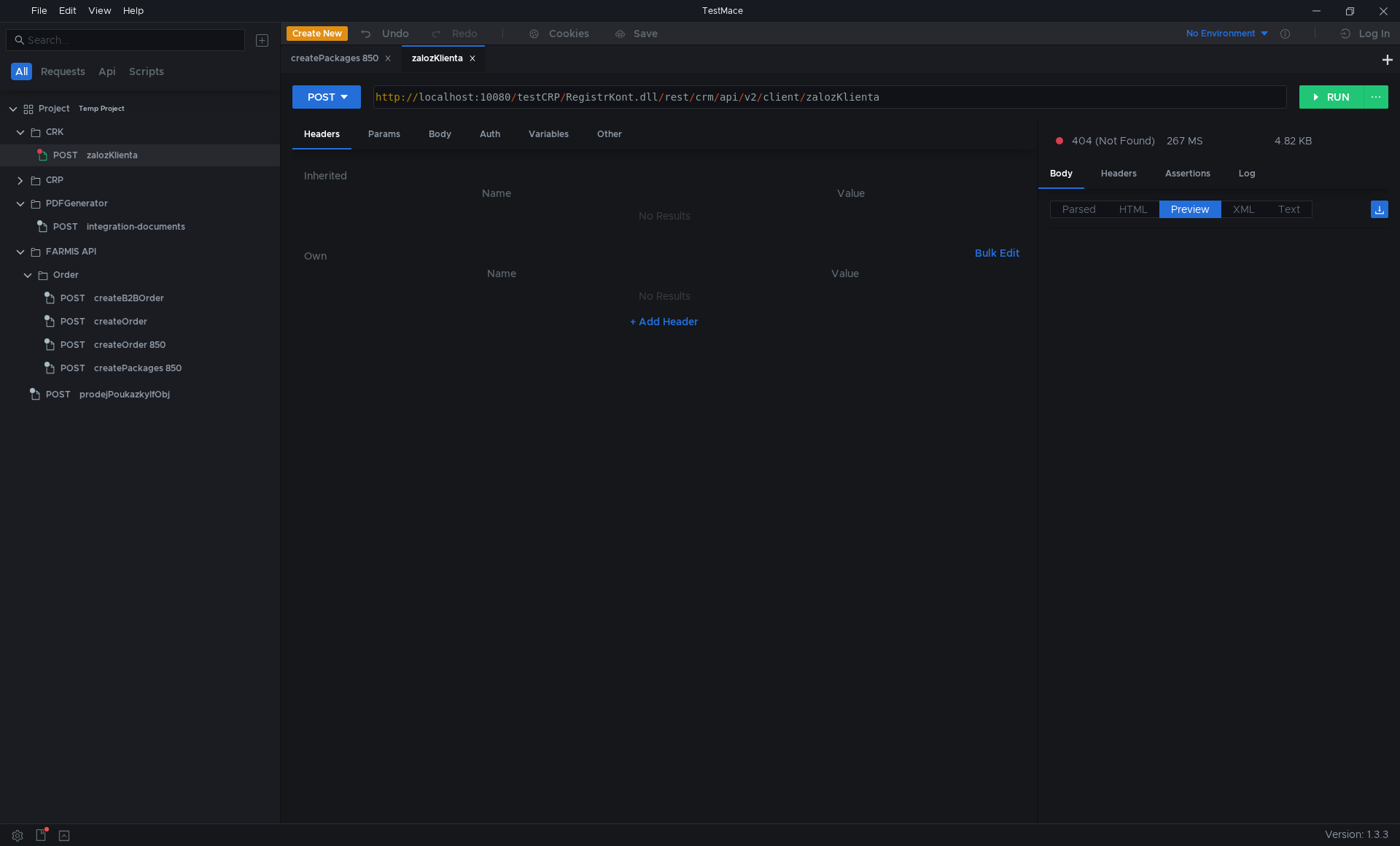
click at [559, 95] on div "http:// localhost:10080 / testCRP / RegistrKont.dll / rest / crm / api / v2 / c…" at bounding box center [829, 109] width 912 height 35
type textarea "http://localhost:10080/testCRK/RegistrKont.dll/rest/crm/api/v2/client/zalozKlie…"
click at [688, 106] on div "http:// localhost:10080 / testCRK / RegistrKont.dll / rest / crm / api / v2 / c…" at bounding box center [829, 109] width 912 height 35
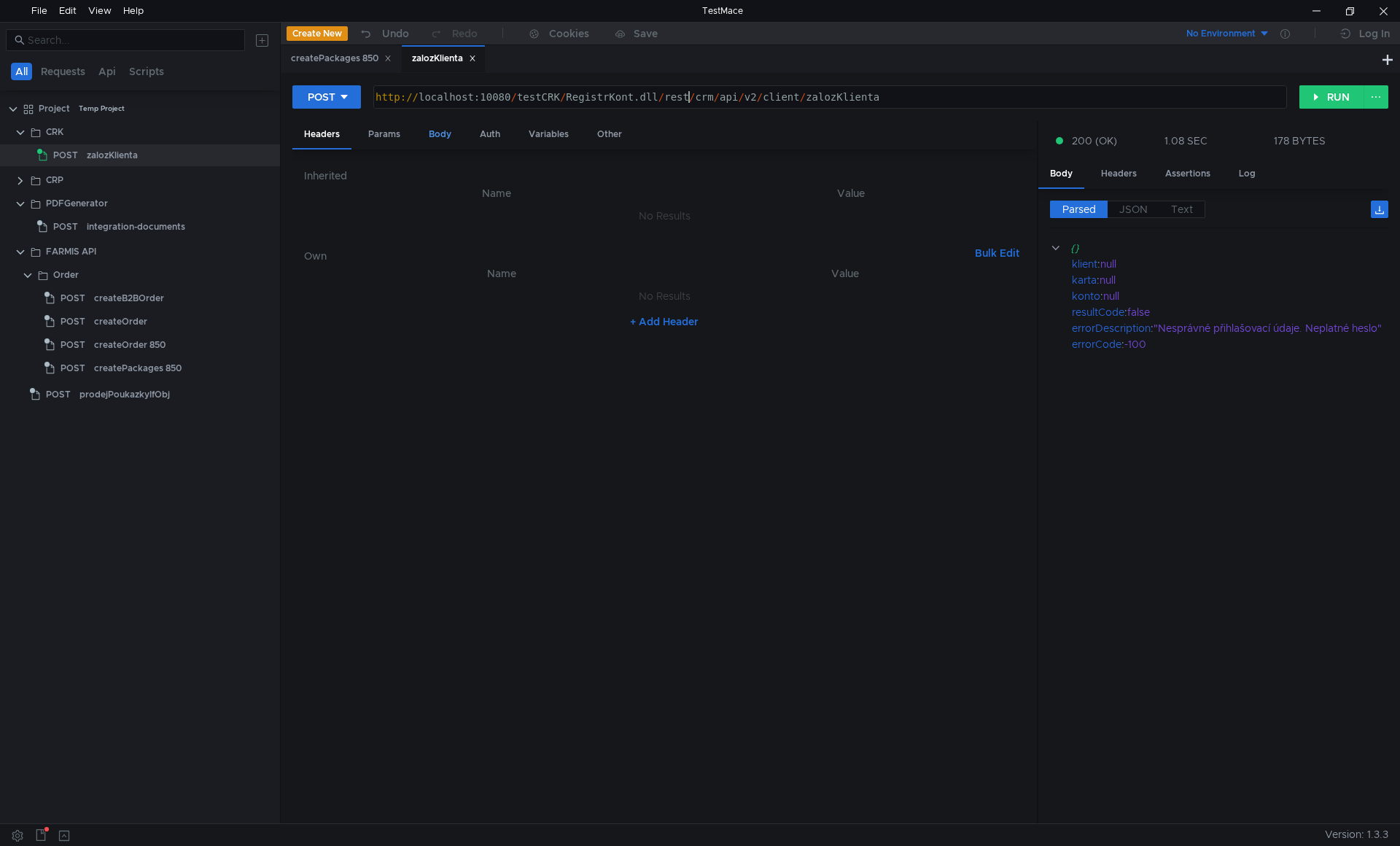
click at [431, 134] on div "Body" at bounding box center [440, 134] width 46 height 27
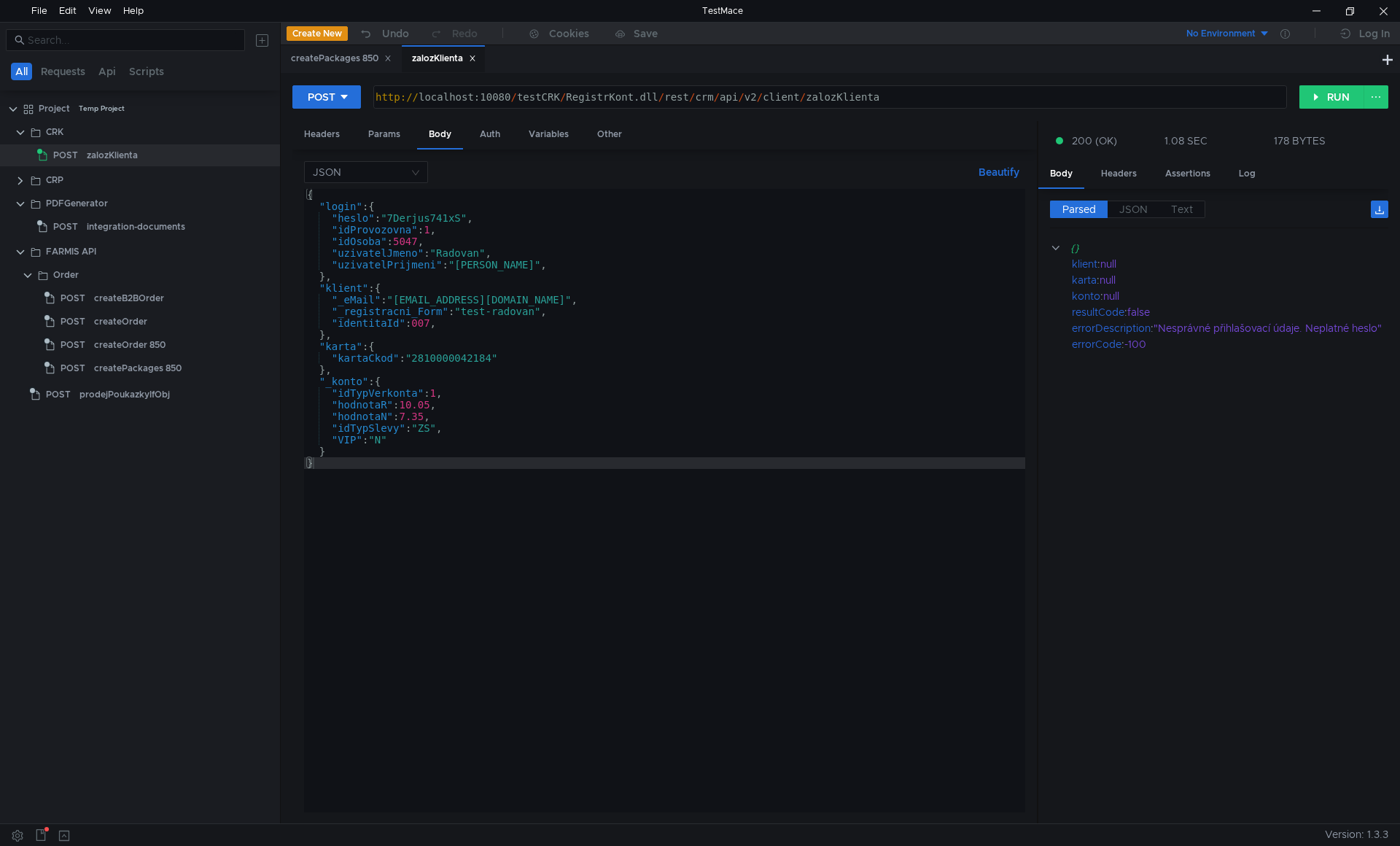
click at [535, 315] on div "{ "login" : { "heslo" : "7Derjus741xS" , "idProvozovna" : 1 , "idOsoba" : 5047 …" at bounding box center [664, 512] width 721 height 647
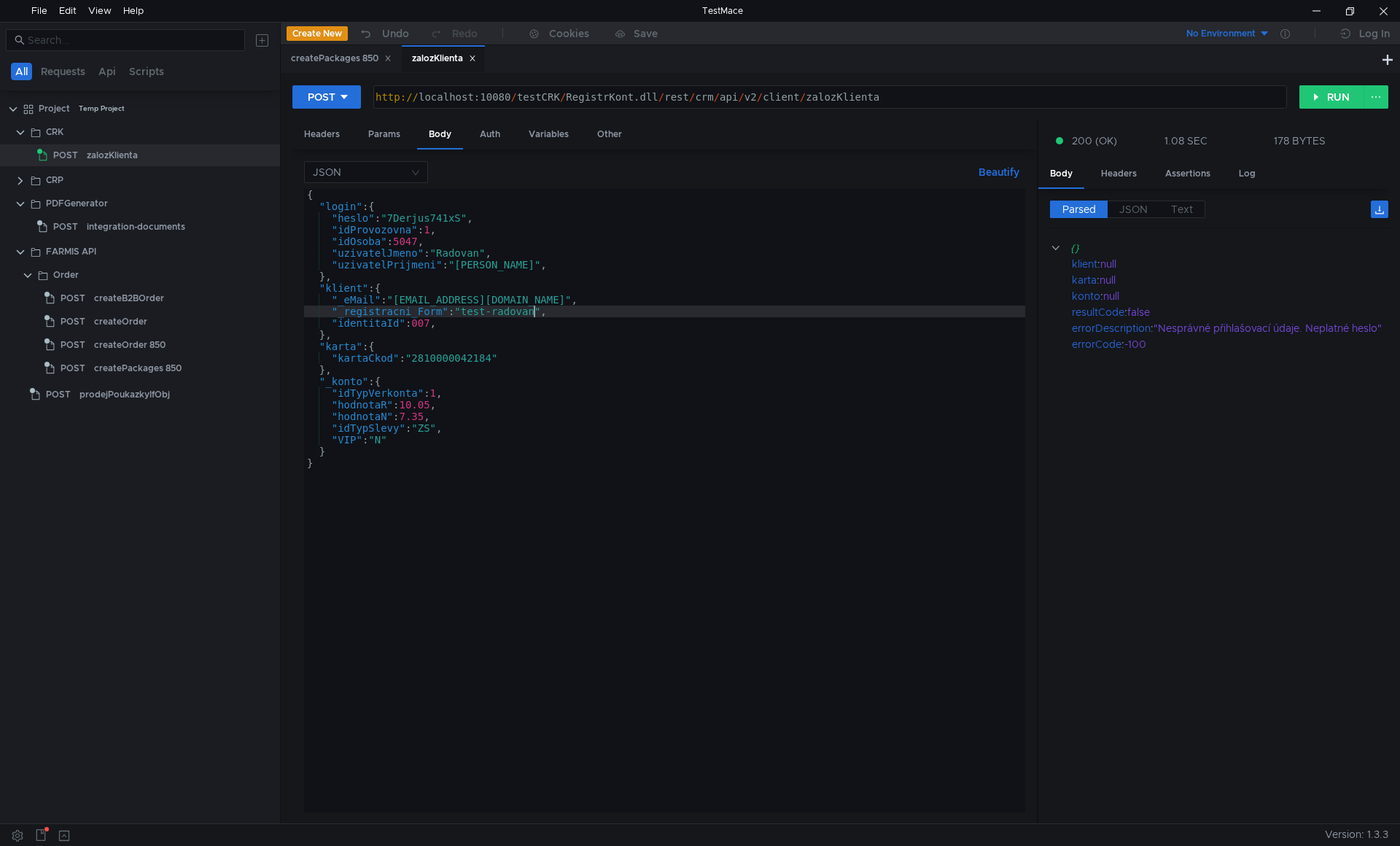
click at [438, 214] on div "{ "login" : { "heslo" : "7Derjus741xS" , "idProvozovna" : 1 , "idOsoba" : 5047 …" at bounding box center [664, 512] width 721 height 647
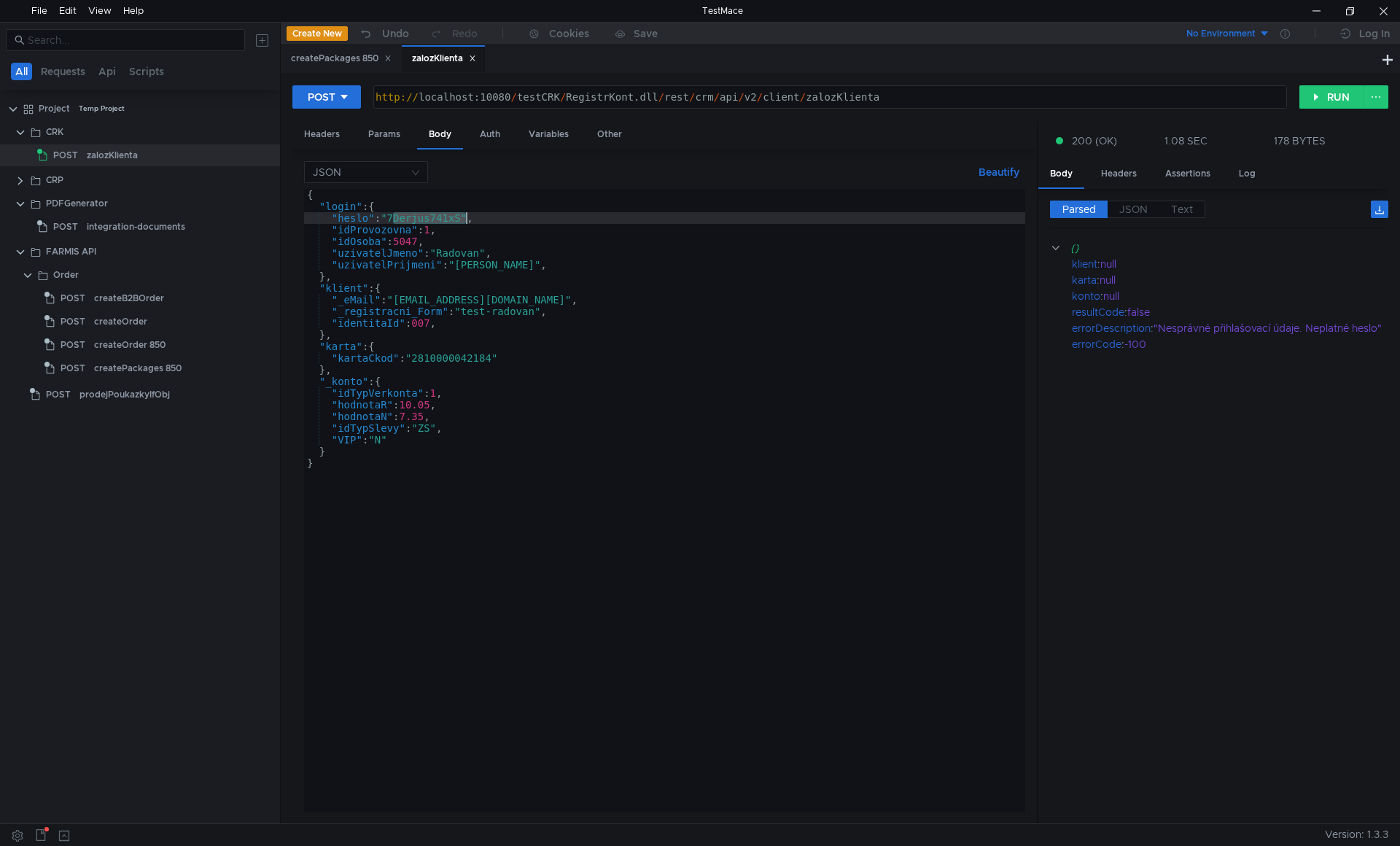
click at [438, 214] on div "{ "login" : { "heslo" : "7Derjus741xS" , "idProvozovna" : 1 , "idOsoba" : 5047 …" at bounding box center [664, 512] width 721 height 647
click at [448, 240] on div "{ "login" : { "heslo" : "7Derjus741xS" , "idProvozovna" : 1 , "idOsoba" : 5047 …" at bounding box center [664, 512] width 721 height 647
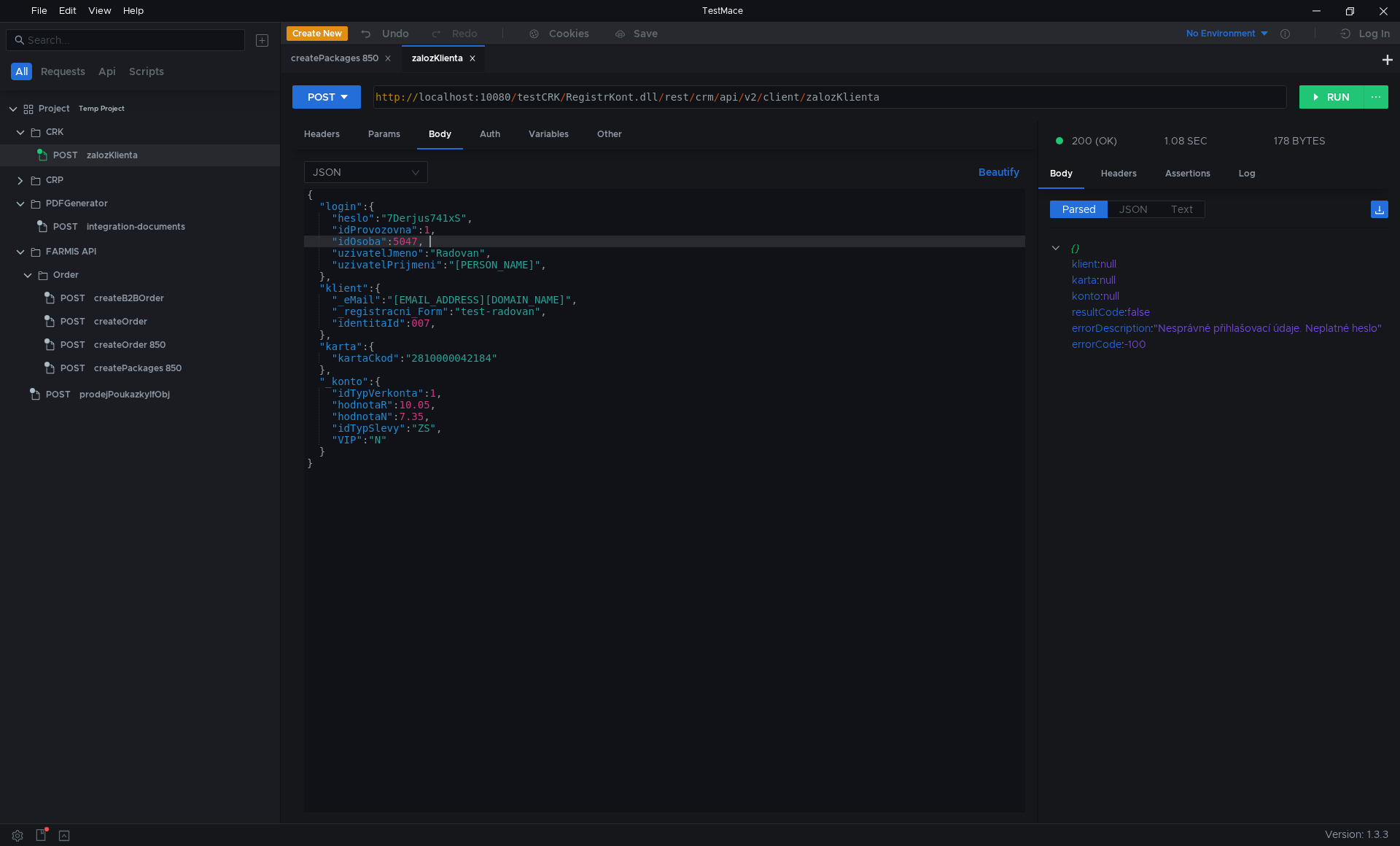
click at [451, 216] on div "{ "login" : { "heslo" : "7Derjus741xS" , "idProvozovna" : 1 , "idOsoba" : 5047 …" at bounding box center [664, 512] width 721 height 647
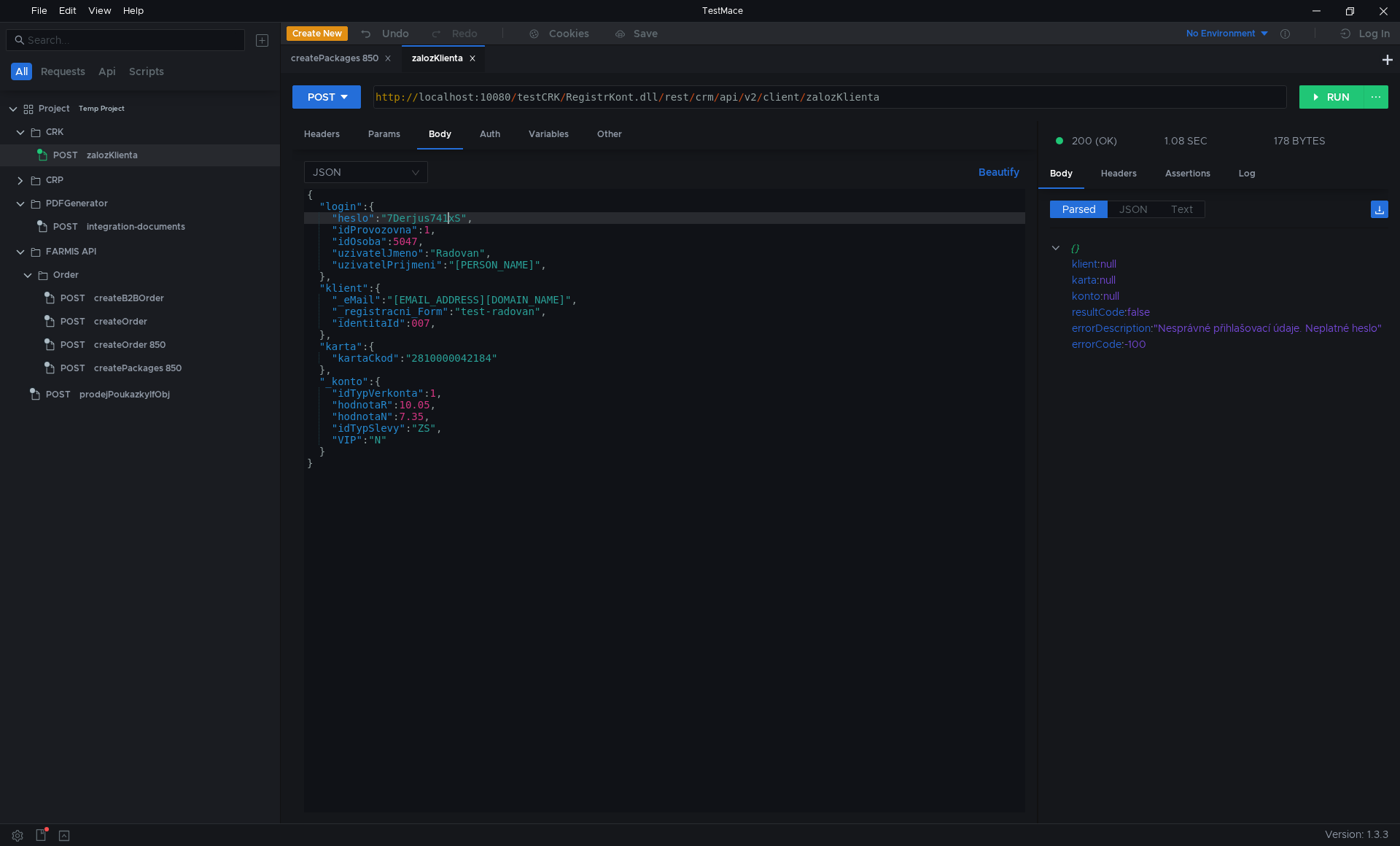
click at [451, 216] on div "{ "login" : { "heslo" : "7Derjus741xS" , "idProvozovna" : 1 , "idOsoba" : 5047 …" at bounding box center [664, 512] width 721 height 647
click at [484, 244] on div "{ "login" : { "heslo" : "7Derjus741xS" , "idProvozovna" : 1 , "idOsoba" : 5047 …" at bounding box center [664, 512] width 721 height 647
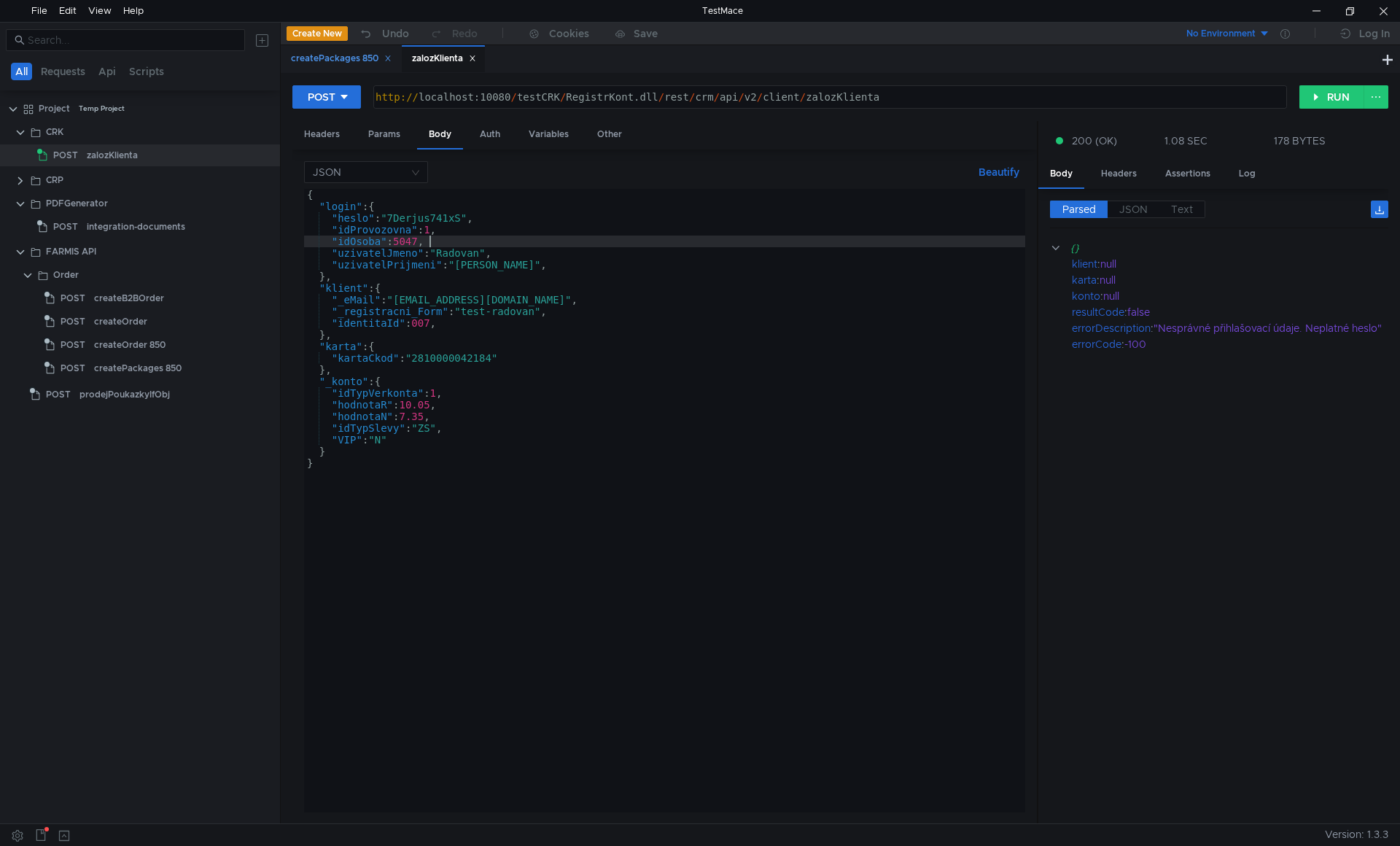
click at [392, 56] on icon at bounding box center [388, 58] width 7 height 7
click at [22, 253] on clr-icon at bounding box center [21, 252] width 12 height 12
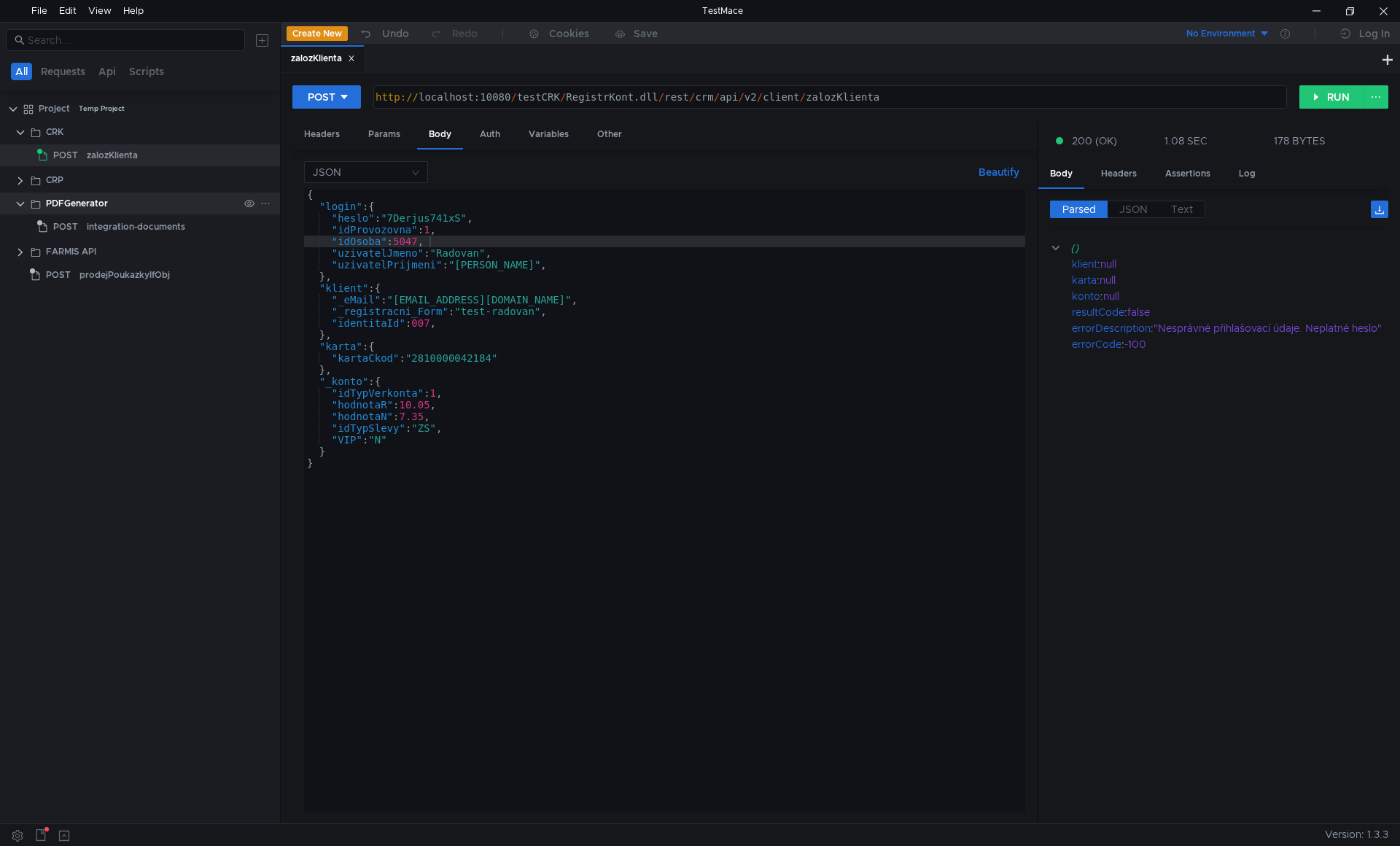
click at [21, 201] on clr-icon at bounding box center [21, 204] width 12 height 12
click at [458, 253] on div "{ "login" : { "heslo" : "7Derjus741xS" , "idProvozovna" : 1 , "idOsoba" : 5047 …" at bounding box center [664, 512] width 721 height 647
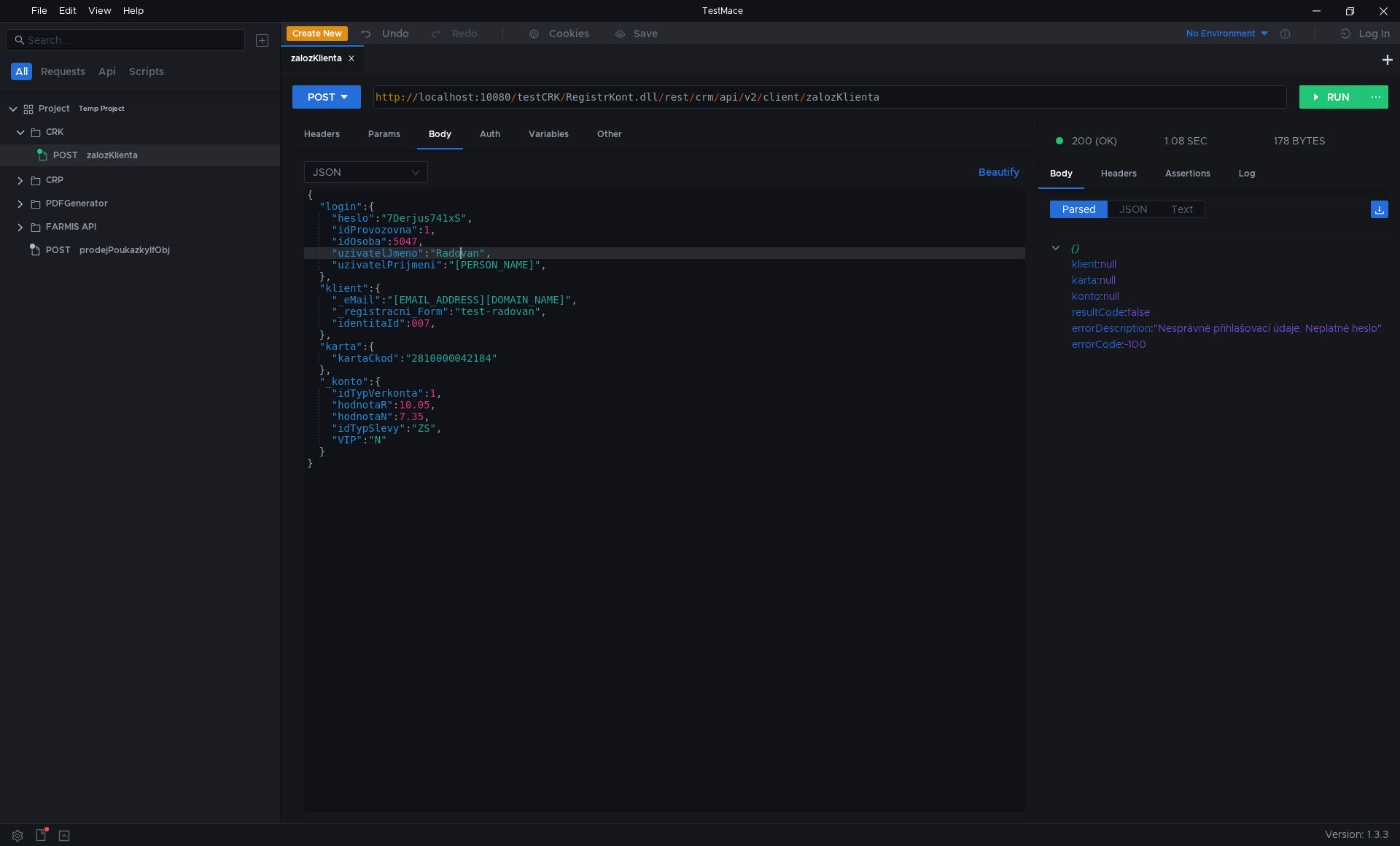
click at [348, 314] on div "{ "login" : { "heslo" : "7Derjus741xS" , "idProvozovna" : 1 , "idOsoba" : 5047 …" at bounding box center [664, 512] width 721 height 647
type textarea ""_registracni_Form": "test-radovan","
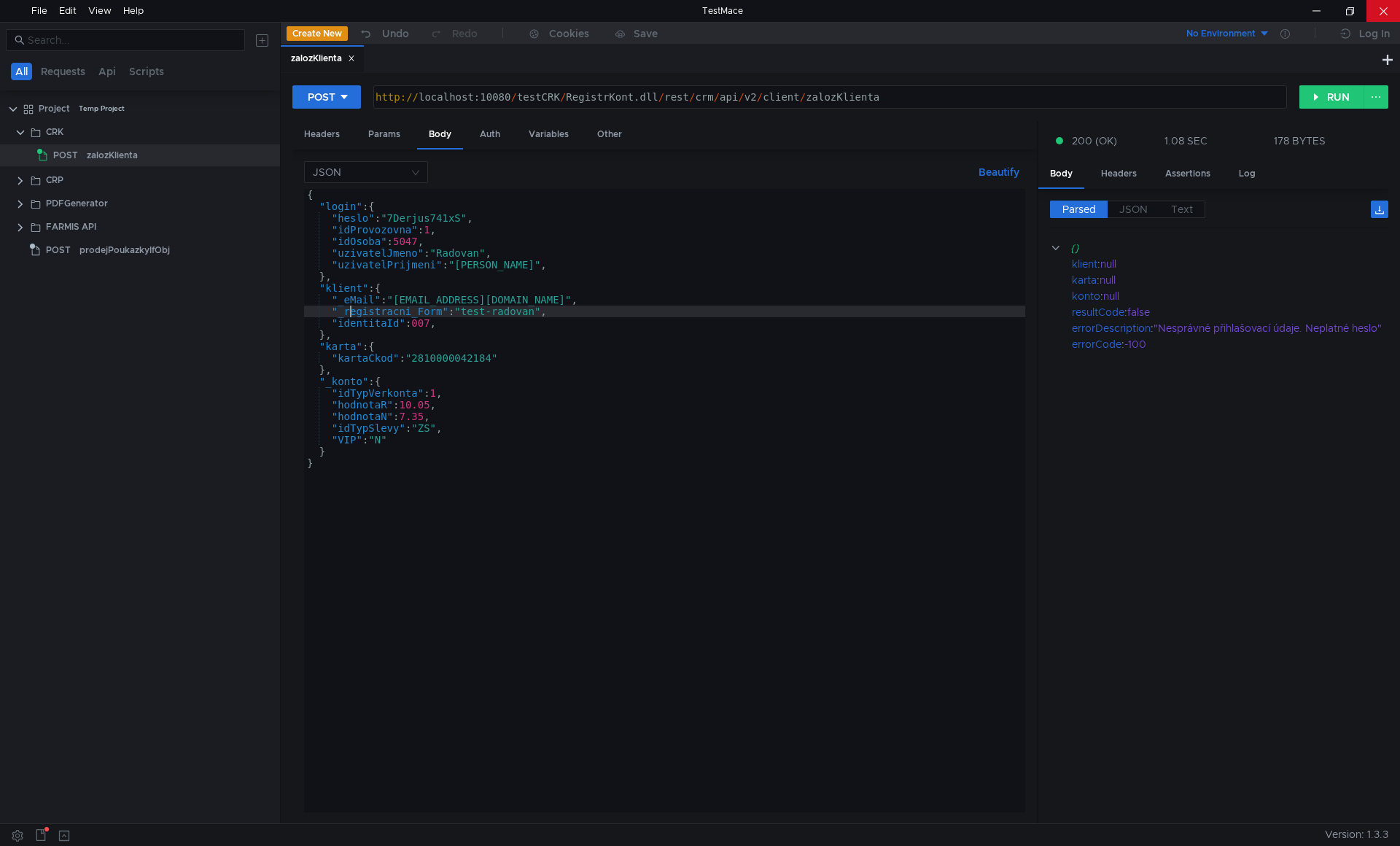
click at [1379, 12] on div at bounding box center [1383, 11] width 34 height 22
